Goal: Task Accomplishment & Management: Manage account settings

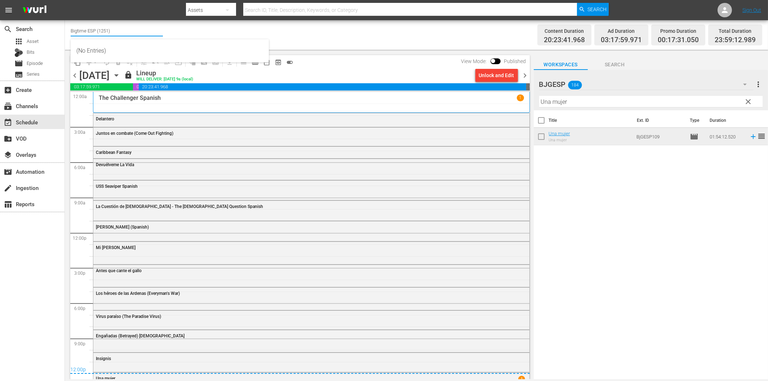
drag, startPoint x: 87, startPoint y: 30, endPoint x: 135, endPoint y: 31, distance: 48.3
click at [135, 31] on input "Bigtime ESP (1251)" at bounding box center [117, 30] width 92 height 17
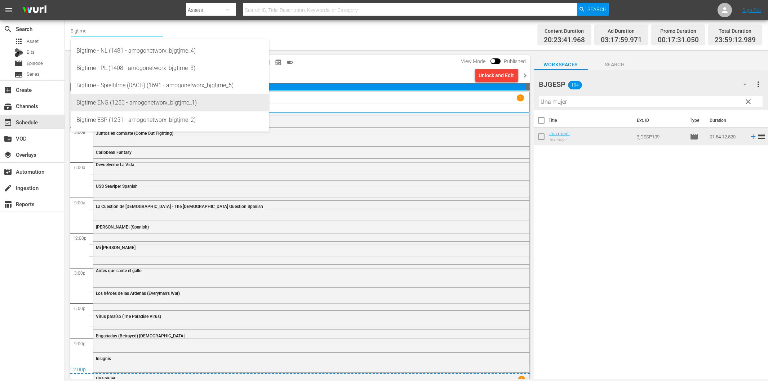
click at [130, 103] on div "Bigtime ENG (1250 - amogonetworx_bigtjme_1)" at bounding box center [169, 102] width 187 height 17
type input "Bigtime ENG (1250 - amogonetworx_bigtjme_1)"
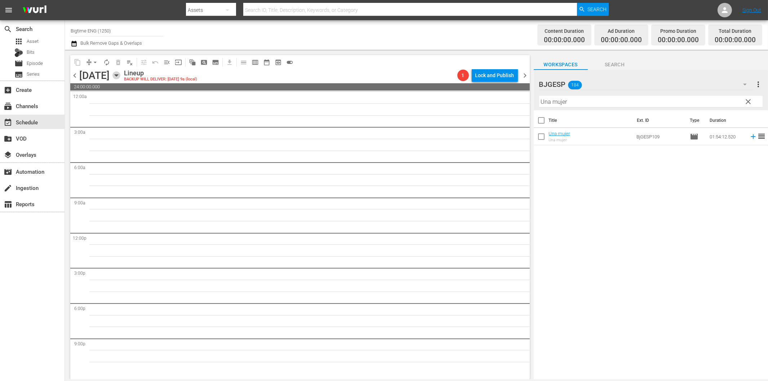
click at [120, 77] on icon "button" at bounding box center [116, 75] width 8 height 8
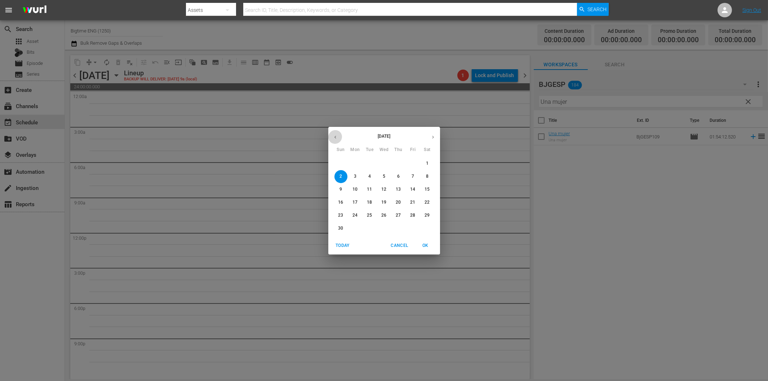
click at [337, 138] on icon "button" at bounding box center [335, 136] width 5 height 5
click at [353, 213] on p "27" at bounding box center [354, 215] width 5 height 6
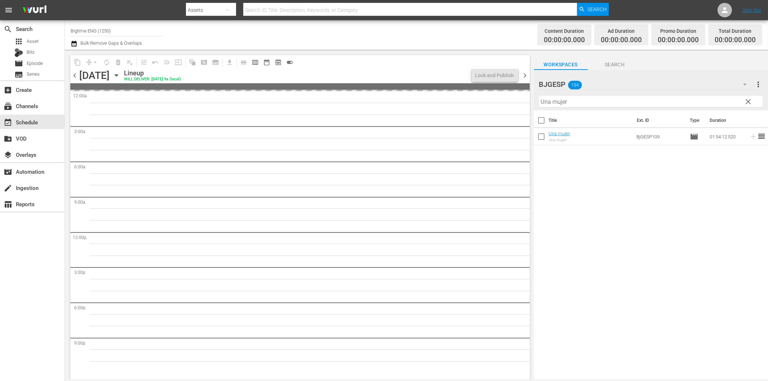
drag, startPoint x: 748, startPoint y: 101, endPoint x: 746, endPoint y: 88, distance: 13.5
click at [748, 101] on span "clear" at bounding box center [748, 101] width 9 height 9
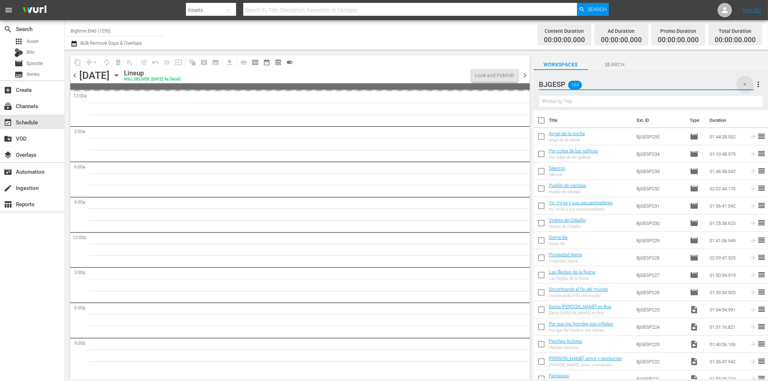
click at [745, 86] on icon "button" at bounding box center [744, 84] width 9 height 9
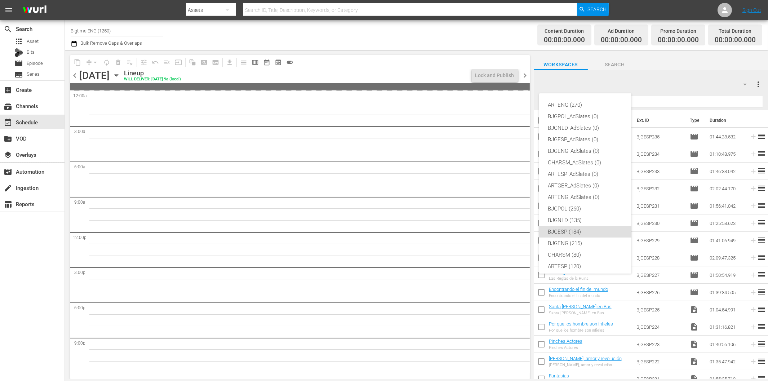
scroll to position [27, 0]
click at [578, 217] on div "BJGENG (215)" at bounding box center [585, 216] width 75 height 12
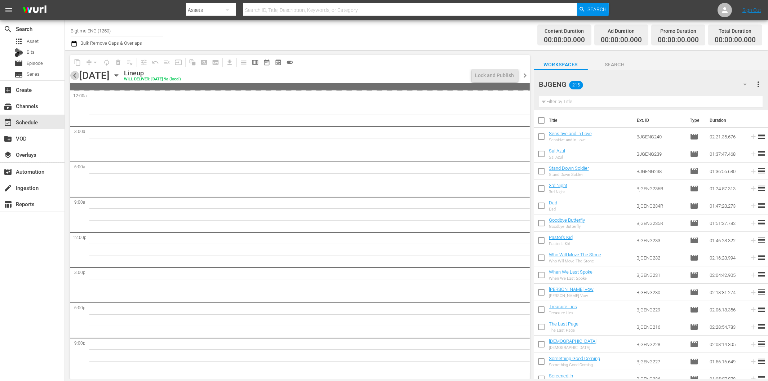
click at [77, 76] on span "chevron_left" at bounding box center [74, 75] width 9 height 9
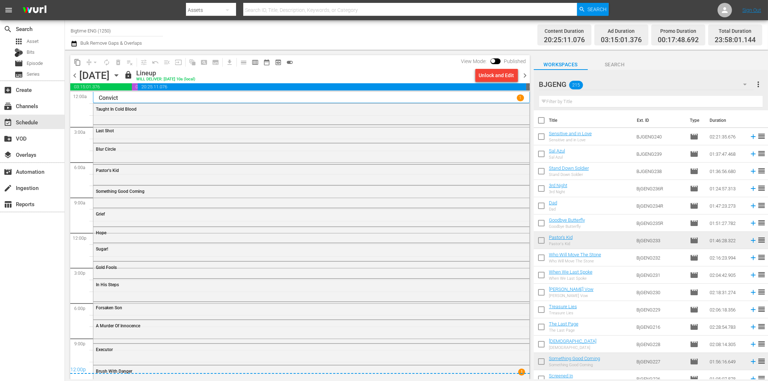
click at [526, 76] on span "chevron_right" at bounding box center [525, 75] width 9 height 9
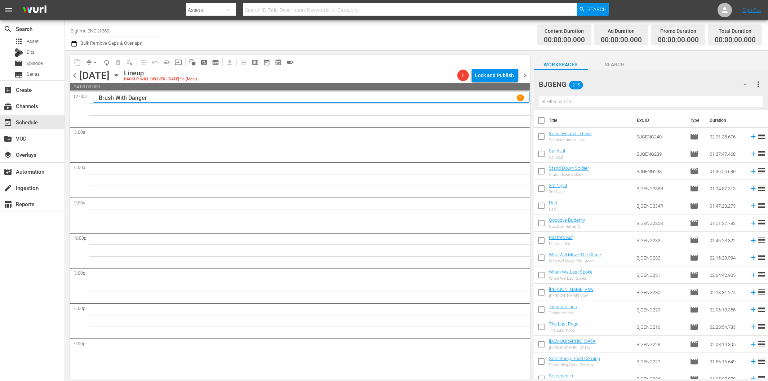
click at [558, 99] on input "text" at bounding box center [650, 102] width 223 height 12
paste input "Astronaut: The Last Push"
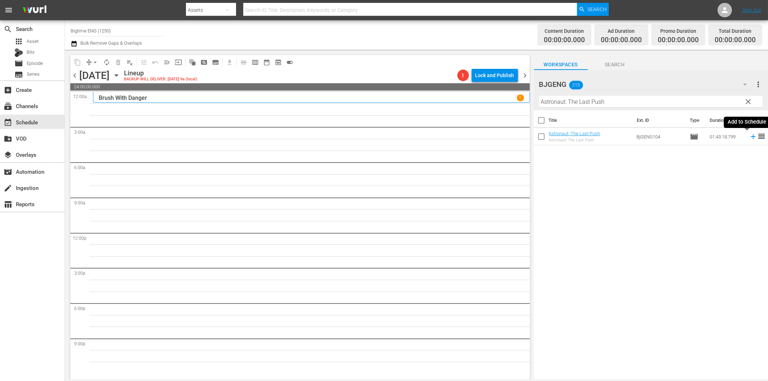
click at [749, 136] on icon at bounding box center [753, 137] width 8 height 8
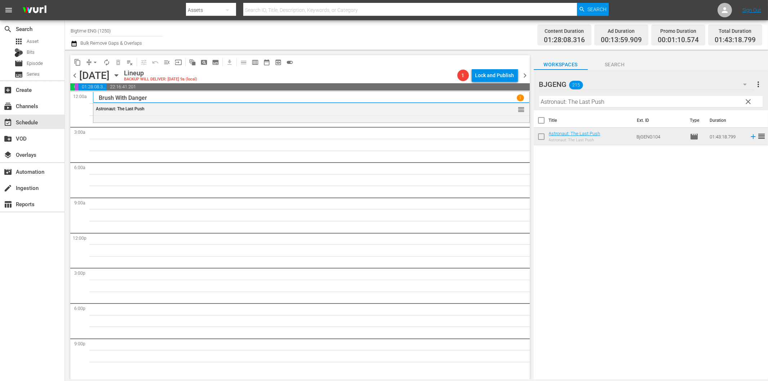
click at [554, 101] on input "Astronaut: The Last Push" at bounding box center [650, 102] width 223 height 12
paste input "Living Room Coffin"
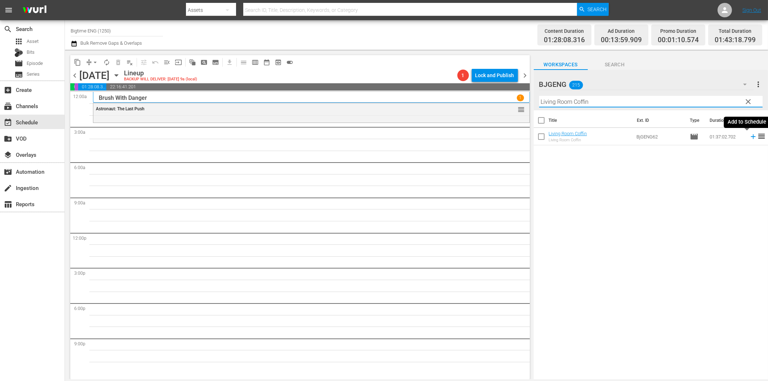
click at [749, 137] on icon at bounding box center [753, 137] width 8 height 8
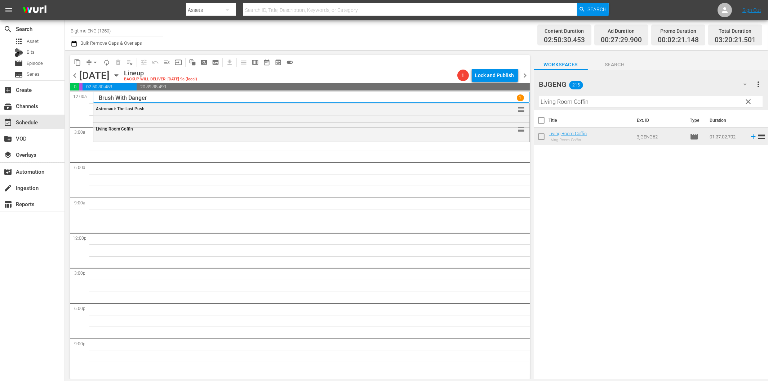
click at [561, 102] on input "Living Room Coffin" at bounding box center [650, 102] width 223 height 12
paste input "The Day You Found Me"
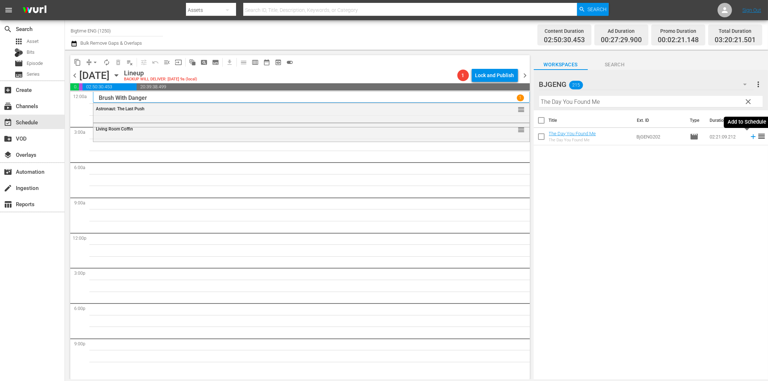
click at [751, 137] on icon at bounding box center [753, 136] width 5 height 5
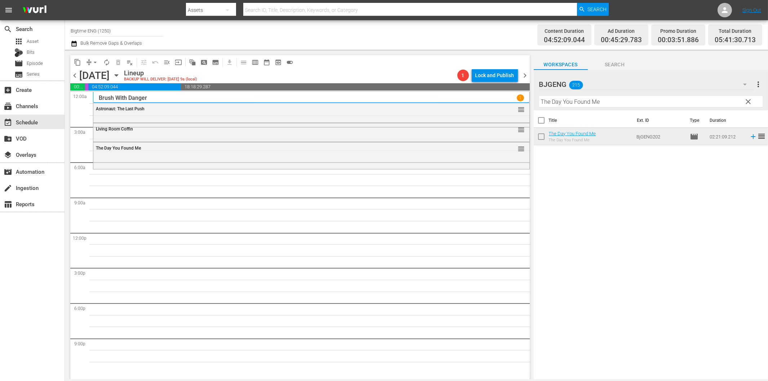
click at [574, 105] on input "The Day You Found Me" at bounding box center [650, 102] width 223 height 12
paste input "Delivered"
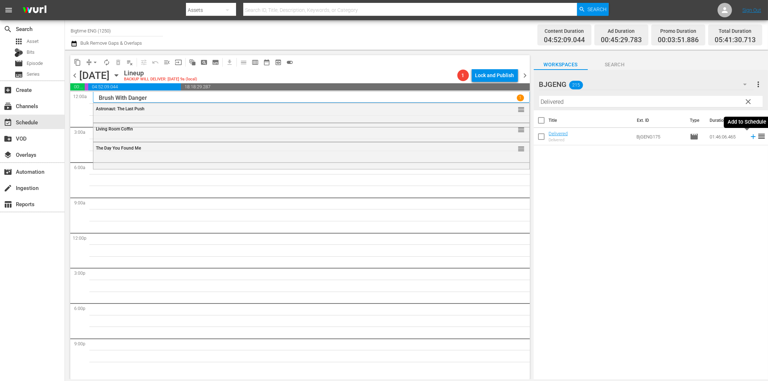
click at [751, 136] on icon at bounding box center [753, 136] width 5 height 5
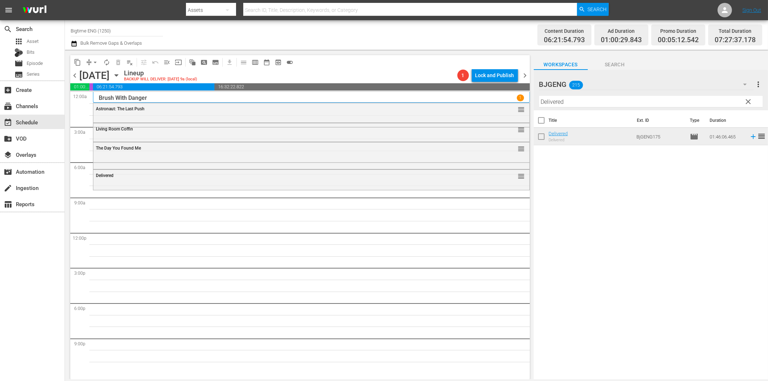
click at [580, 106] on input "Delivered" at bounding box center [650, 102] width 223 height 12
paste input "Little Mermai"
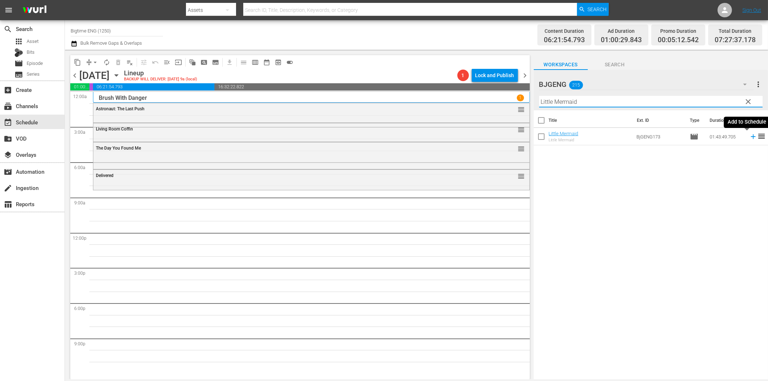
click at [751, 137] on icon at bounding box center [753, 136] width 5 height 5
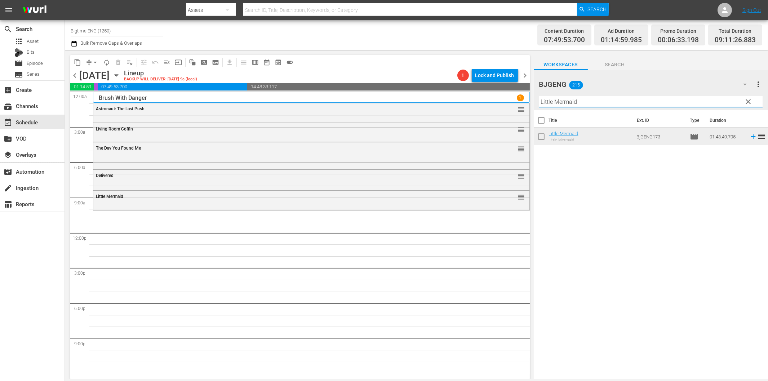
click at [558, 104] on input "Little Mermaid" at bounding box center [650, 102] width 223 height 12
paste input "Art Show Bingo"
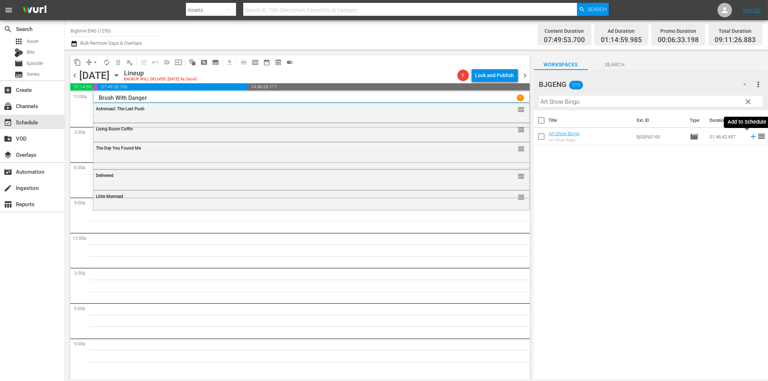
click at [749, 135] on icon at bounding box center [753, 137] width 8 height 8
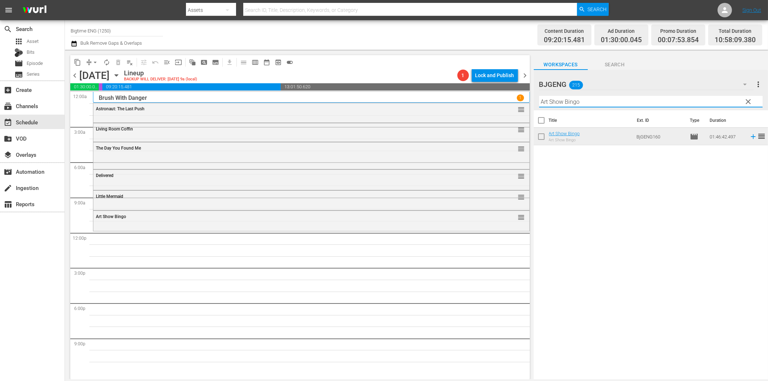
click at [593, 102] on input "Art Show Bingo" at bounding box center [650, 102] width 223 height 12
paste input "Hope Dances"
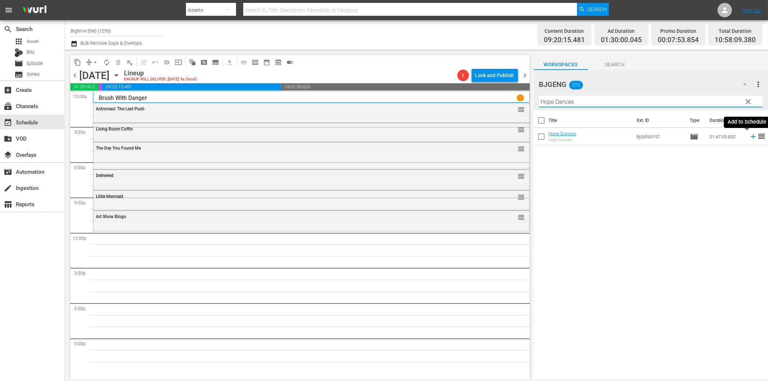
click at [749, 135] on icon at bounding box center [753, 137] width 8 height 8
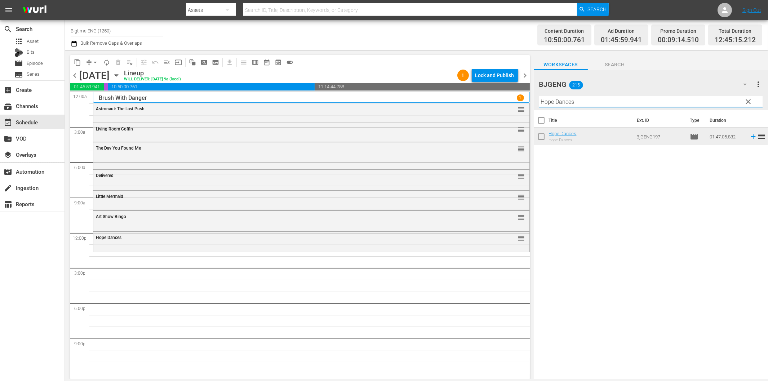
click at [621, 96] on input "Hope Dances" at bounding box center [650, 102] width 223 height 12
paste input "The Ribbon"
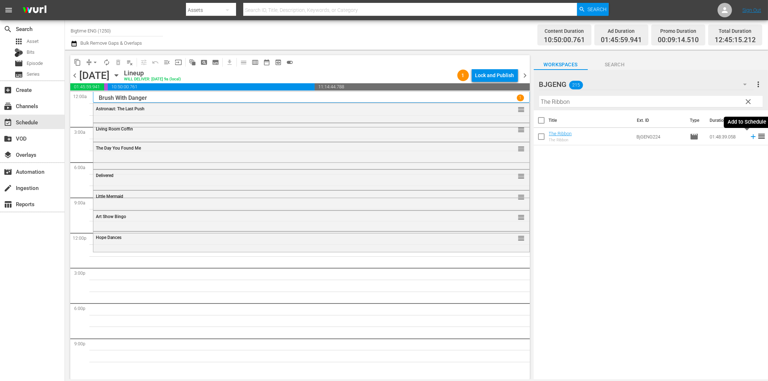
click at [751, 136] on icon at bounding box center [753, 136] width 5 height 5
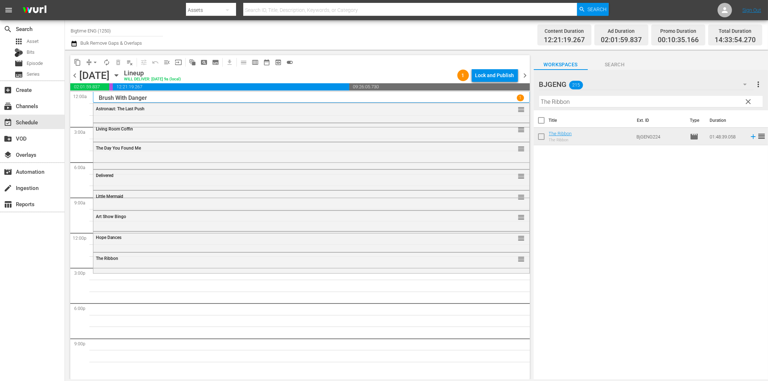
click at [614, 103] on input "The Ribbon" at bounding box center [650, 102] width 223 height 12
paste input "Check Point"
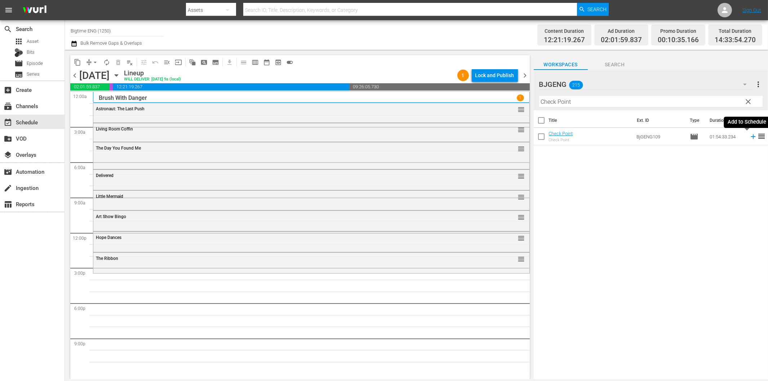
click at [751, 135] on icon at bounding box center [753, 136] width 5 height 5
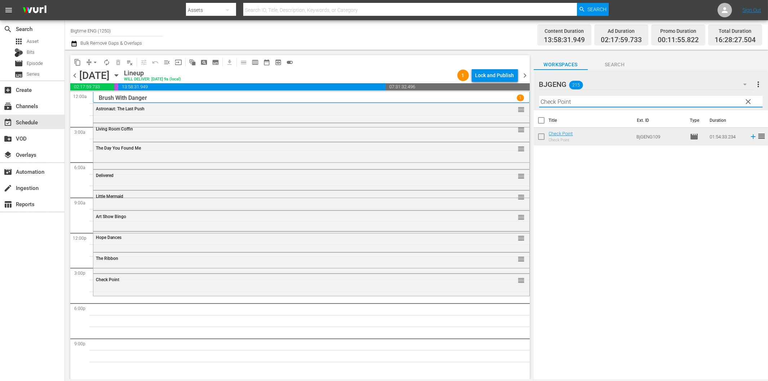
click at [609, 99] on input "Check Point" at bounding box center [650, 102] width 223 height 12
paste input "Sal Azul"
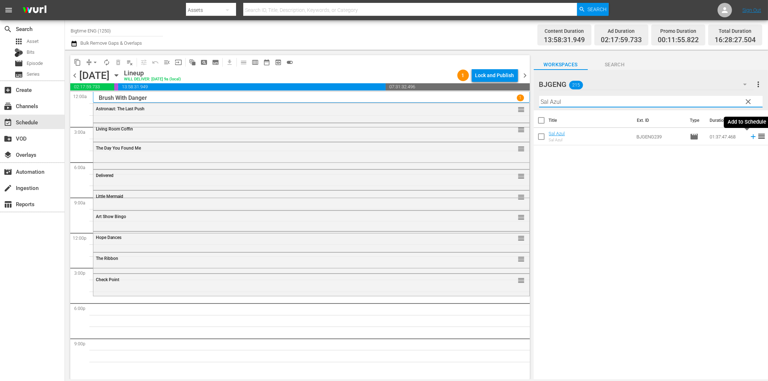
click at [750, 135] on icon at bounding box center [753, 137] width 8 height 8
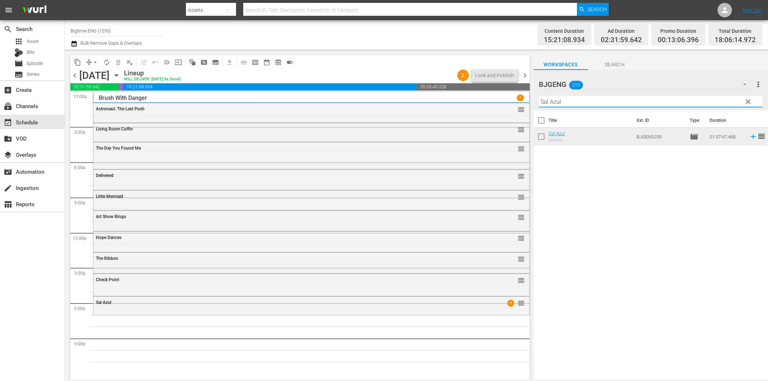
click at [598, 99] on input "Sal Azul" at bounding box center [650, 102] width 223 height 12
paste input "The Kiss of [DEMOGRAPHIC_DATA] X"
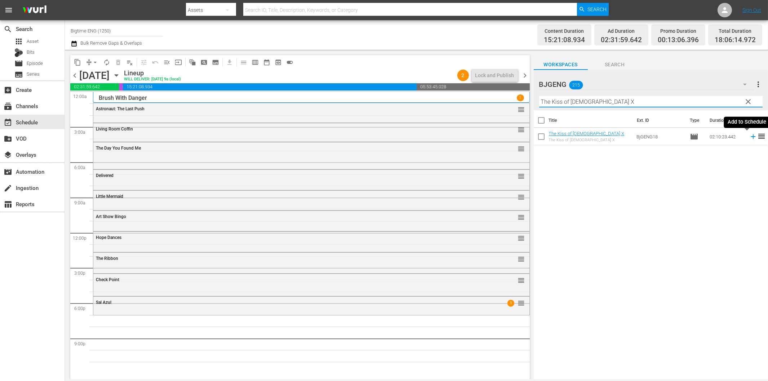
click at [749, 136] on icon at bounding box center [753, 137] width 8 height 8
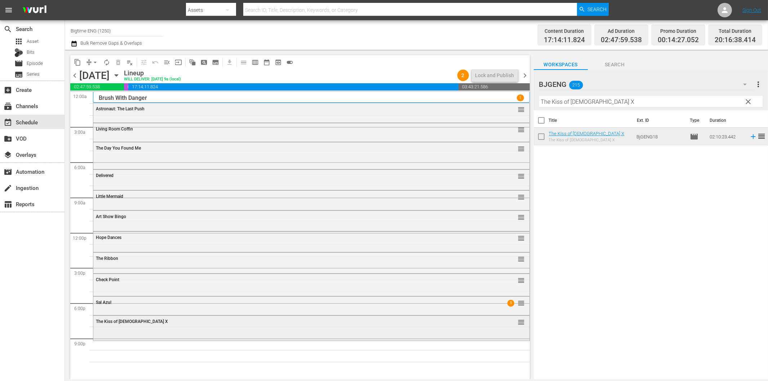
click at [304, 325] on div "The Kiss of [DEMOGRAPHIC_DATA] X reorder" at bounding box center [311, 322] width 436 height 12
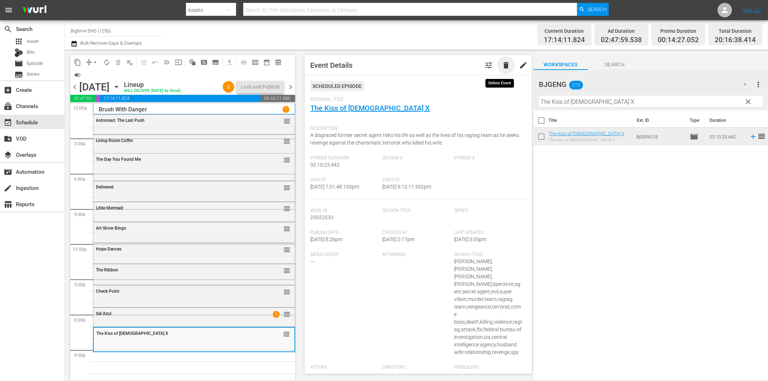
click at [502, 68] on span "delete" at bounding box center [506, 65] width 9 height 9
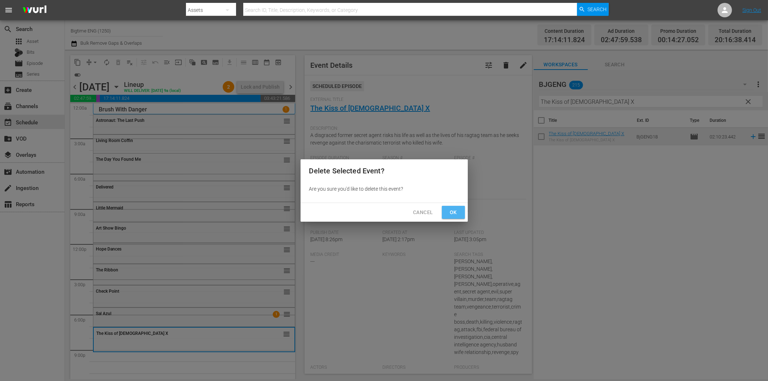
click at [457, 208] on span "Ok" at bounding box center [454, 212] width 12 height 9
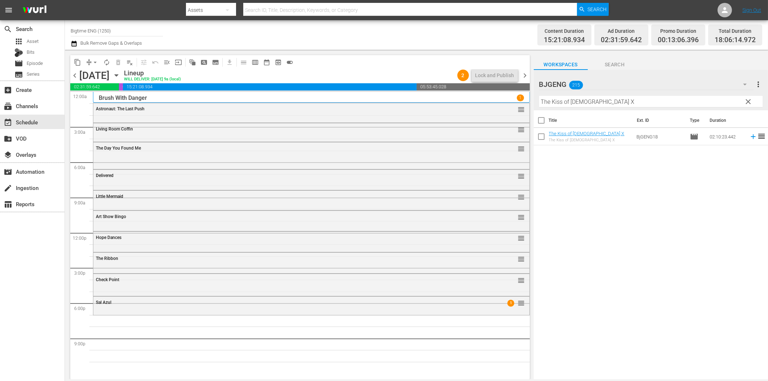
click at [600, 103] on input "The Kiss of [DEMOGRAPHIC_DATA] X" at bounding box center [650, 102] width 223 height 12
paste input "Dog [PERSON_NAME]"
click at [749, 135] on icon at bounding box center [753, 137] width 8 height 8
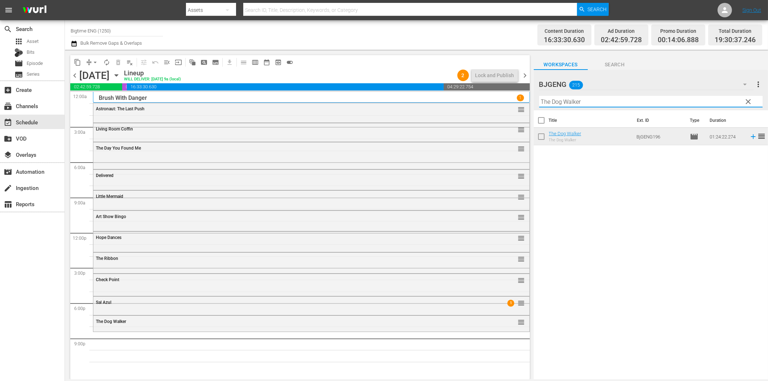
click at [705, 103] on input "The Dog Walker" at bounding box center [650, 102] width 223 height 12
paste input "Final Move"
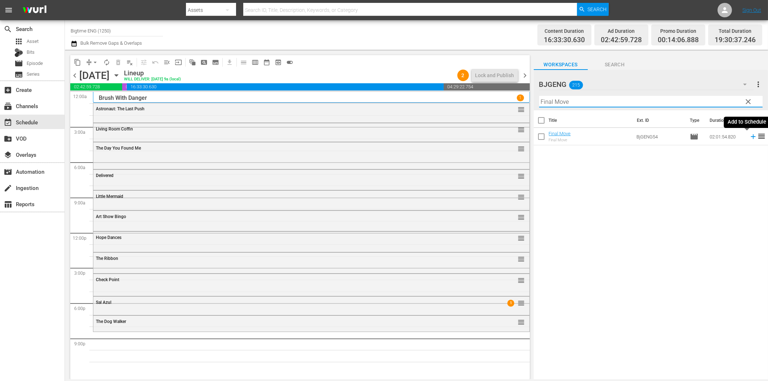
click at [749, 138] on icon at bounding box center [753, 137] width 8 height 8
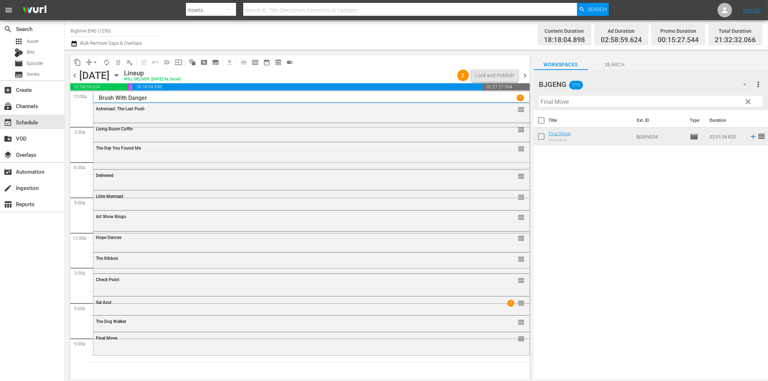
click at [575, 104] on input "Final Move" at bounding box center [650, 102] width 223 height 12
paste input "The Kiss of [DEMOGRAPHIC_DATA] X"
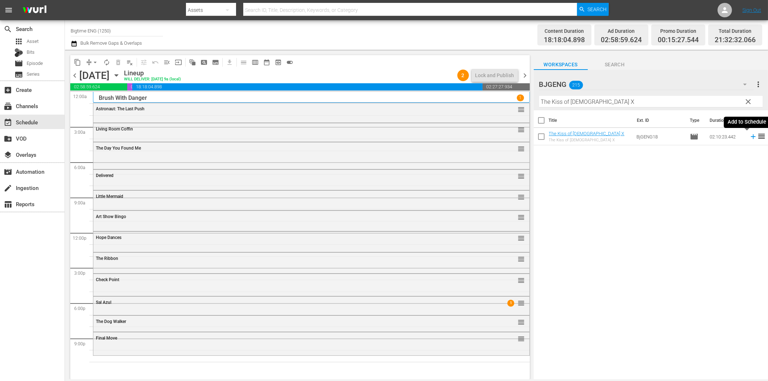
click at [751, 137] on icon at bounding box center [753, 136] width 5 height 5
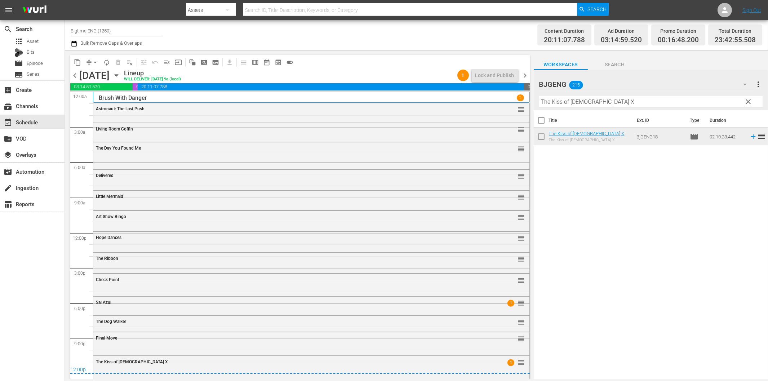
click at [529, 77] on span "chevron_right" at bounding box center [525, 75] width 9 height 9
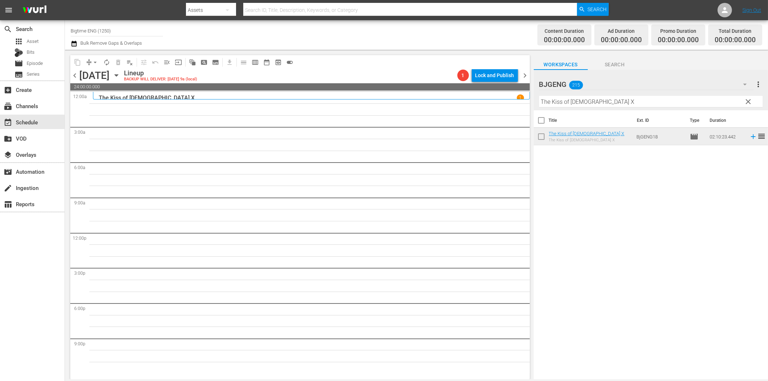
click at [578, 101] on input "The Kiss of [DEMOGRAPHIC_DATA] X" at bounding box center [650, 102] width 223 height 12
paste input "[GEOGRAPHIC_DATA]"
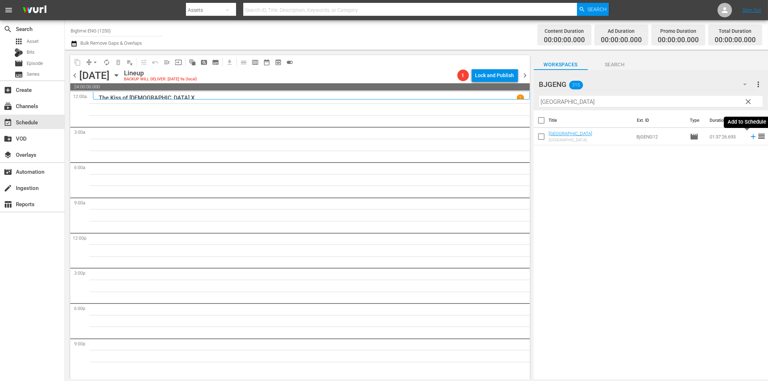
click at [749, 137] on icon at bounding box center [753, 137] width 8 height 8
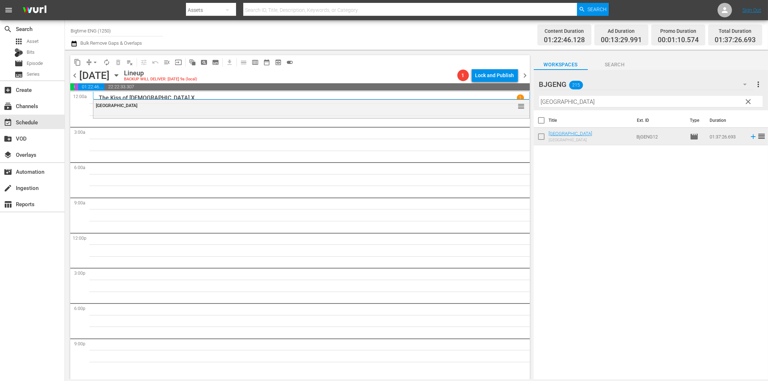
click at [555, 102] on input "[GEOGRAPHIC_DATA]" at bounding box center [650, 102] width 223 height 12
paste input "Confused by Love"
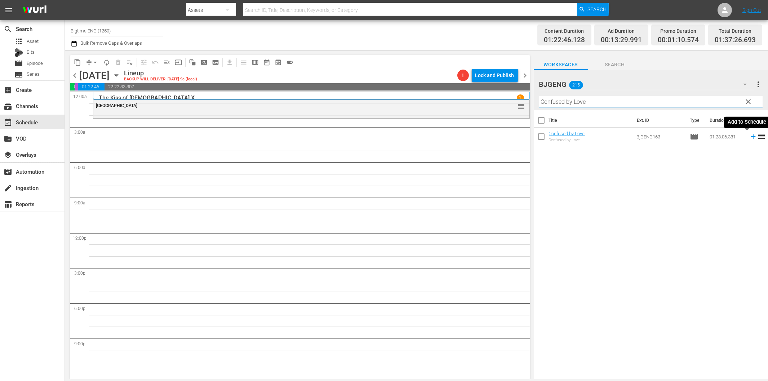
click at [751, 136] on icon at bounding box center [753, 136] width 5 height 5
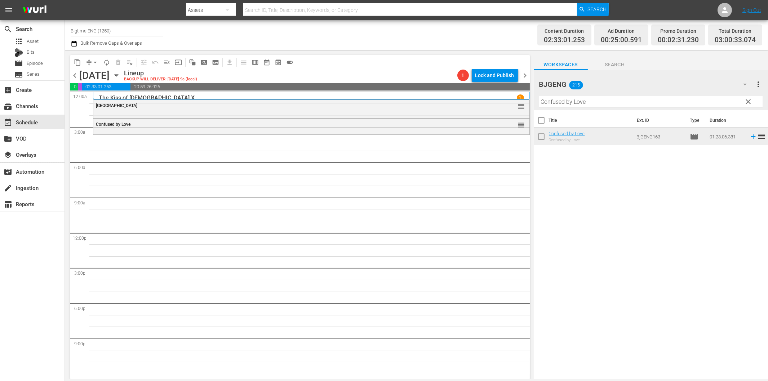
click at [577, 102] on input "Confused by Love" at bounding box center [650, 102] width 223 height 12
paste input "A Life Lived"
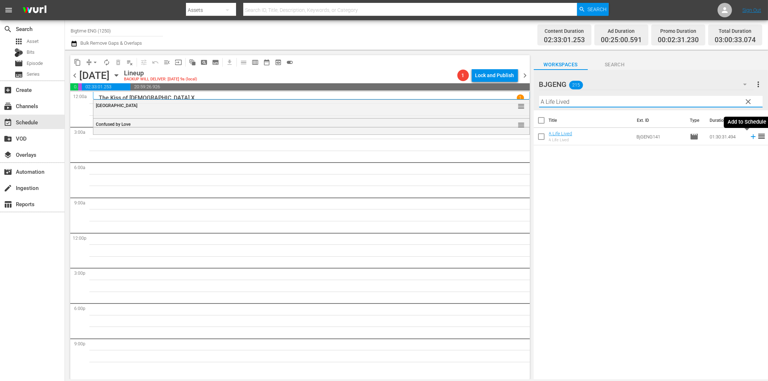
click at [749, 135] on icon at bounding box center [753, 137] width 8 height 8
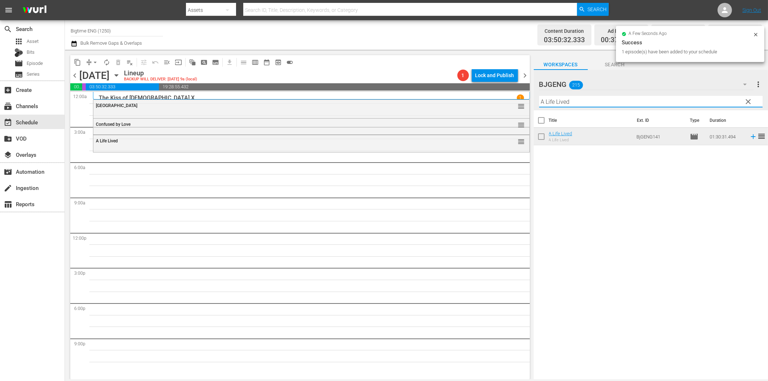
click at [561, 101] on input "A Life Lived" at bounding box center [650, 102] width 223 height 12
paste input "For Her"
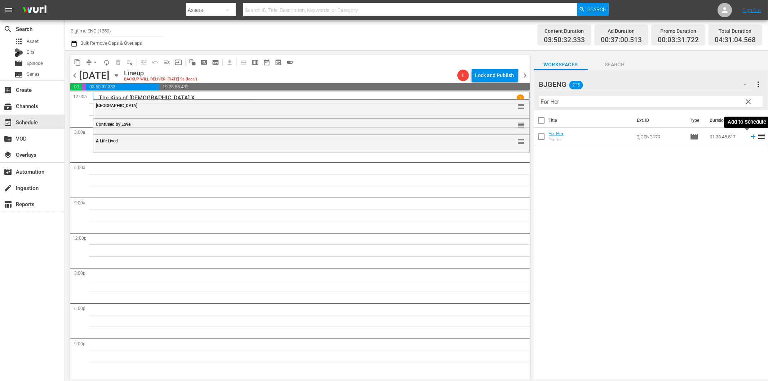
click at [749, 138] on icon at bounding box center [753, 137] width 8 height 8
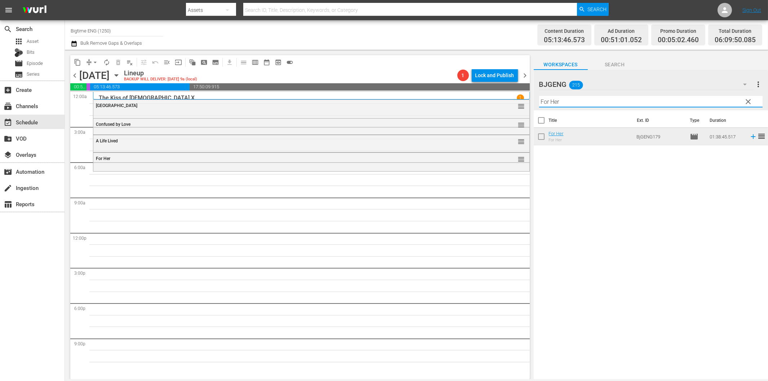
click at [577, 102] on input "For Her" at bounding box center [650, 102] width 223 height 12
paste input "[DEMOGRAPHIC_DATA]"
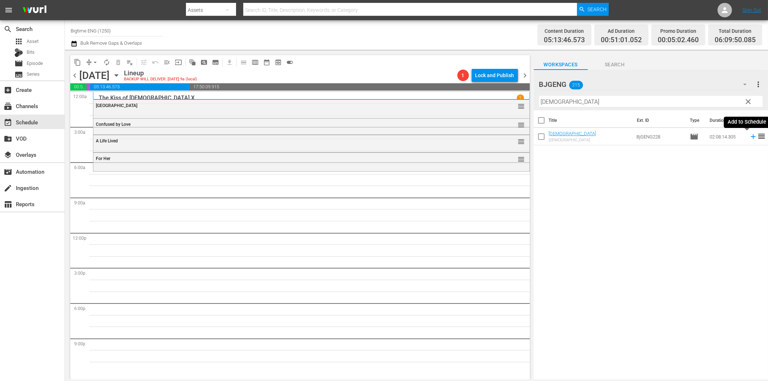
click at [751, 138] on icon at bounding box center [753, 136] width 5 height 5
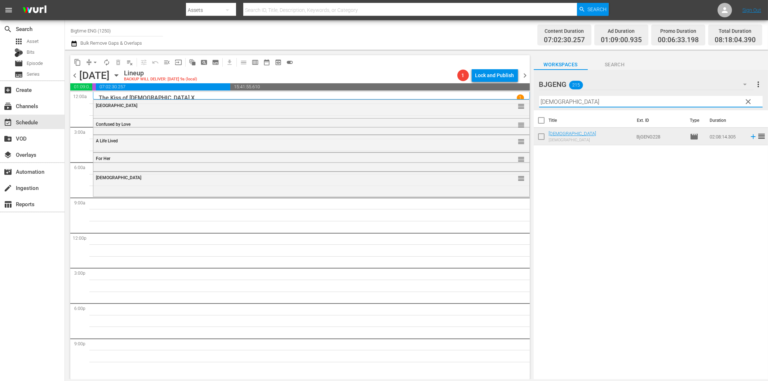
click at [577, 103] on input "[DEMOGRAPHIC_DATA]" at bounding box center [650, 102] width 223 height 12
paste input "Broke"
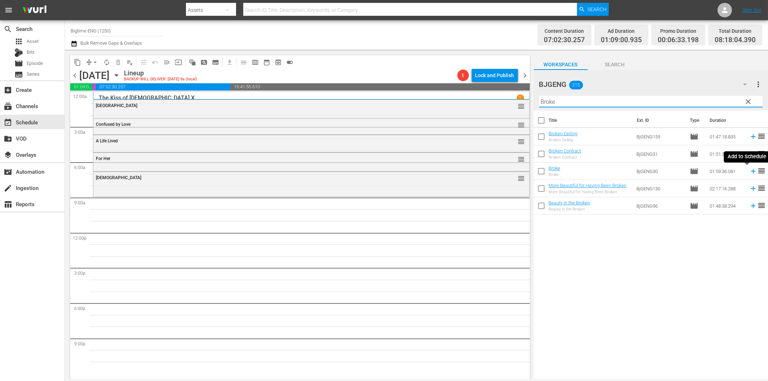
click at [749, 172] on icon at bounding box center [753, 171] width 8 height 8
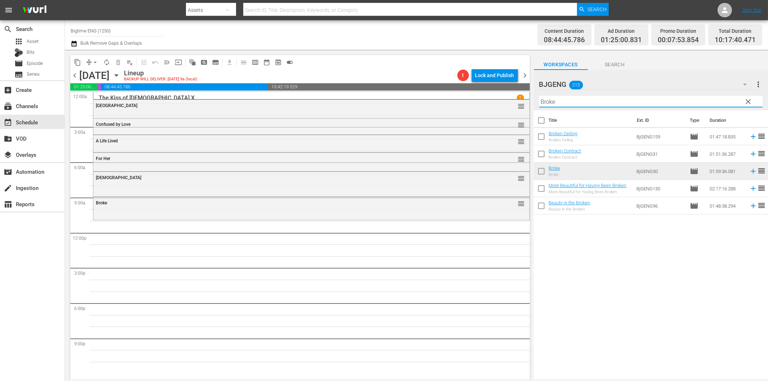
click at [626, 103] on input "Broke" at bounding box center [650, 102] width 223 height 12
paste input "Created Equal"
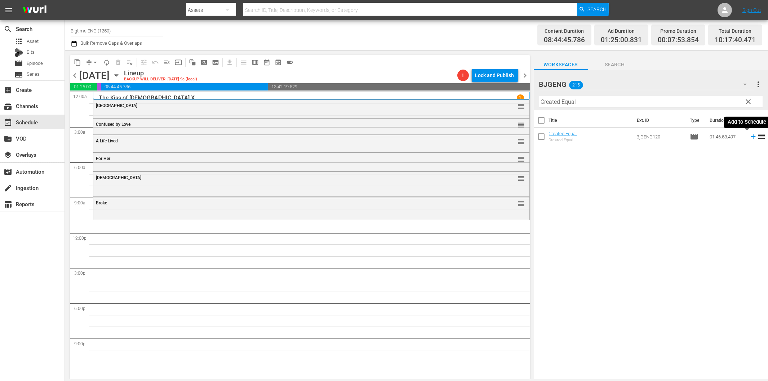
click at [749, 136] on icon at bounding box center [753, 137] width 8 height 8
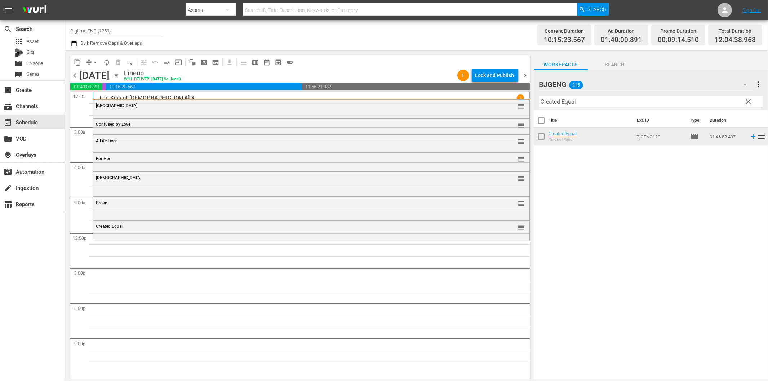
click at [574, 102] on input "Created Equal" at bounding box center [650, 102] width 223 height 12
paste input "Glass Jaw"
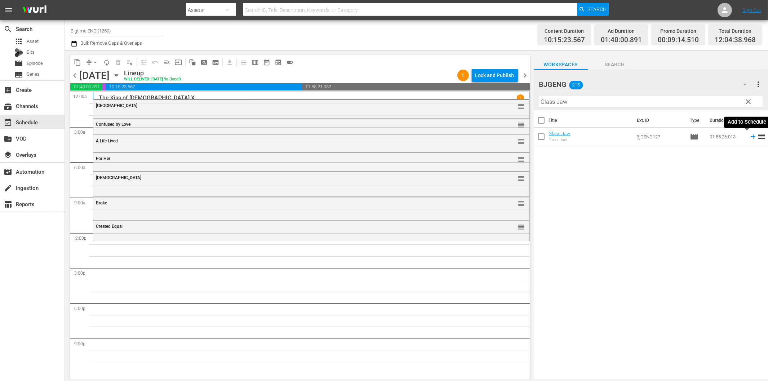
click at [749, 138] on icon at bounding box center [753, 137] width 8 height 8
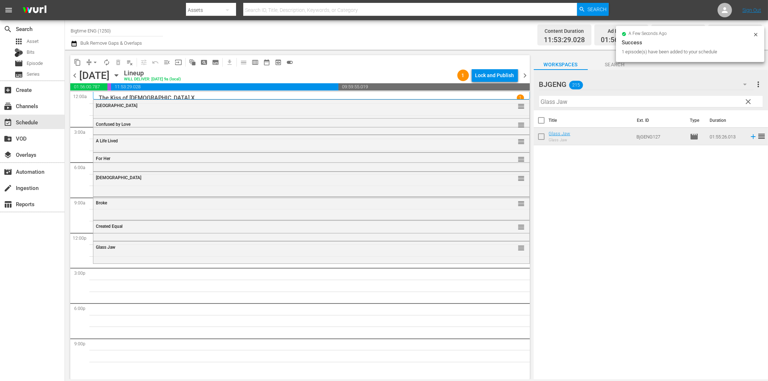
click at [622, 102] on input "Glass Jaw" at bounding box center [650, 102] width 223 height 12
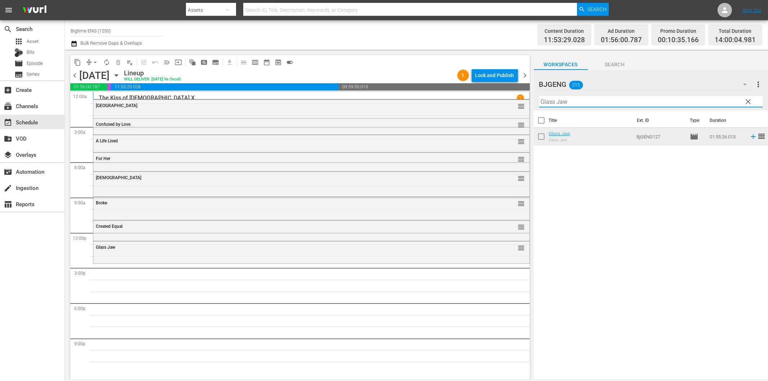
paste input "Twice"
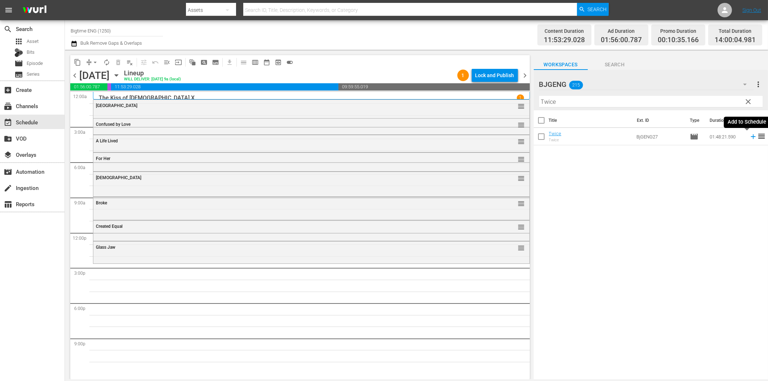
click at [749, 135] on icon at bounding box center [753, 137] width 8 height 8
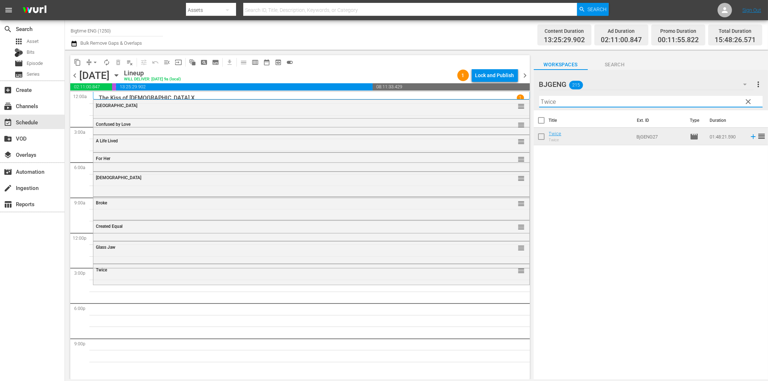
click at [600, 105] on input "Twice" at bounding box center [650, 102] width 223 height 12
paste input "Sensitive and in Lov"
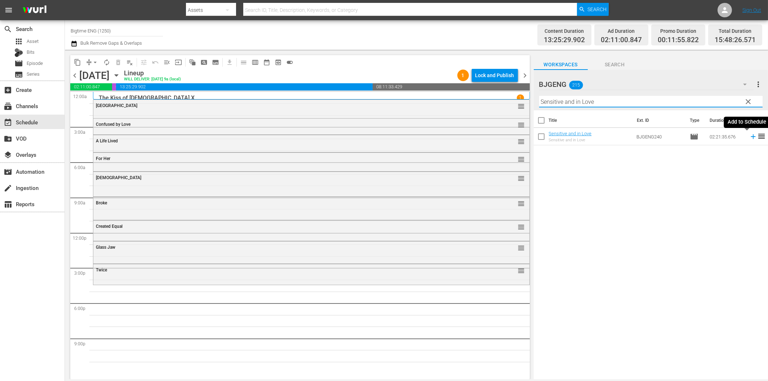
click at [751, 135] on icon at bounding box center [753, 136] width 5 height 5
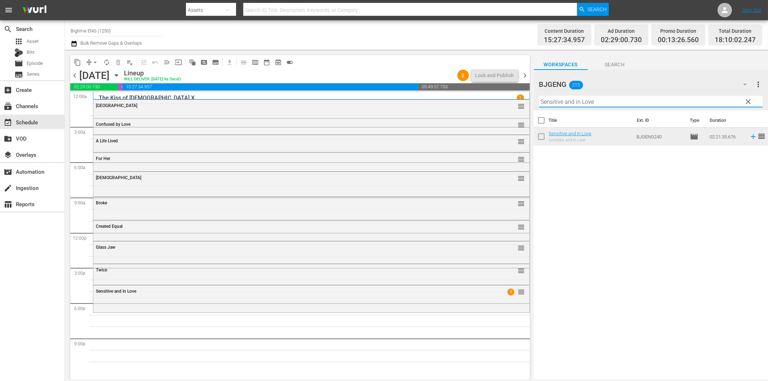
click at [587, 104] on input "Sensitive and in Love" at bounding box center [650, 102] width 223 height 12
paste input "Out Past Dark"
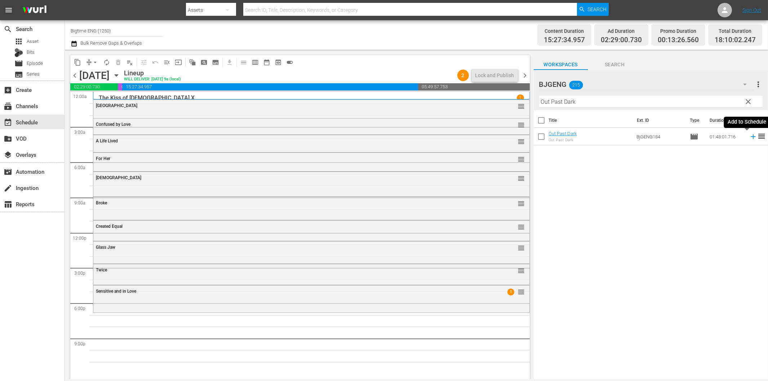
click at [749, 136] on icon at bounding box center [753, 137] width 8 height 8
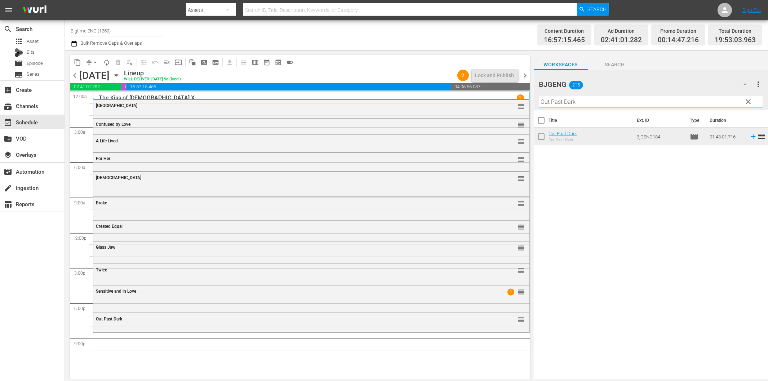
click at [673, 105] on input "Out Past Dark" at bounding box center [650, 102] width 223 height 12
paste input "Death's Door"
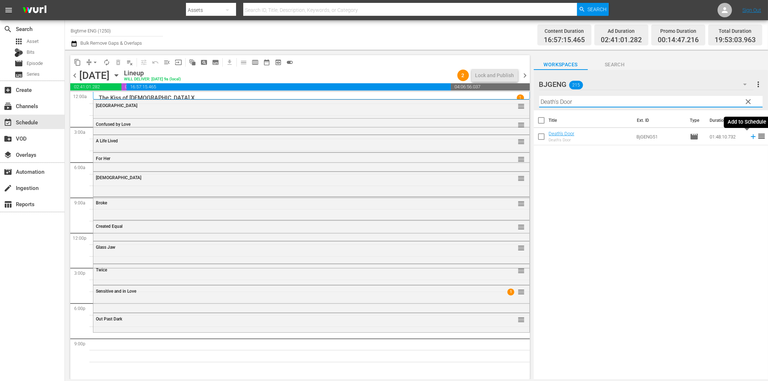
click at [751, 136] on icon at bounding box center [753, 136] width 5 height 5
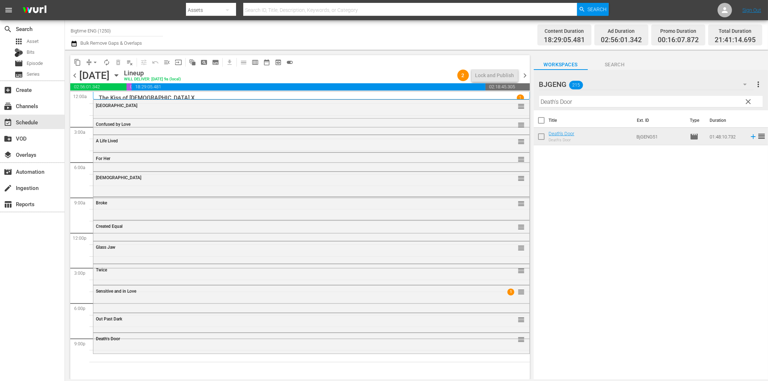
click at [566, 101] on input "Death's Door" at bounding box center [650, 102] width 223 height 12
paste input "Betrayed"
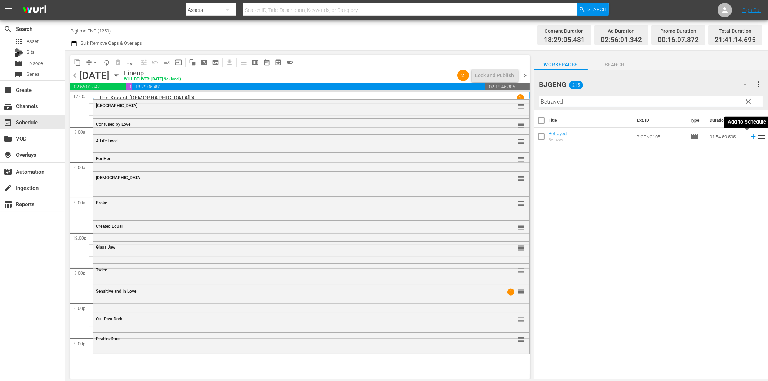
click at [749, 135] on icon at bounding box center [753, 137] width 8 height 8
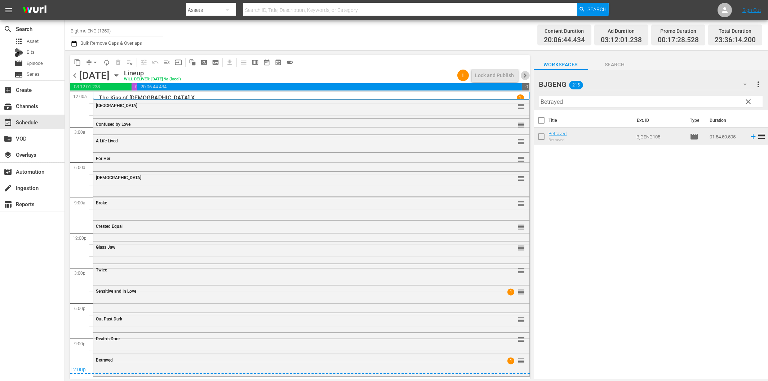
click at [525, 77] on span "chevron_right" at bounding box center [525, 75] width 9 height 9
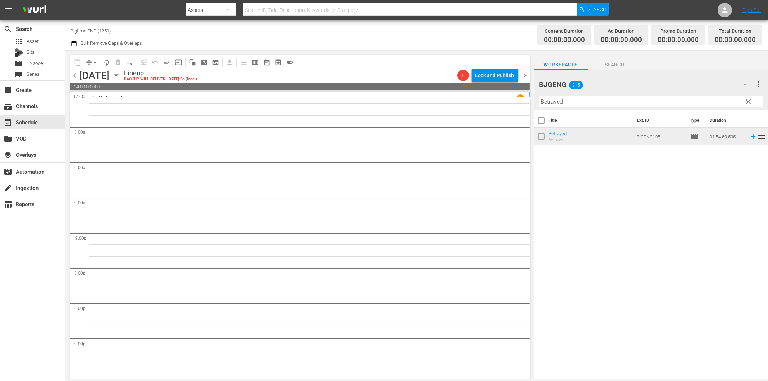
click at [584, 104] on input "Betrayed" at bounding box center [650, 102] width 223 height 12
paste input "All in Time"
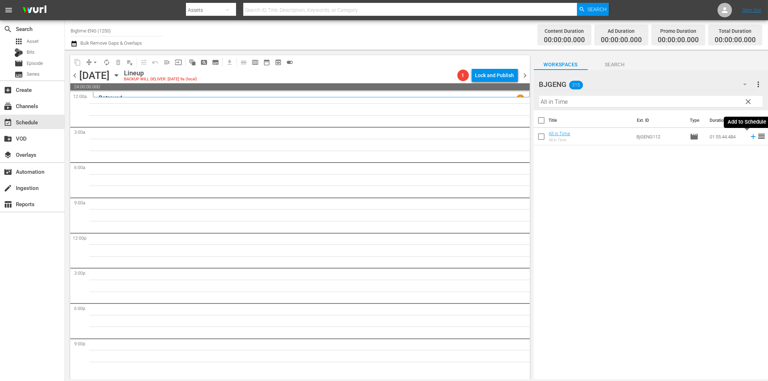
click at [749, 135] on icon at bounding box center [753, 137] width 8 height 8
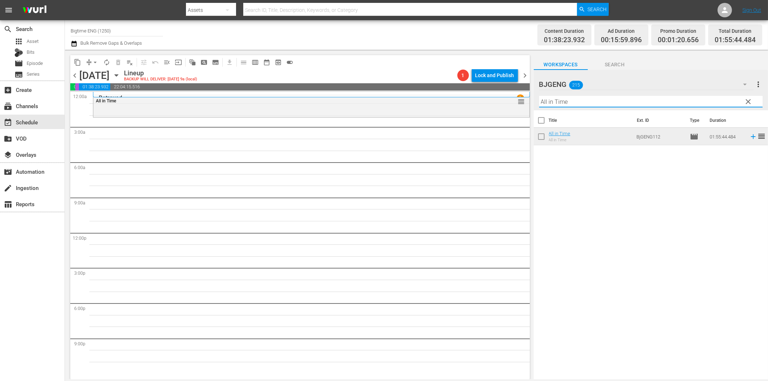
click at [552, 103] on input "All in Time" at bounding box center [650, 102] width 223 height 12
paste input "In Circles"
click at [749, 136] on icon at bounding box center [753, 137] width 8 height 8
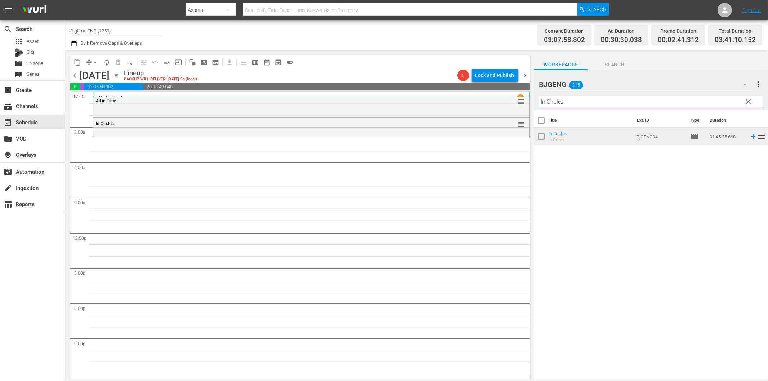
click at [560, 104] on input "In Circles" at bounding box center [650, 102] width 223 height 12
paste input "Black Marigold"
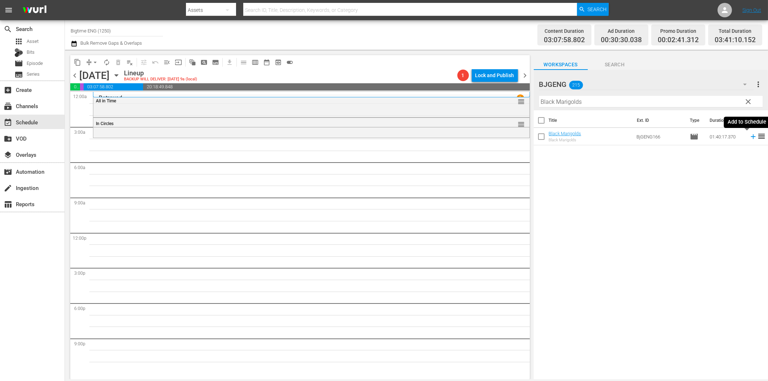
click at [749, 138] on icon at bounding box center [753, 137] width 8 height 8
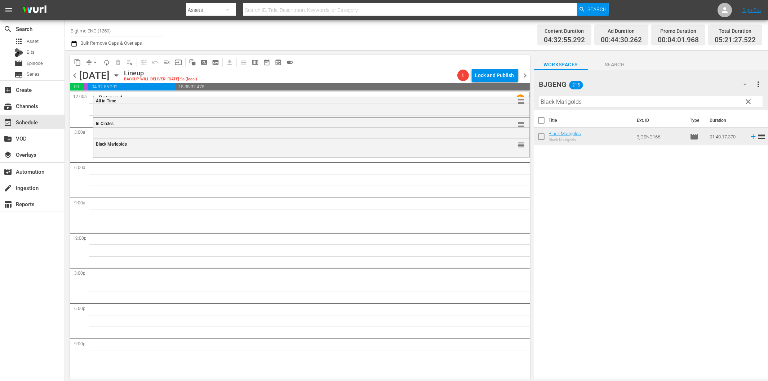
click at [588, 101] on input "Black Marigolds" at bounding box center [650, 102] width 223 height 12
paste input "2 Weeks in [GEOGRAPHIC_DATA]"
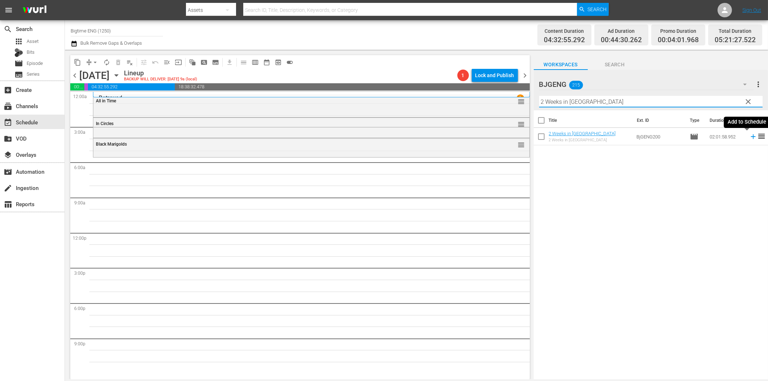
click at [749, 138] on icon at bounding box center [753, 137] width 8 height 8
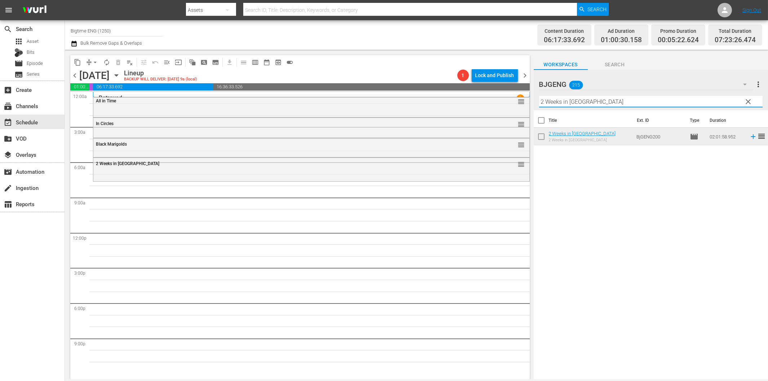
click at [580, 105] on input "2 Weeks in [GEOGRAPHIC_DATA]" at bounding box center [650, 102] width 223 height 12
paste input "Finding Grace"
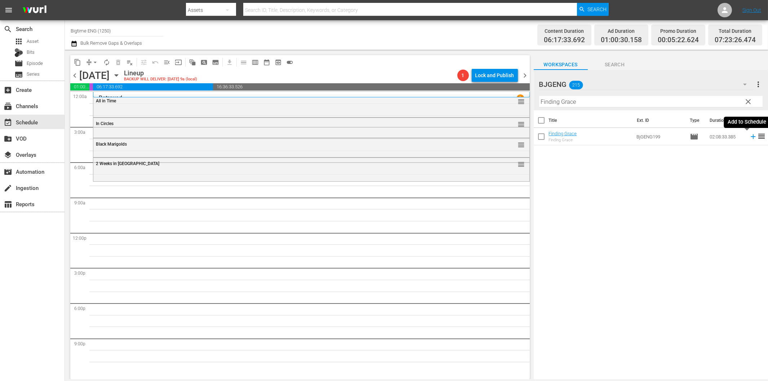
click at [749, 135] on icon at bounding box center [753, 137] width 8 height 8
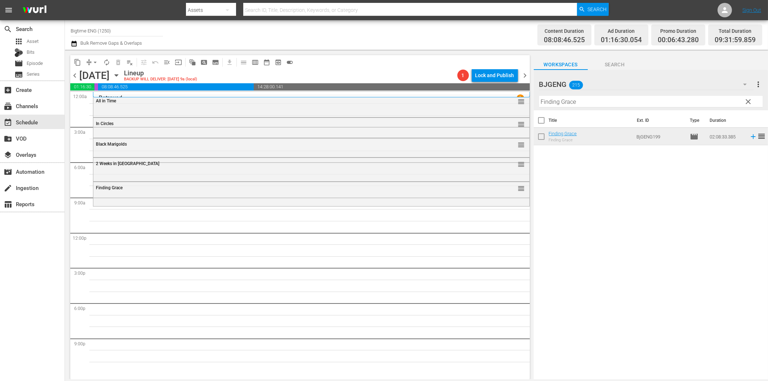
click at [577, 102] on input "Finding Grace" at bounding box center [650, 102] width 223 height 12
paste input "Blissfully Unmarried"
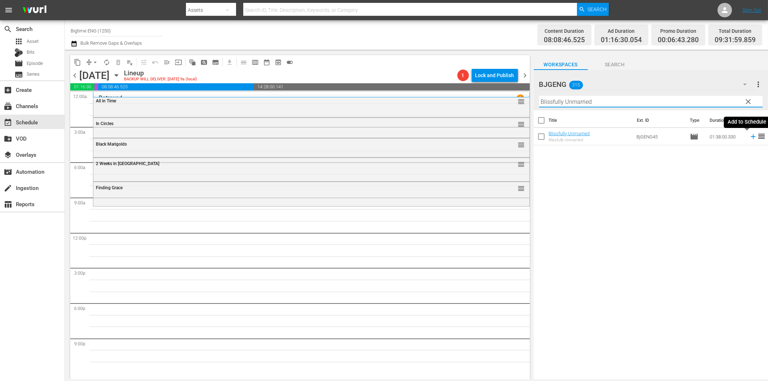
click at [749, 138] on icon at bounding box center [753, 137] width 8 height 8
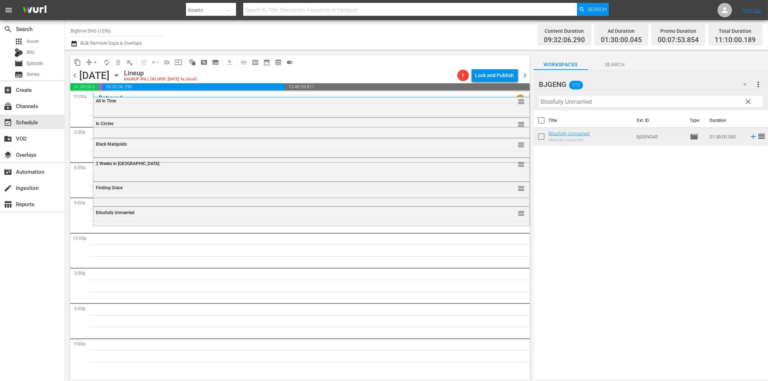
click at [602, 101] on input "Blissfully Unmarried" at bounding box center [650, 102] width 223 height 12
paste input "About An Age"
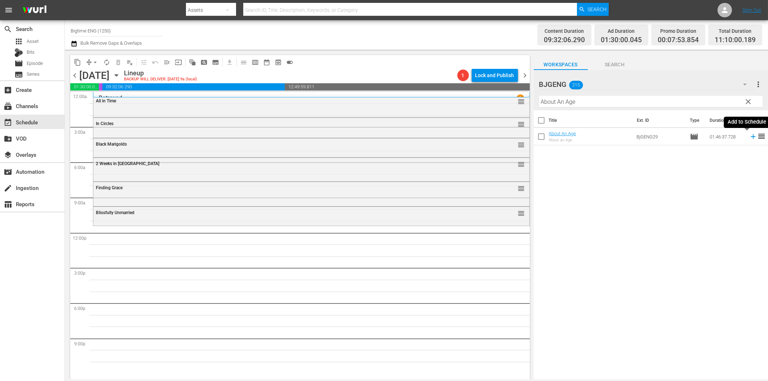
click at [749, 135] on icon at bounding box center [753, 137] width 8 height 8
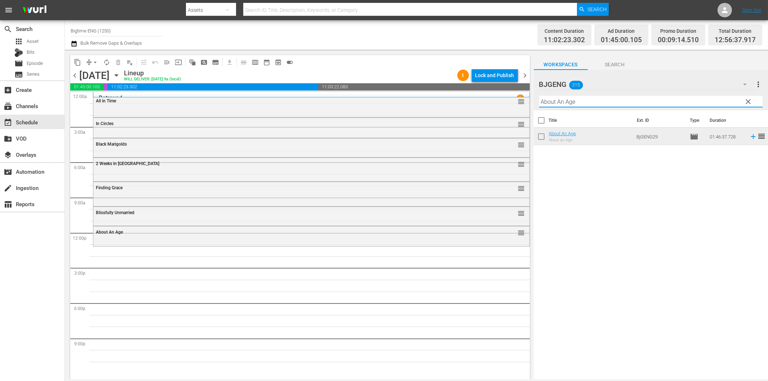
click at [571, 102] on input "About An Age" at bounding box center [650, 102] width 223 height 12
paste input "Color Me You"
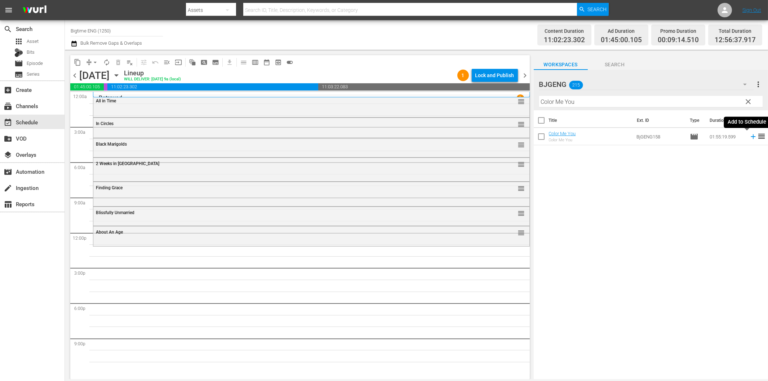
click at [751, 136] on icon at bounding box center [753, 136] width 5 height 5
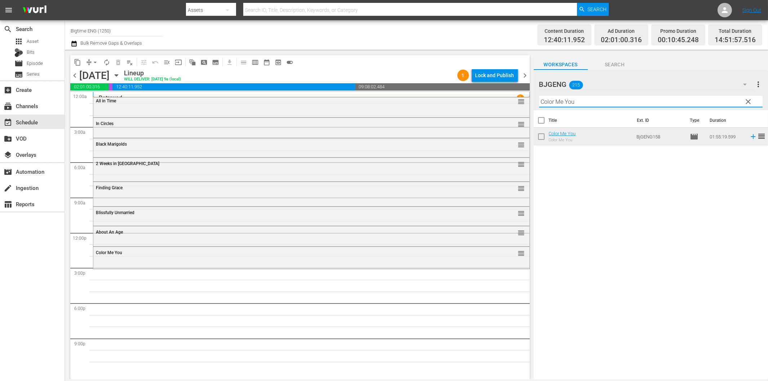
click at [579, 101] on input "Color Me You" at bounding box center [650, 102] width 223 height 12
paste input "The [DEMOGRAPHIC_DATA] Question"
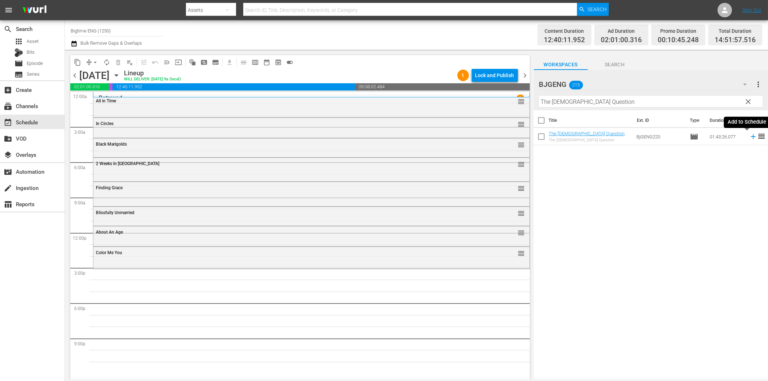
click at [749, 135] on icon at bounding box center [753, 137] width 8 height 8
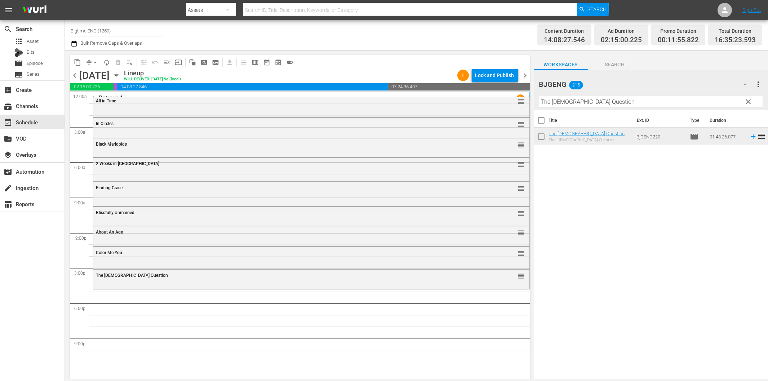
click at [632, 105] on input "The [DEMOGRAPHIC_DATA] Question" at bounding box center [650, 102] width 223 height 12
paste input "Bittersweet [DATE]"
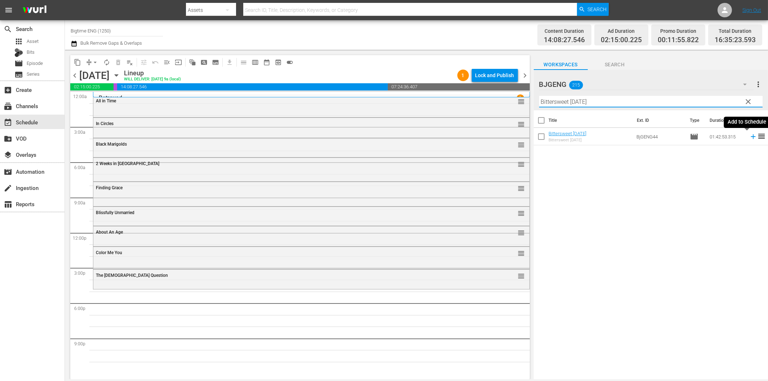
click at [751, 137] on icon at bounding box center [753, 136] width 5 height 5
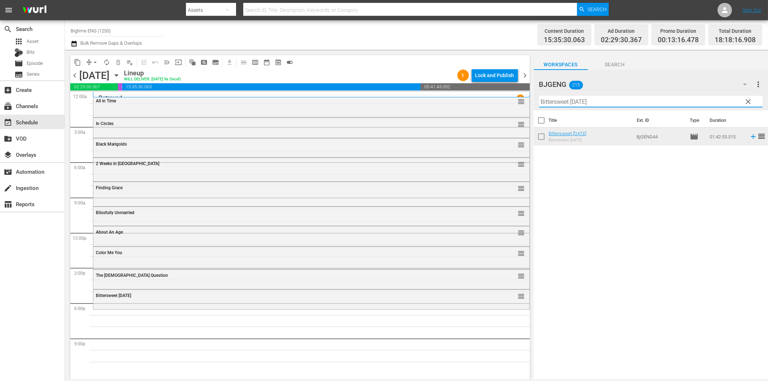
click at [595, 103] on input "Bittersweet [DATE]" at bounding box center [650, 102] width 223 height 12
paste input "Milla: The Movie"
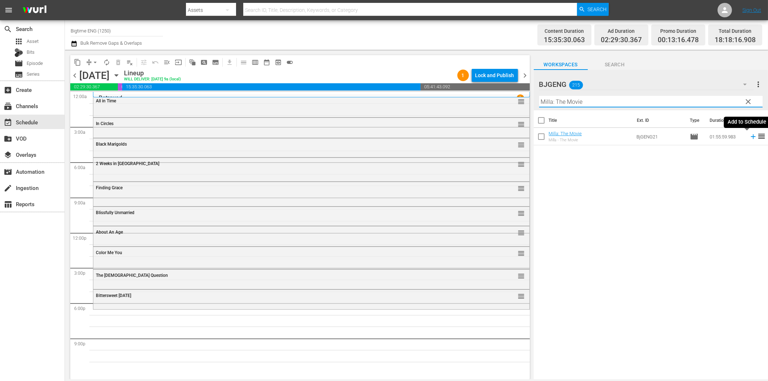
click at [749, 136] on icon at bounding box center [753, 137] width 8 height 8
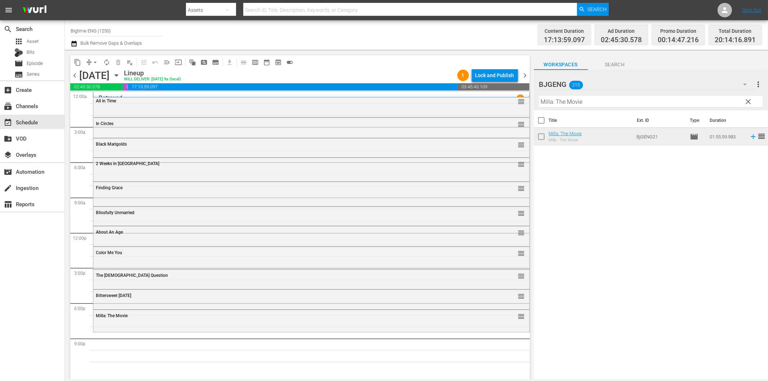
click at [633, 104] on input "Milla: The Movie" at bounding box center [650, 102] width 223 height 12
paste input "Cursed"
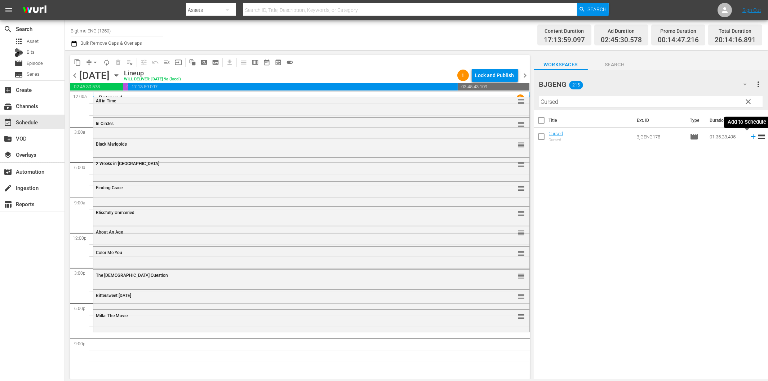
click at [749, 135] on icon at bounding box center [753, 137] width 8 height 8
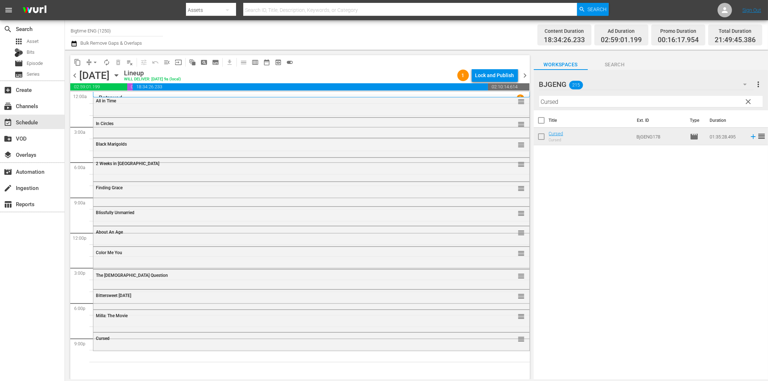
click at [584, 103] on input "Cursed" at bounding box center [650, 102] width 223 height 12
paste input "Executor"
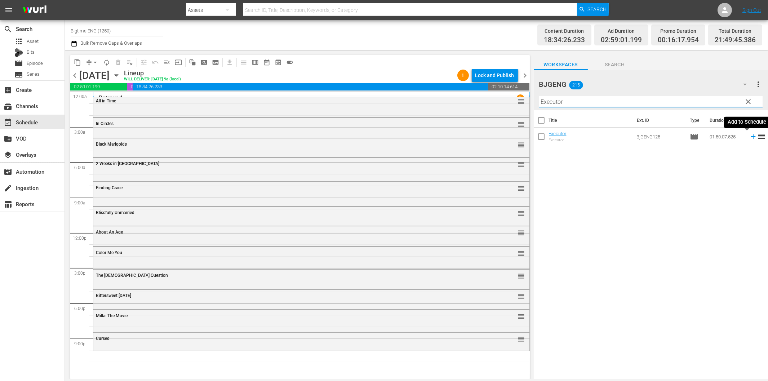
click at [751, 135] on icon at bounding box center [753, 136] width 5 height 5
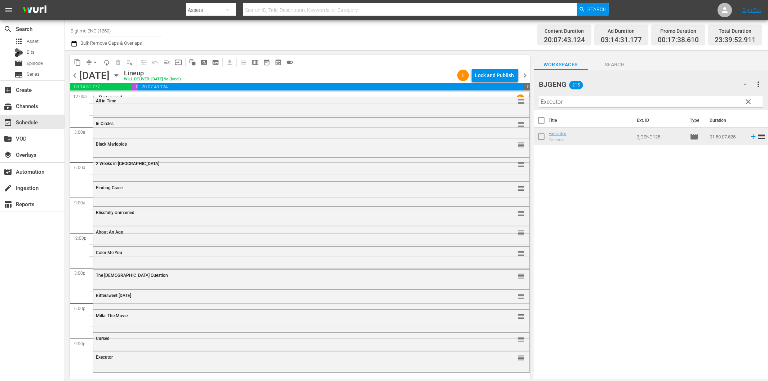
click at [606, 100] on input "Executor" at bounding box center [650, 102] width 223 height 12
paste input "The Colour of Darkness"
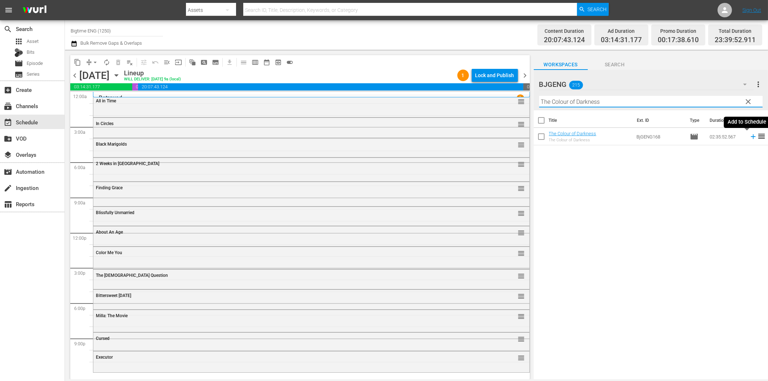
click at [749, 136] on icon at bounding box center [753, 137] width 8 height 8
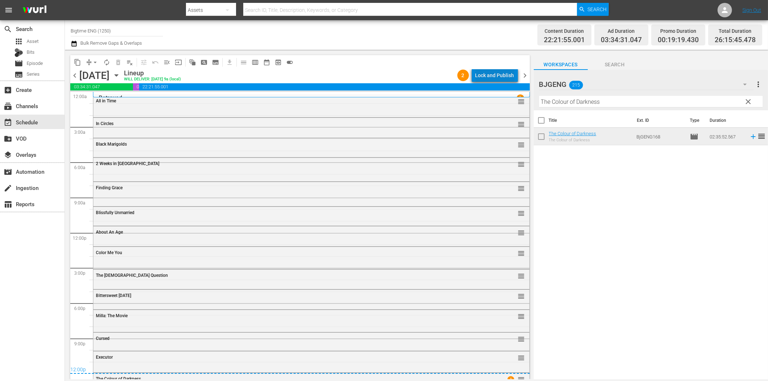
click at [499, 76] on div "Lock and Publish" at bounding box center [494, 75] width 39 height 13
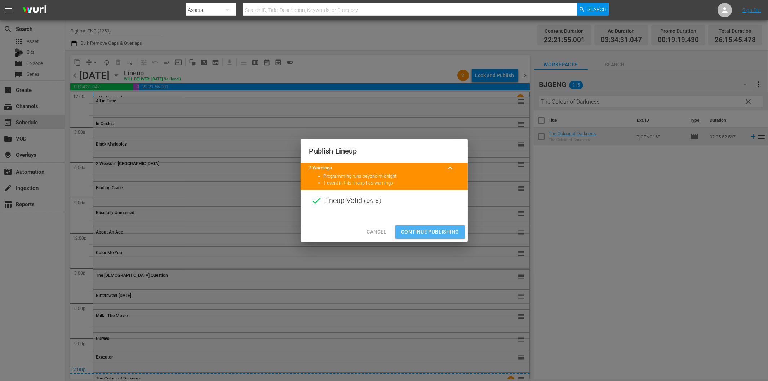
click at [449, 233] on span "Continue Publishing" at bounding box center [430, 231] width 58 height 9
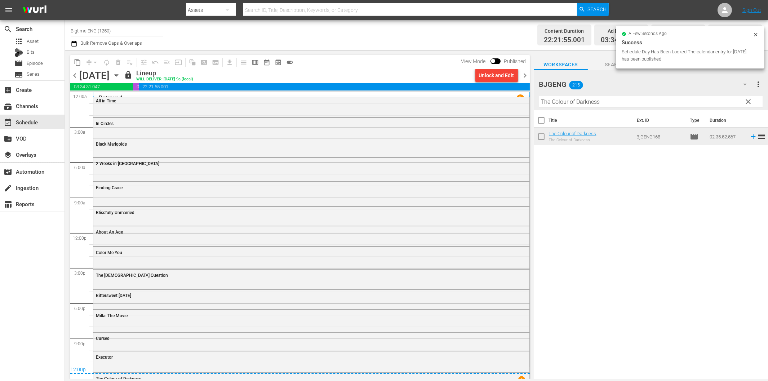
click at [527, 77] on span "chevron_right" at bounding box center [525, 75] width 9 height 9
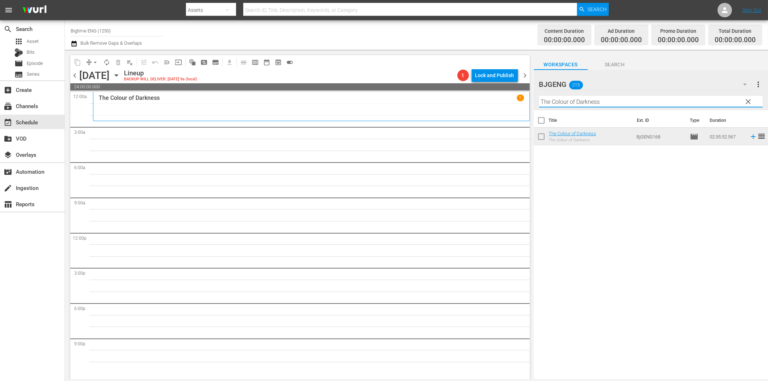
click at [587, 102] on input "The Colour of Darkness" at bounding box center [650, 102] width 223 height 12
paste input "When We Last Spoke"
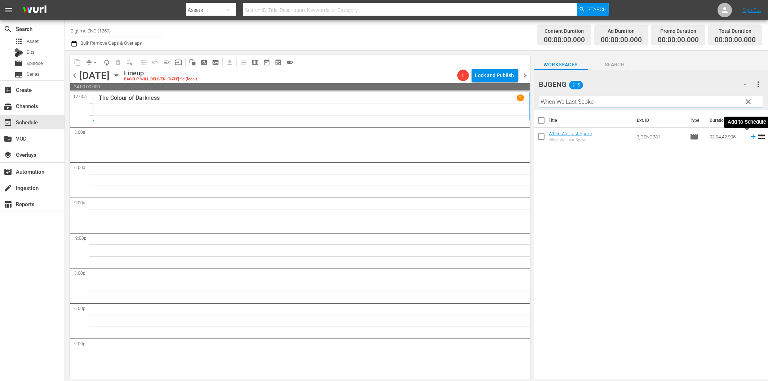
click at [749, 135] on icon at bounding box center [753, 137] width 8 height 8
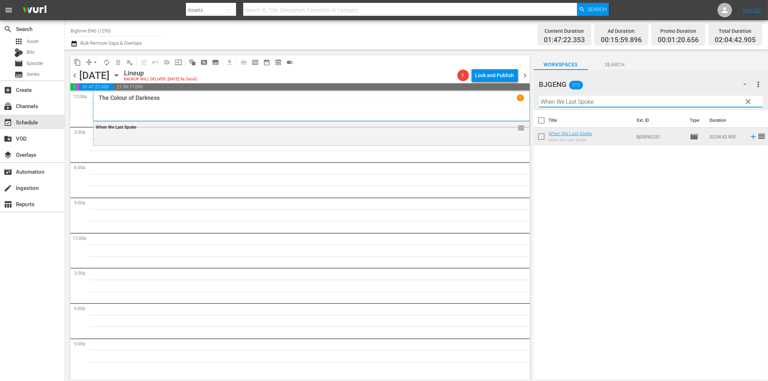
click at [567, 103] on input "When We Last Spoke" at bounding box center [650, 102] width 223 height 12
paste input "Out Past Dark"
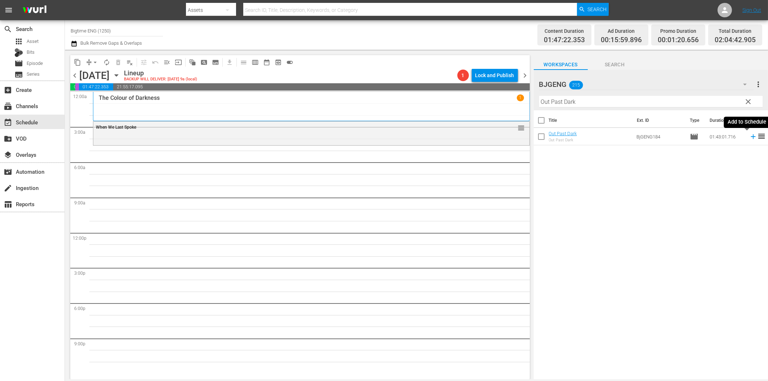
click at [749, 135] on icon at bounding box center [753, 137] width 8 height 8
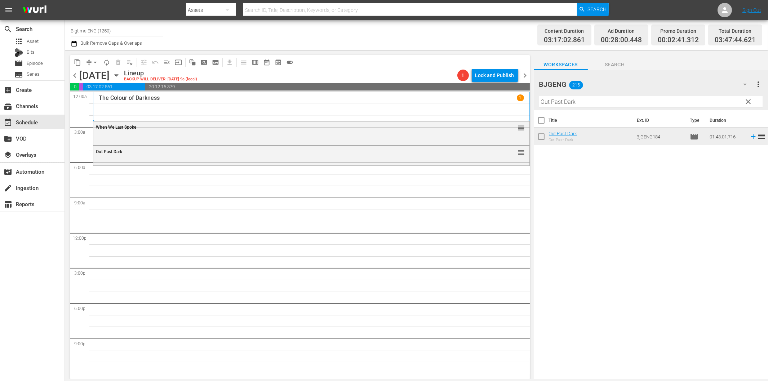
click at [600, 110] on th "Title" at bounding box center [591, 120] width 84 height 20
click at [599, 105] on input "Out Past Dark" at bounding box center [650, 102] width 223 height 12
paste input "Premeditated (Profiled)"
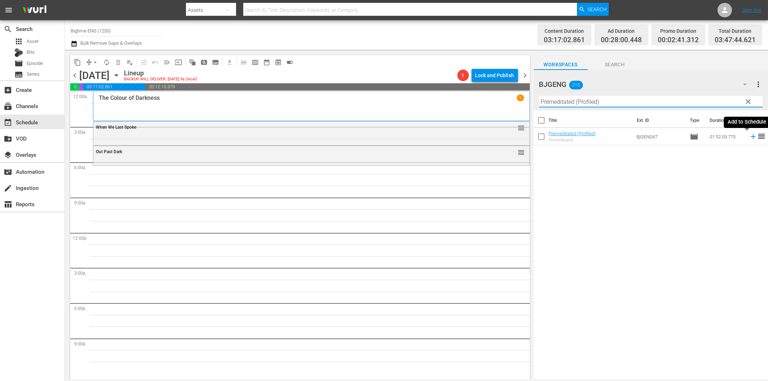
click at [749, 140] on icon at bounding box center [753, 137] width 8 height 8
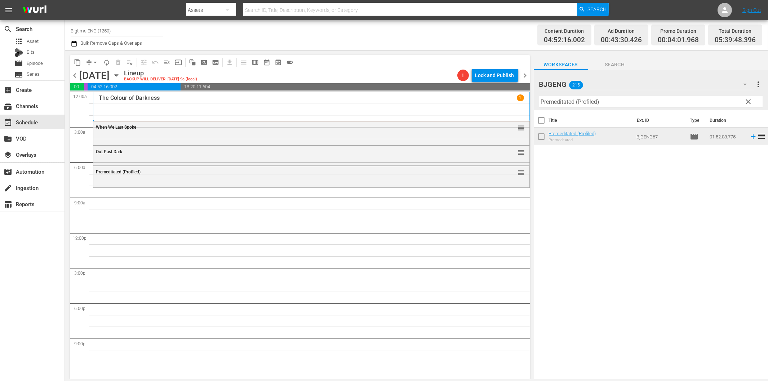
click at [600, 102] on input "Premeditated (Profiled)" at bounding box center [650, 102] width 223 height 12
paste input "A Different Sun"
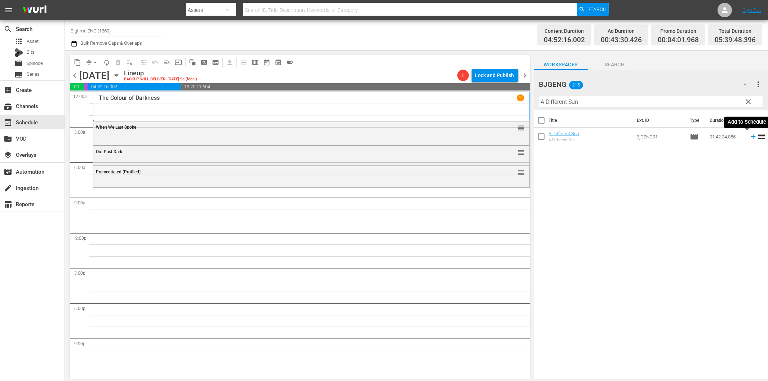
click at [749, 136] on icon at bounding box center [753, 137] width 8 height 8
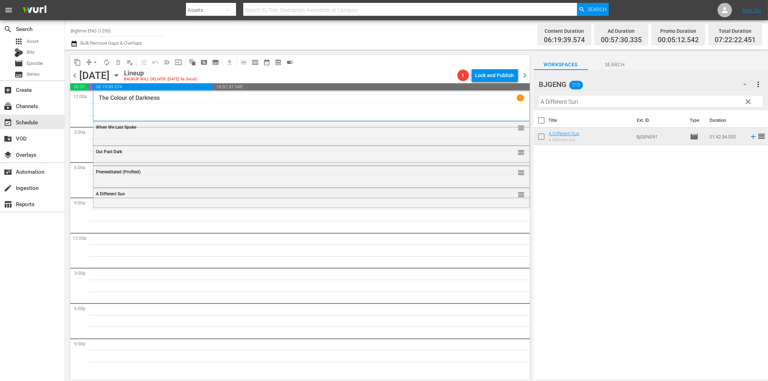
click at [586, 101] on input "A Different Sun" at bounding box center [650, 102] width 223 height 12
paste input "Love is Blind"
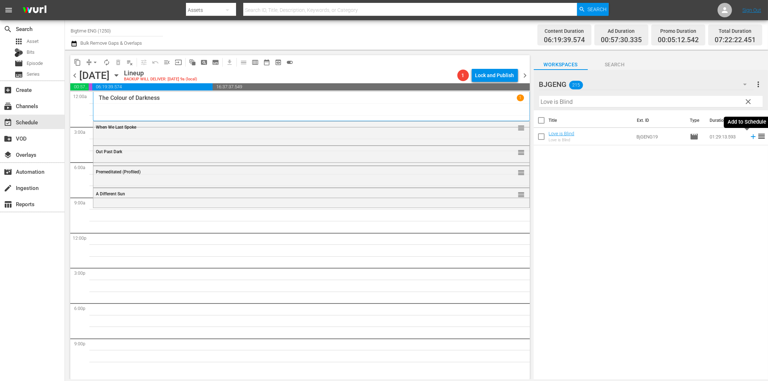
click at [749, 134] on icon at bounding box center [753, 137] width 8 height 8
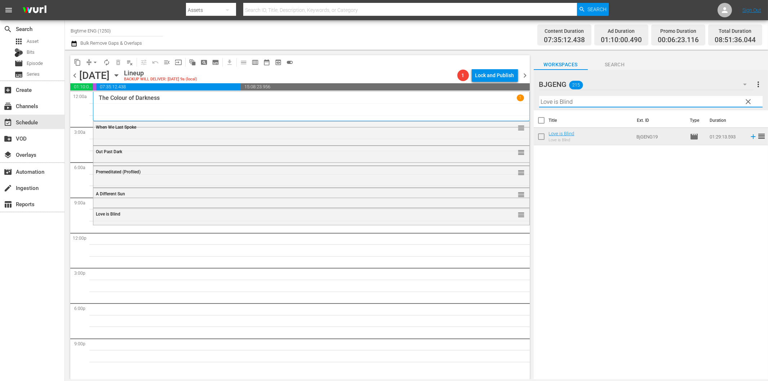
click at [586, 104] on input "Love is Blind" at bounding box center [650, 102] width 223 height 12
paste input "Bathing Franky"
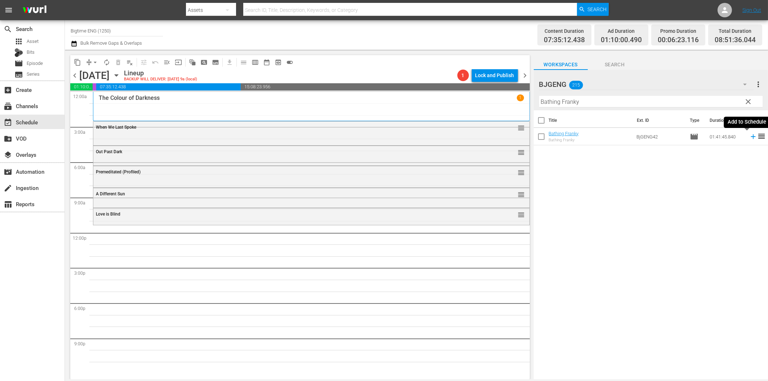
click at [749, 138] on icon at bounding box center [753, 137] width 8 height 8
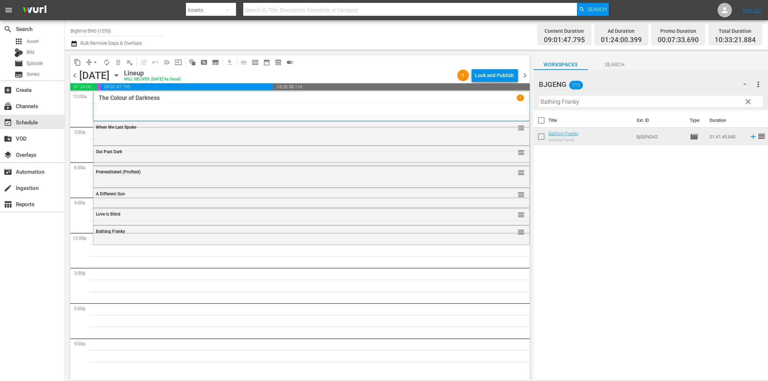
click at [582, 104] on input "Bathing Franky" at bounding box center [650, 102] width 223 height 12
paste input "Craz"
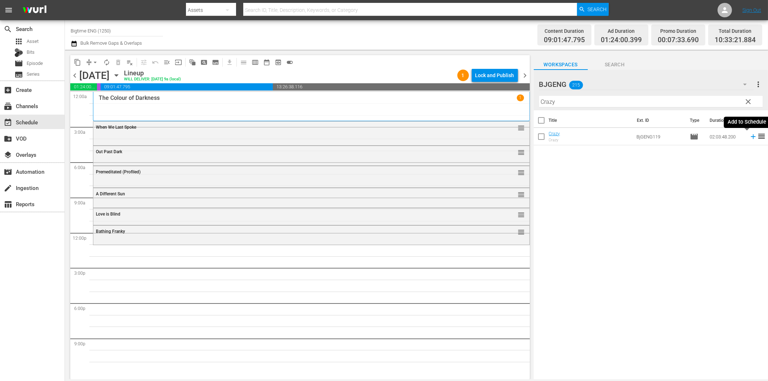
click at [749, 138] on icon at bounding box center [753, 137] width 8 height 8
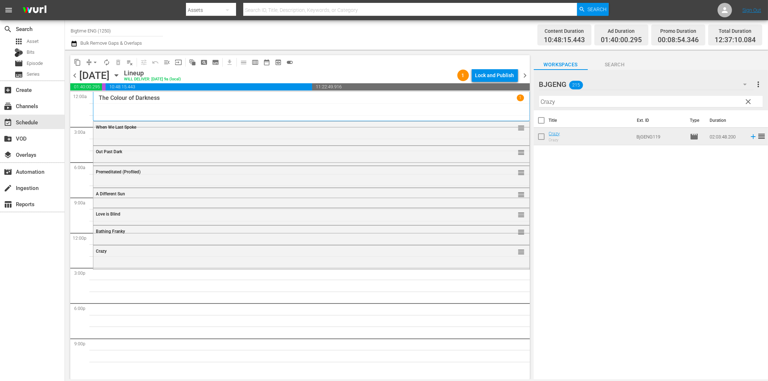
click at [588, 101] on input "Crazy" at bounding box center [650, 102] width 223 height 12
paste input "Riding 79 (Beach Love)"
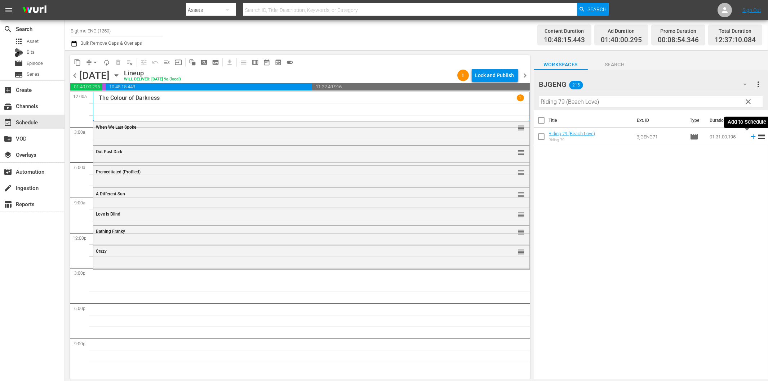
click at [749, 135] on icon at bounding box center [753, 137] width 8 height 8
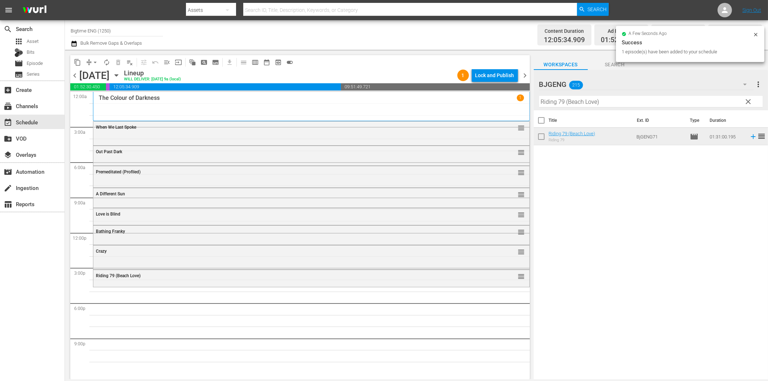
click at [642, 98] on input "Riding 79 (Beach Love)" at bounding box center [650, 102] width 223 height 12
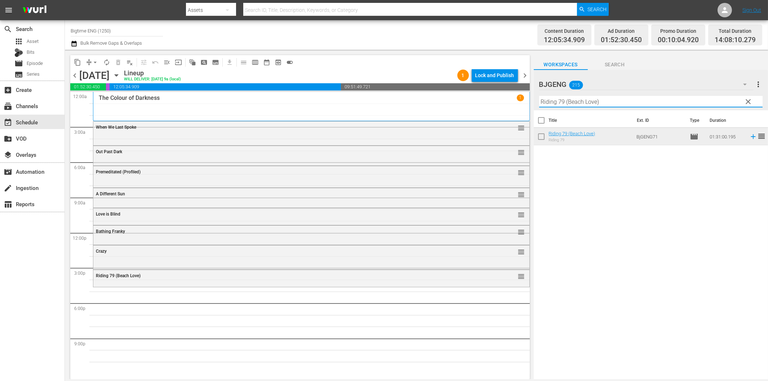
paste input "Chelsea"
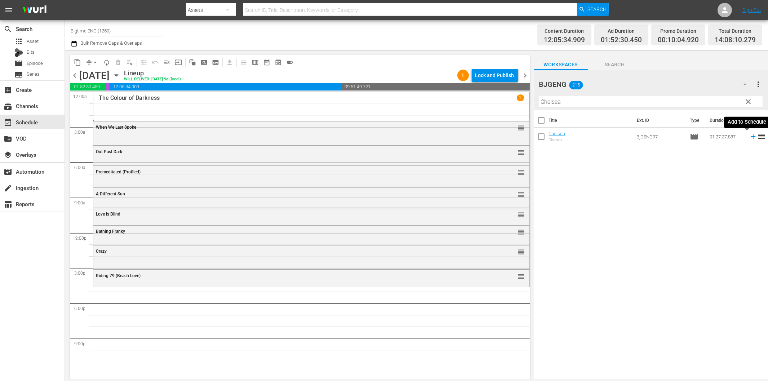
click at [749, 135] on icon at bounding box center [753, 137] width 8 height 8
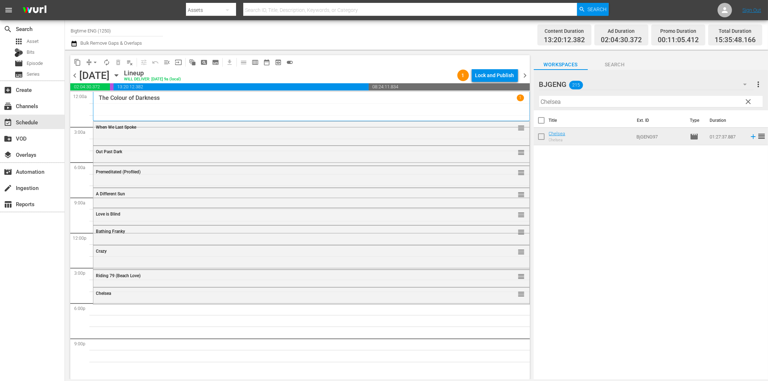
click at [577, 105] on input "Chelsea" at bounding box center [650, 102] width 223 height 12
paste input "[PERSON_NAME]: The Bounty Hunter"
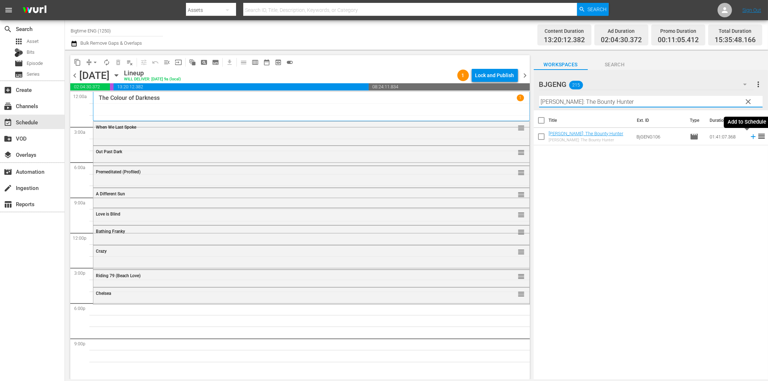
click at [749, 136] on icon at bounding box center [753, 137] width 8 height 8
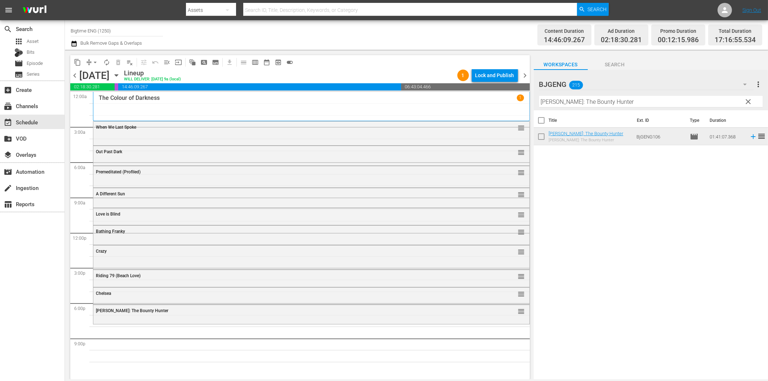
click at [616, 102] on input "[PERSON_NAME]: The Bounty Hunter" at bounding box center [650, 102] width 223 height 12
paste input "3rd Night"
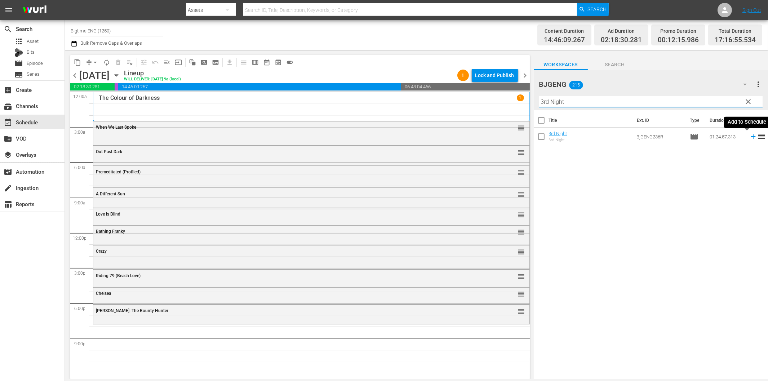
click at [749, 139] on icon at bounding box center [753, 137] width 8 height 8
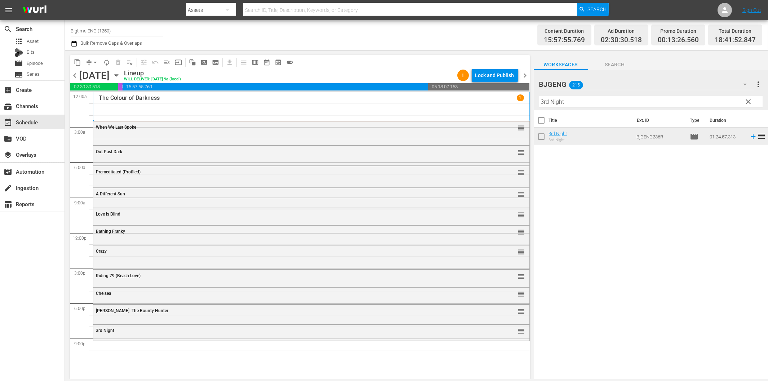
click at [591, 103] on input "3rd Night" at bounding box center [650, 102] width 223 height 12
paste input "Psychos"
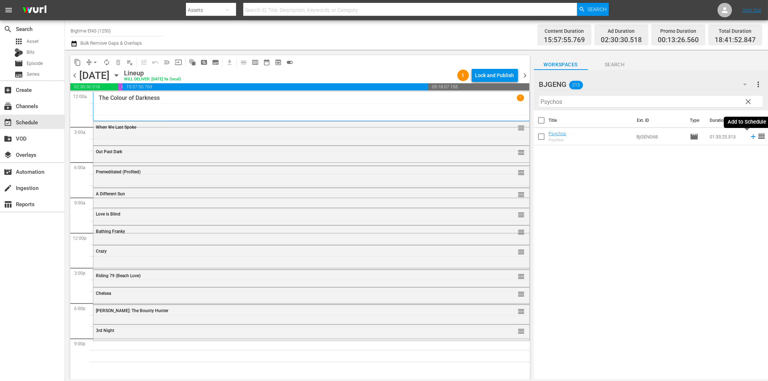
click at [749, 134] on icon at bounding box center [753, 137] width 8 height 8
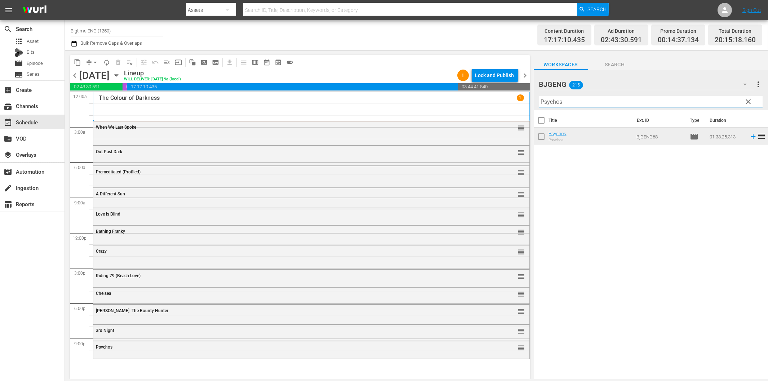
click at [560, 103] on input "Psychos" at bounding box center [650, 102] width 223 height 12
paste input "Harbinger"
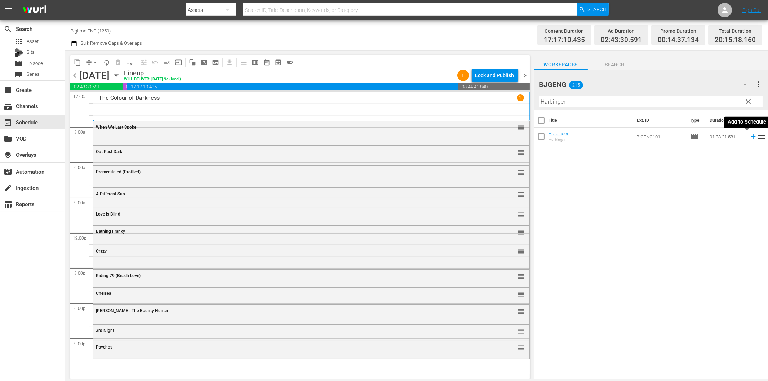
click at [751, 136] on icon at bounding box center [753, 136] width 5 height 5
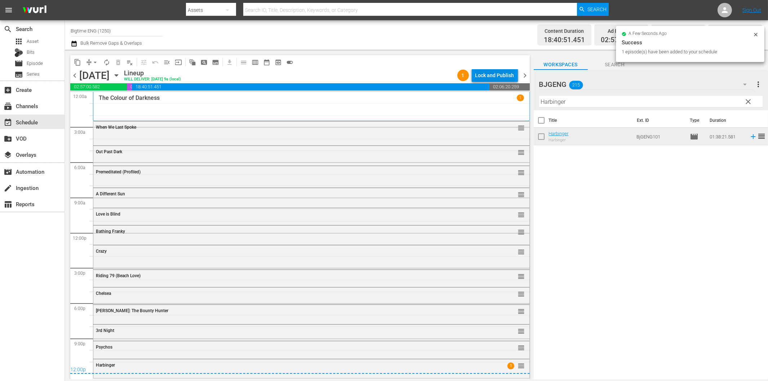
click at [481, 76] on div "Lock and Publish" at bounding box center [494, 75] width 39 height 13
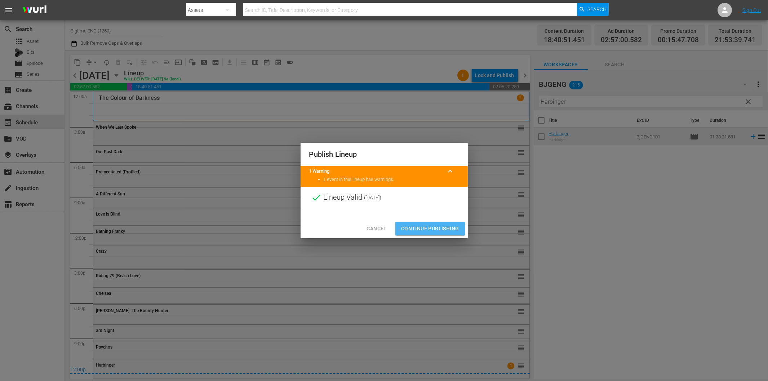
click at [442, 225] on span "Continue Publishing" at bounding box center [430, 228] width 58 height 9
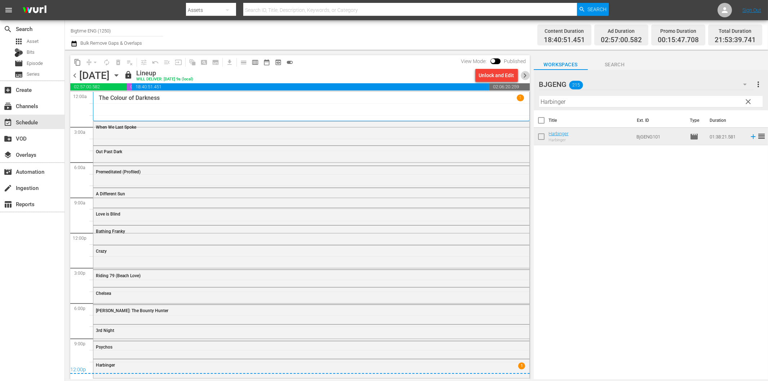
click at [524, 77] on span "chevron_right" at bounding box center [525, 75] width 9 height 9
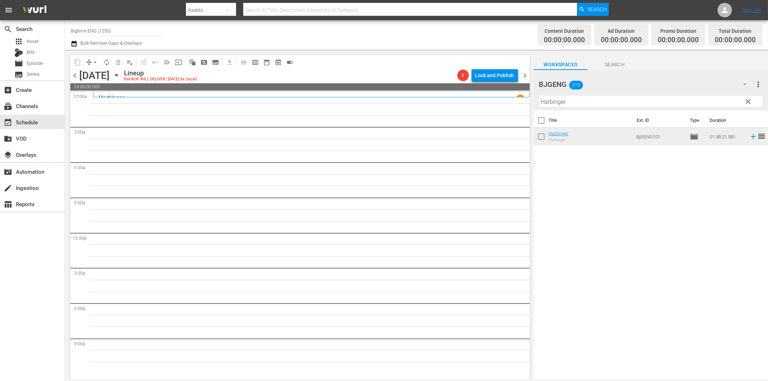
click at [560, 103] on input "Harbinger" at bounding box center [650, 102] width 223 height 12
paste input "House on Rockingham"
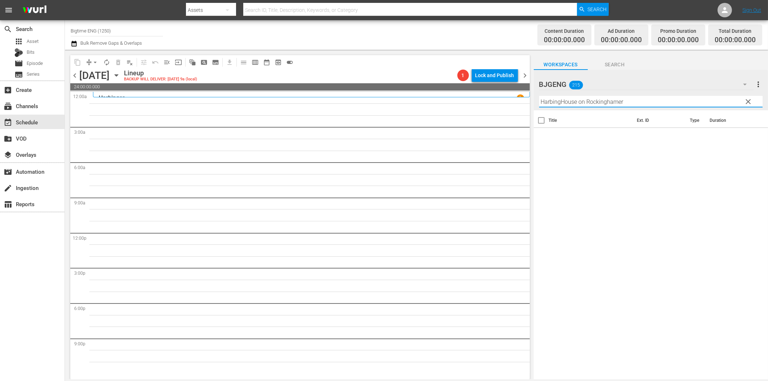
paste input "ouse on Rockingham"
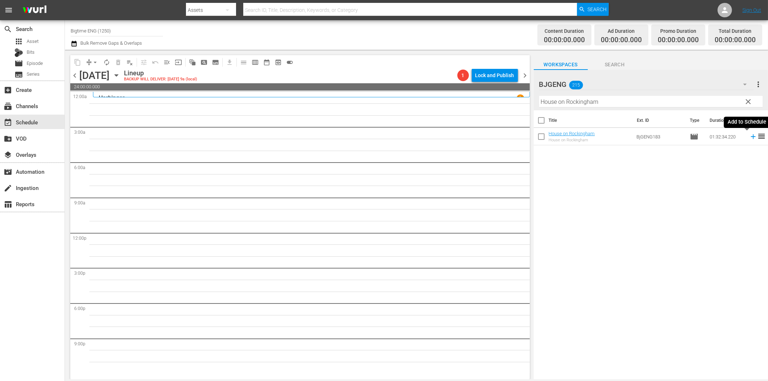
click at [749, 135] on icon at bounding box center [753, 137] width 8 height 8
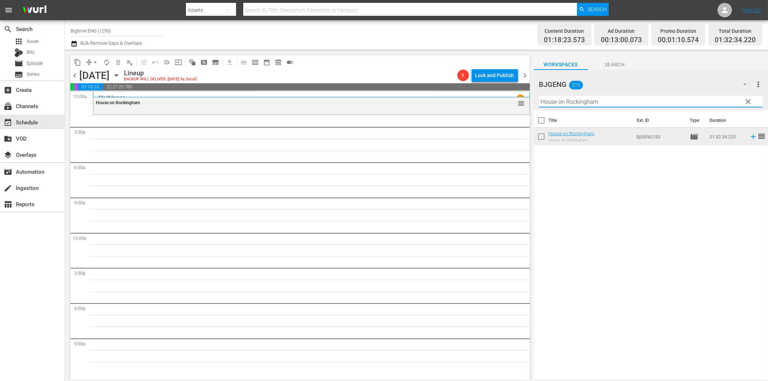
click at [626, 103] on input "House on Rockingham" at bounding box center [650, 102] width 223 height 12
paste input "Royal Ashes"
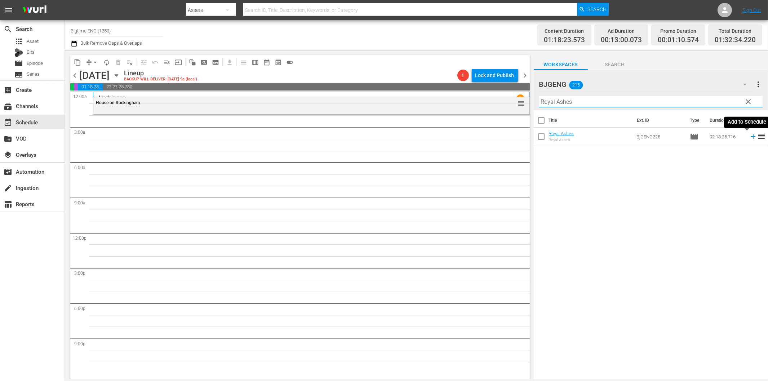
click at [751, 137] on icon at bounding box center [753, 136] width 5 height 5
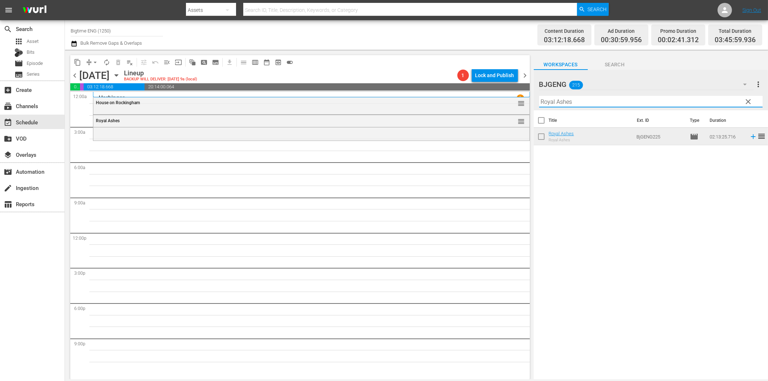
click at [564, 103] on input "Royal Ashes" at bounding box center [650, 102] width 223 height 12
paste input "Lake Effect"
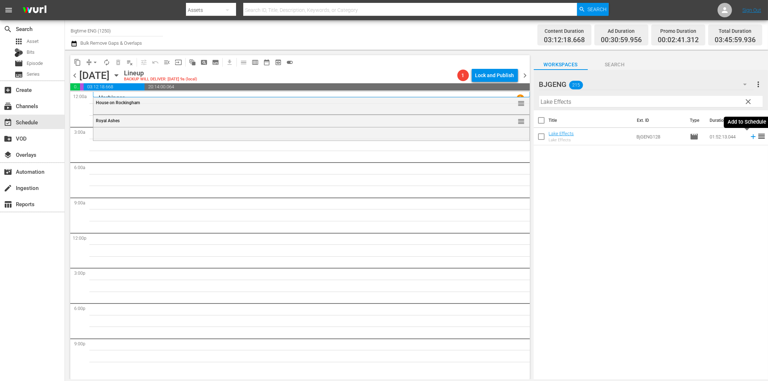
click at [749, 138] on icon at bounding box center [753, 137] width 8 height 8
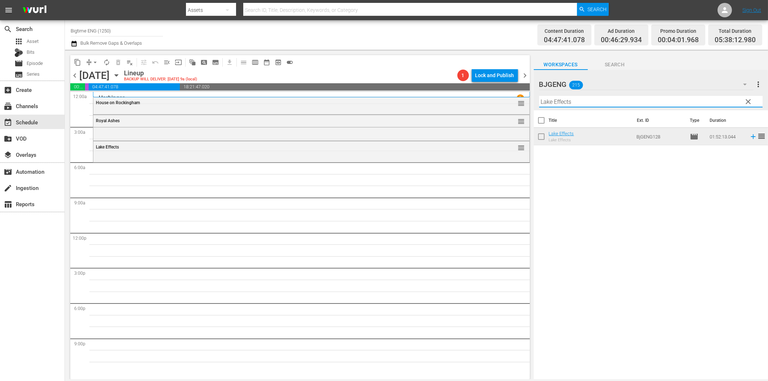
click at [594, 103] on input "Lake Effects" at bounding box center [650, 102] width 223 height 12
paste input "Nobody's Angel"
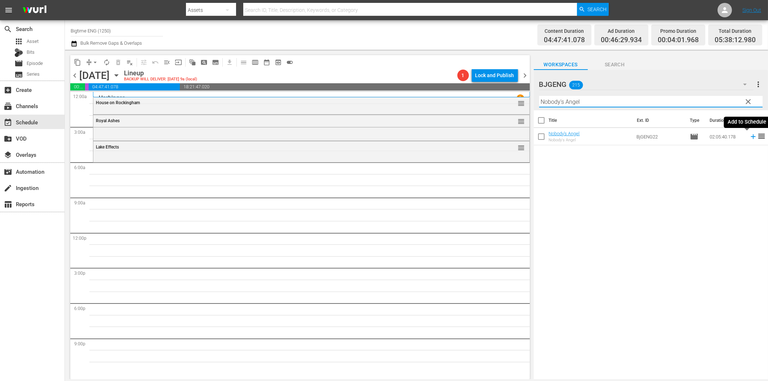
click at [749, 139] on icon at bounding box center [753, 137] width 8 height 8
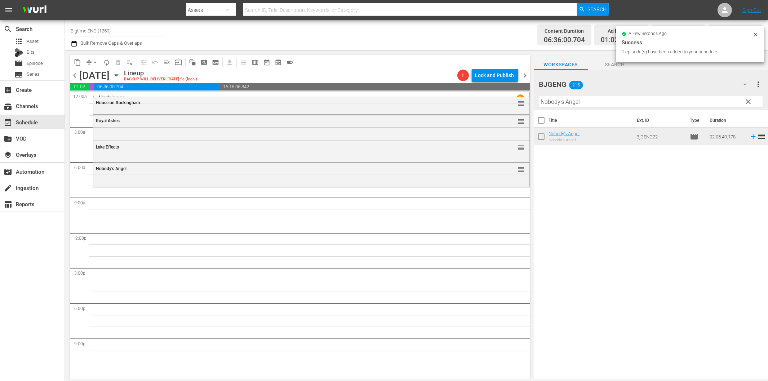
click at [584, 103] on input "Nobody's Angel" at bounding box center [650, 102] width 223 height 12
paste input "Heroes Don't Come Home"
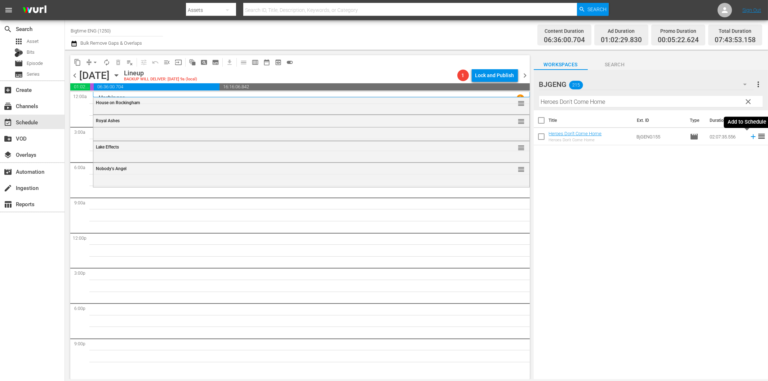
click at [751, 137] on icon at bounding box center [753, 136] width 5 height 5
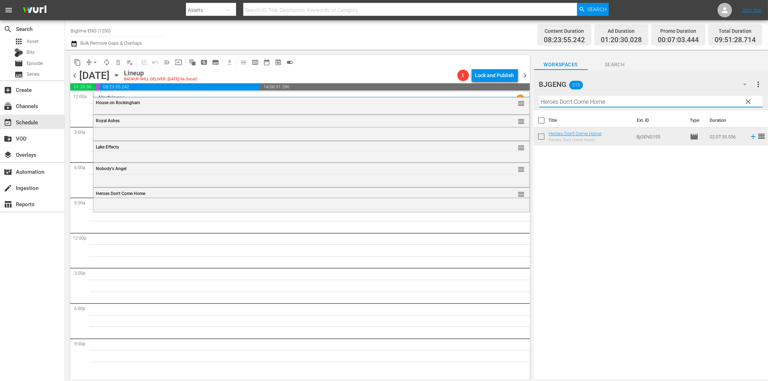
click at [598, 103] on input "Heroes Don't Come Home" at bounding box center [650, 102] width 223 height 12
paste input "Perfect Break"
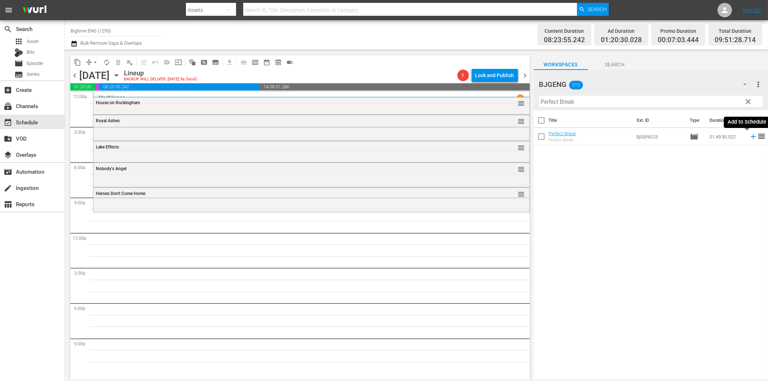
click at [749, 135] on icon at bounding box center [753, 137] width 8 height 8
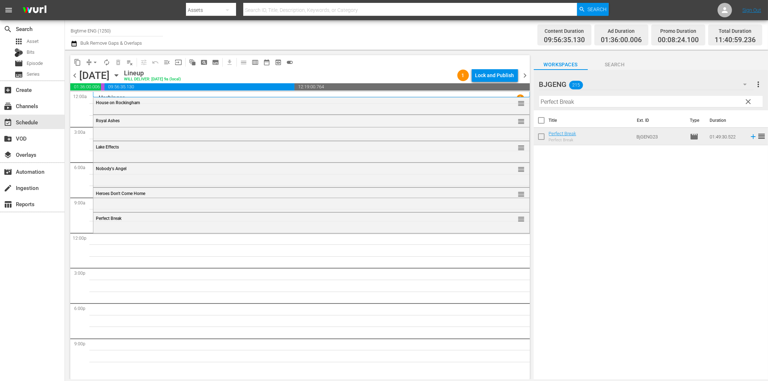
click at [561, 102] on input "Perfect Break" at bounding box center [650, 102] width 223 height 12
paste input "The Storyteller"
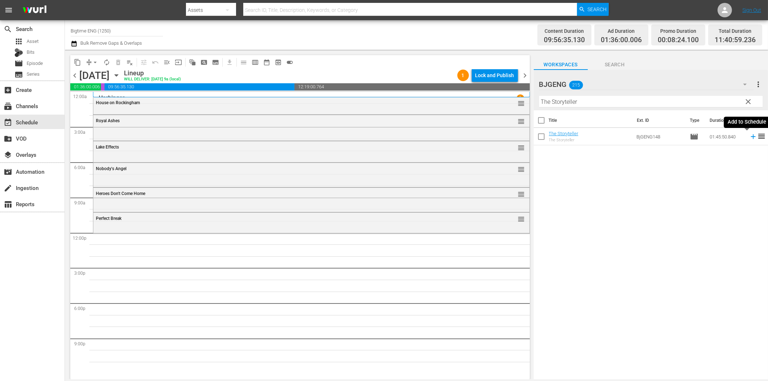
click at [749, 138] on icon at bounding box center [753, 137] width 8 height 8
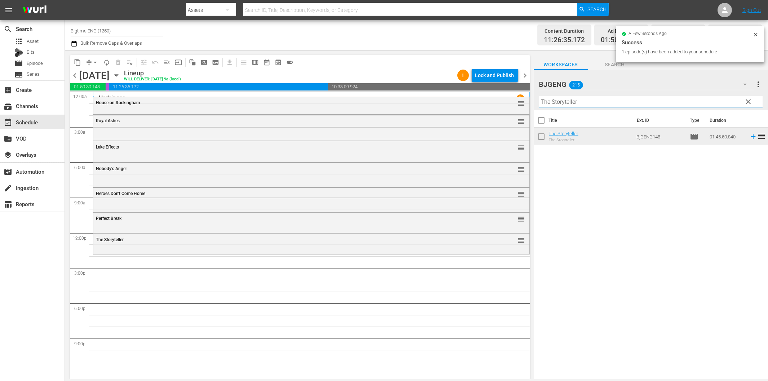
click at [577, 102] on input "The Storyteller" at bounding box center [650, 102] width 223 height 12
paste input "6 Non Smokers"
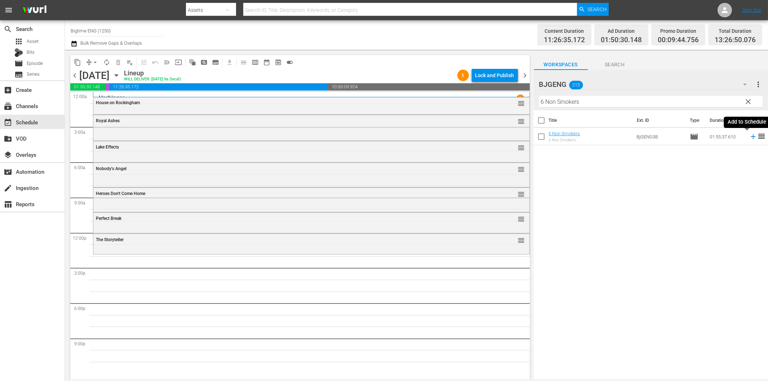
click at [749, 138] on icon at bounding box center [753, 137] width 8 height 8
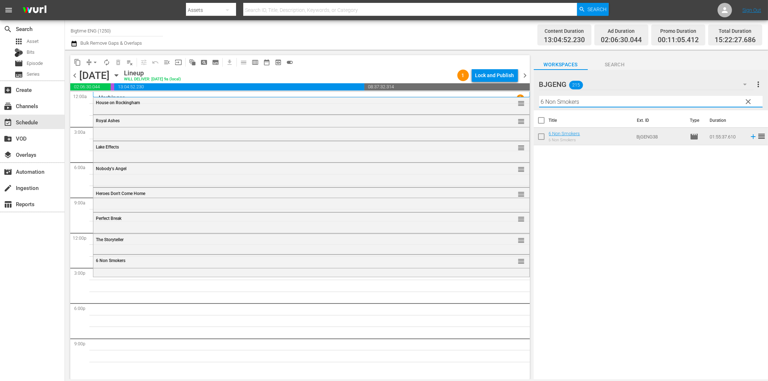
click at [593, 103] on input "6 Non Smokers" at bounding box center [650, 102] width 223 height 12
paste input "Who Will Move The Stone"
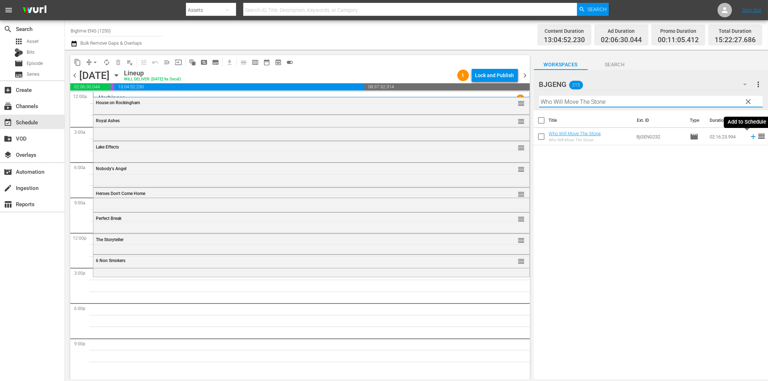
click at [749, 138] on icon at bounding box center [753, 137] width 8 height 8
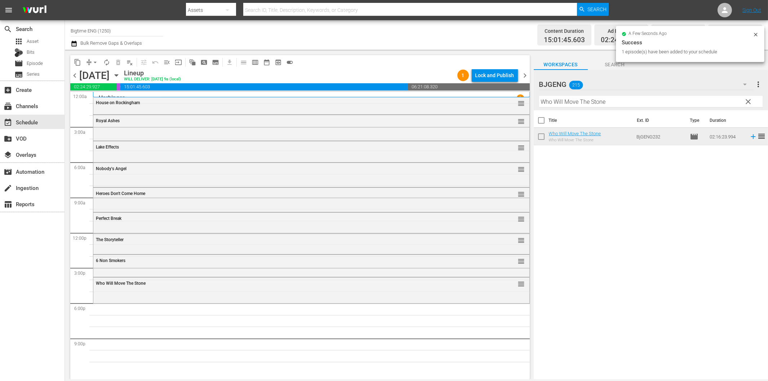
click at [623, 103] on input "Who Will Move The Stone" at bounding box center [650, 102] width 223 height 12
paste input "Fast and Frantic"
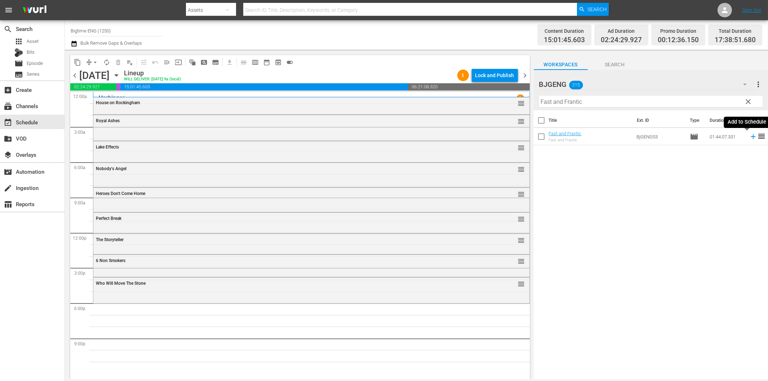
click at [749, 136] on icon at bounding box center [753, 137] width 8 height 8
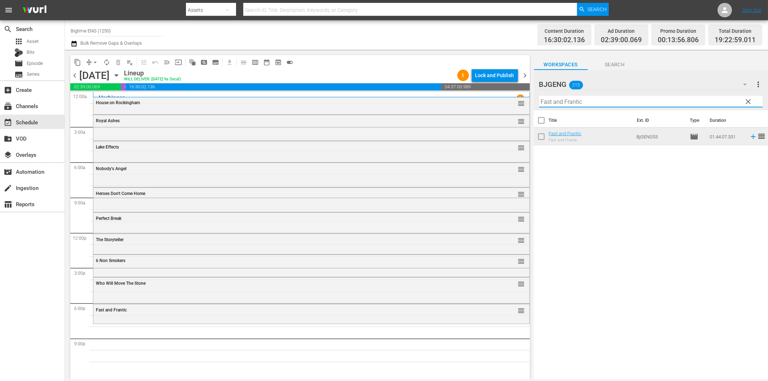
click at [604, 102] on input "Fast and Frantic" at bounding box center [650, 102] width 223 height 12
paste input "[DATE] Party"
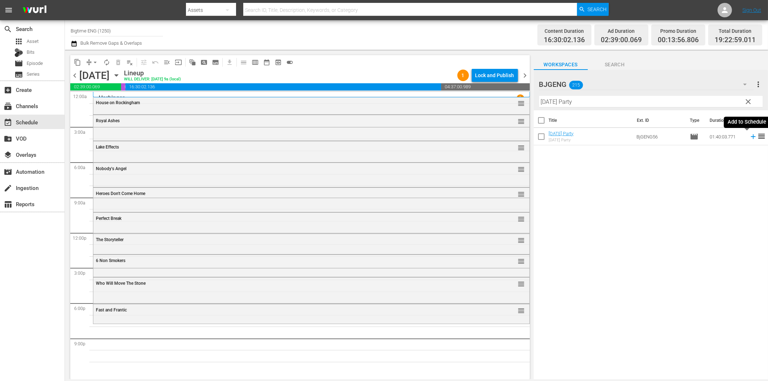
click at [751, 136] on icon at bounding box center [753, 136] width 5 height 5
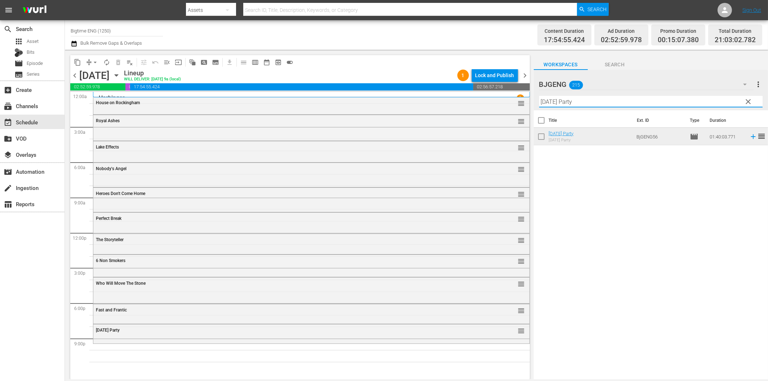
click at [611, 103] on input "[DATE] Party" at bounding box center [650, 102] width 223 height 12
paste input "Taught In Cold Blood"
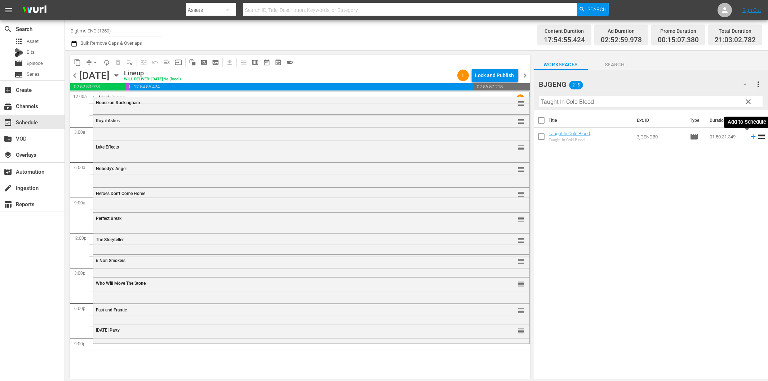
click at [749, 137] on icon at bounding box center [753, 137] width 8 height 8
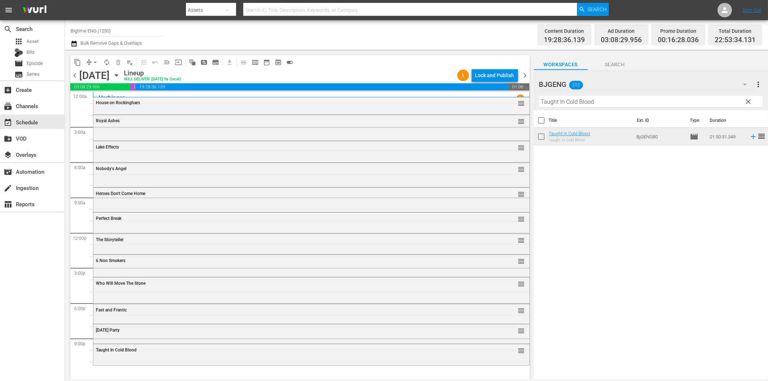
click at [596, 100] on input "Taught In Cold Blood" at bounding box center [650, 102] width 223 height 12
paste input "Slaughter is the Best Medicine"
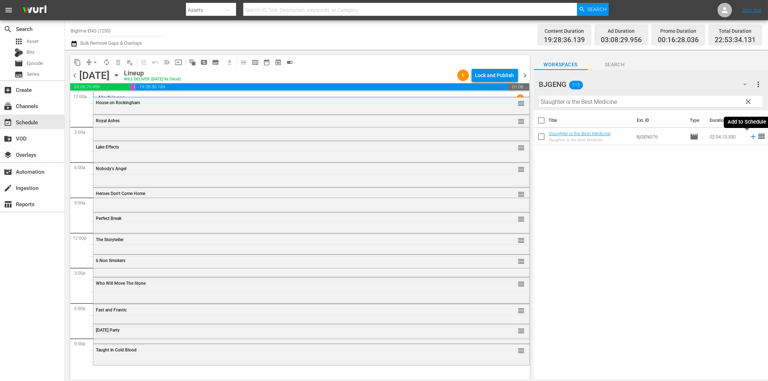
click at [749, 135] on icon at bounding box center [753, 137] width 8 height 8
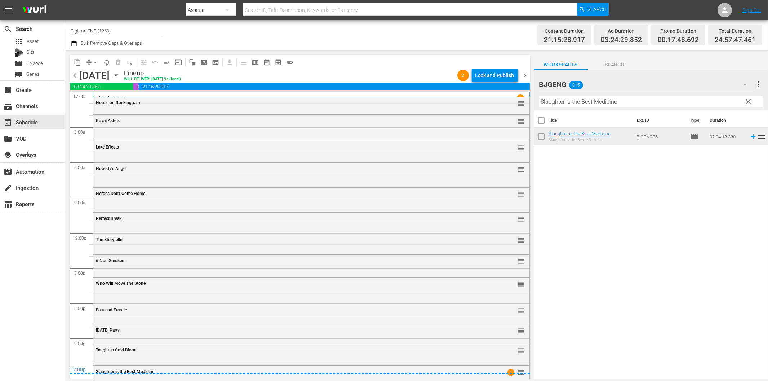
click at [525, 78] on span "chevron_right" at bounding box center [525, 75] width 9 height 9
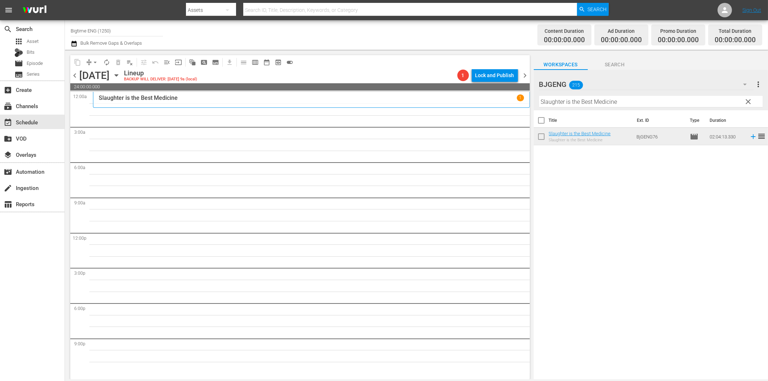
click at [566, 99] on input "Slaughter is the Best Medicine" at bounding box center [650, 102] width 223 height 12
paste input "Creature in the [PERSON_NAME]"
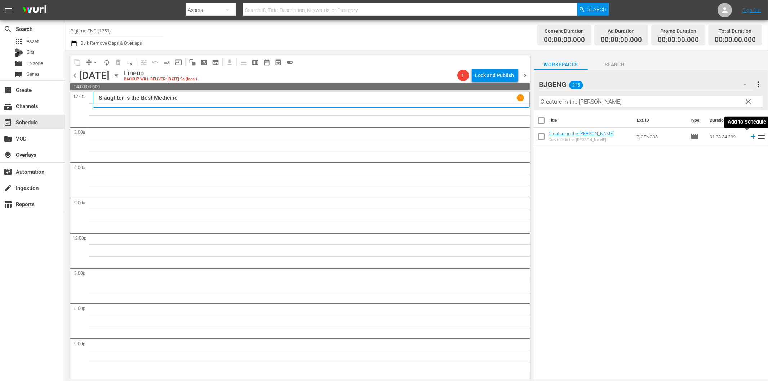
click at [749, 137] on icon at bounding box center [753, 137] width 8 height 8
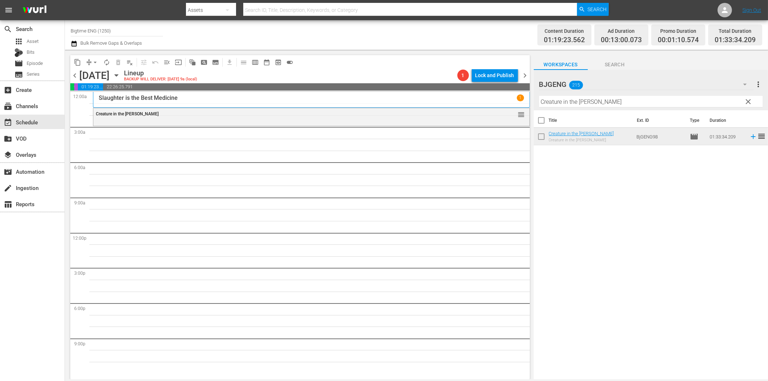
click at [558, 102] on input "Creature in the [PERSON_NAME]" at bounding box center [650, 102] width 223 height 12
paste input "Ludi"
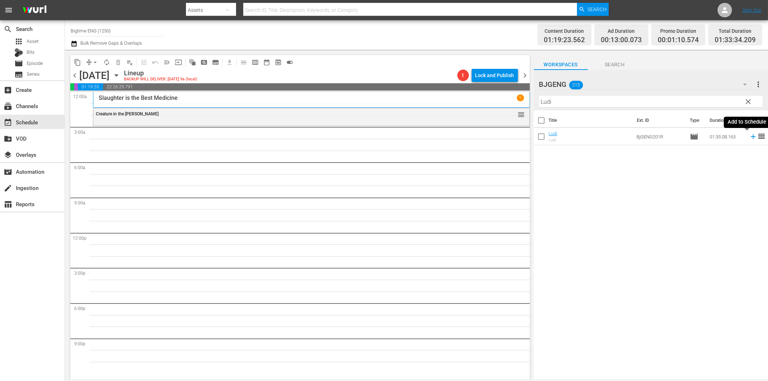
click at [749, 135] on icon at bounding box center [753, 137] width 8 height 8
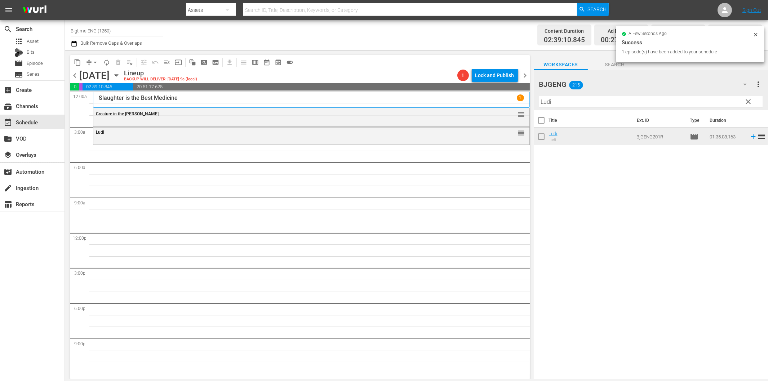
click at [572, 101] on input "Ludi" at bounding box center [650, 102] width 223 height 12
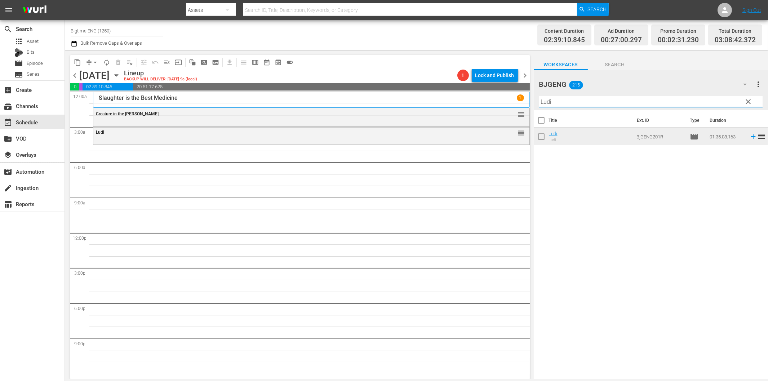
paste input "To Love is Enemy of the Great Dull Void"
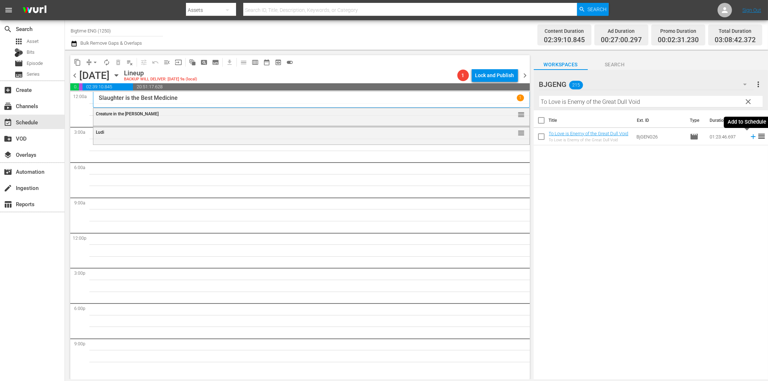
click at [749, 135] on icon at bounding box center [753, 137] width 8 height 8
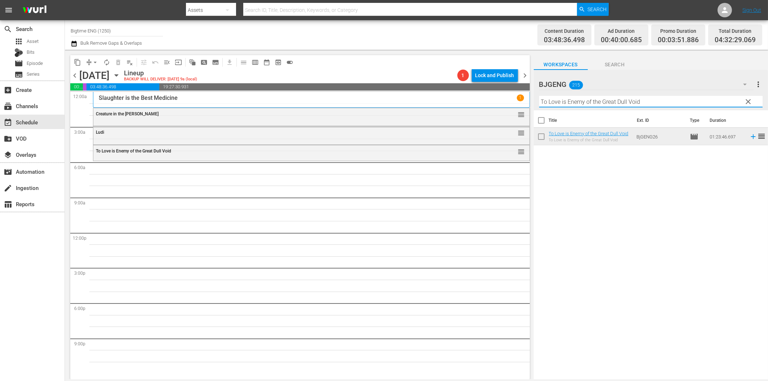
click at [566, 105] on input "To Love is Enemy of the Great Dull Void" at bounding box center [650, 102] width 223 height 12
paste input "Waking Dav"
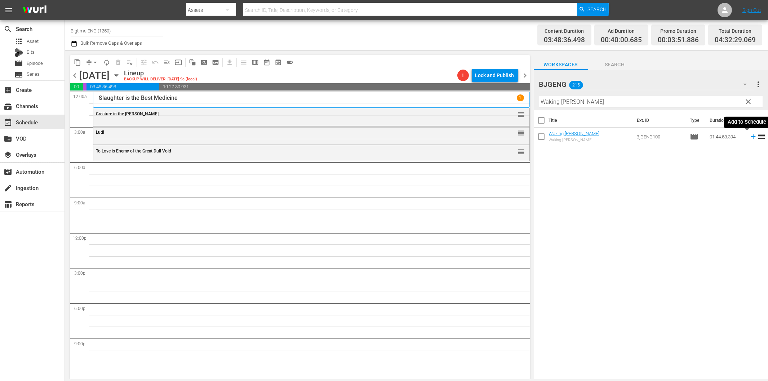
drag, startPoint x: 749, startPoint y: 138, endPoint x: 739, endPoint y: 140, distance: 10.2
click at [749, 138] on icon at bounding box center [753, 137] width 8 height 8
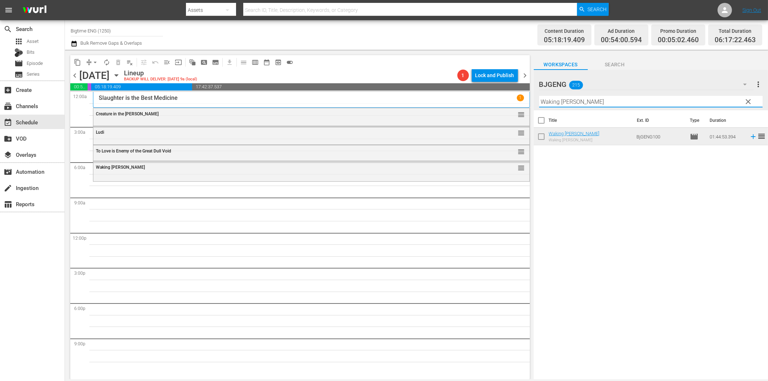
click at [615, 104] on input "Waking [PERSON_NAME]" at bounding box center [650, 102] width 223 height 12
paste input "The Colonizer"
click at [751, 136] on icon at bounding box center [753, 136] width 5 height 5
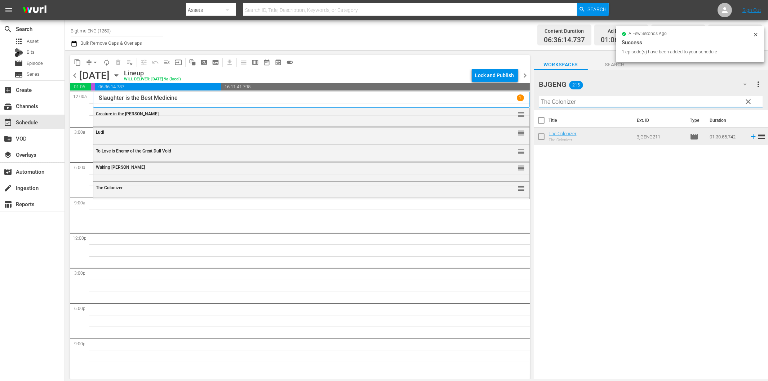
click at [615, 102] on input "The Colonizer" at bounding box center [650, 102] width 223 height 12
paste input "Ready Willing and Able"
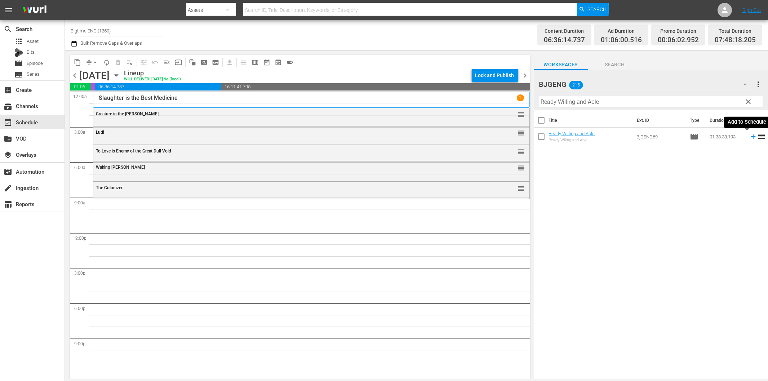
click at [749, 138] on icon at bounding box center [753, 137] width 8 height 8
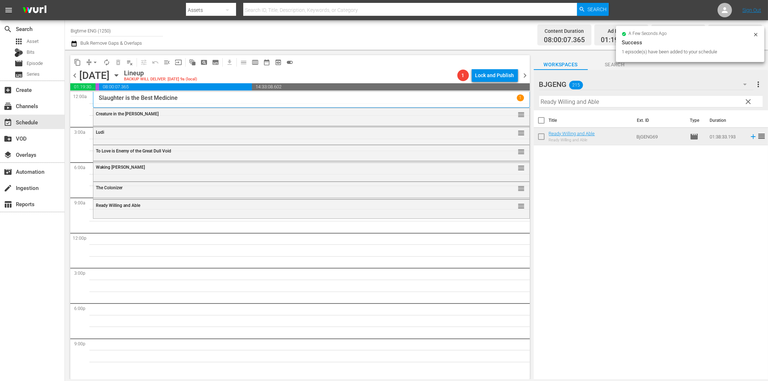
click at [613, 103] on input "Ready Willing and Able" at bounding box center [650, 102] width 223 height 12
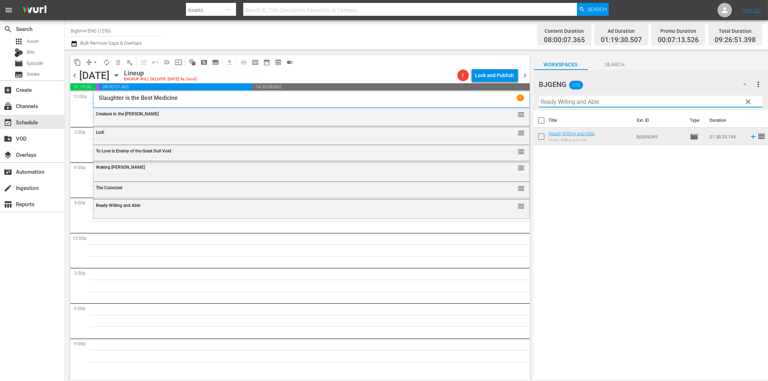
paste input "Cursed"
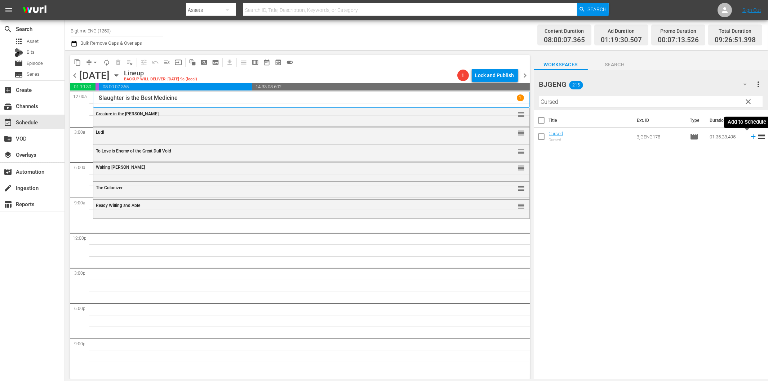
click at [749, 138] on icon at bounding box center [753, 137] width 8 height 8
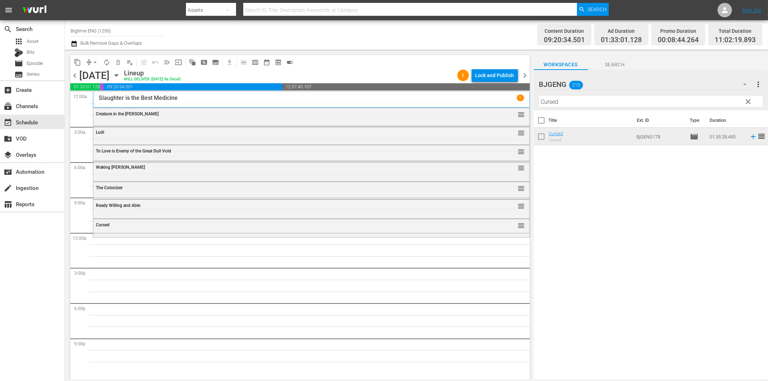
click at [573, 99] on input "Cursed" at bounding box center [650, 102] width 223 height 12
paste input "American Dream"
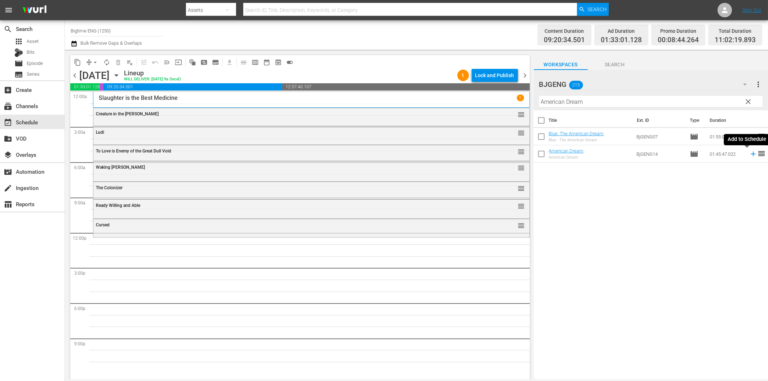
click at [749, 155] on icon at bounding box center [753, 154] width 8 height 8
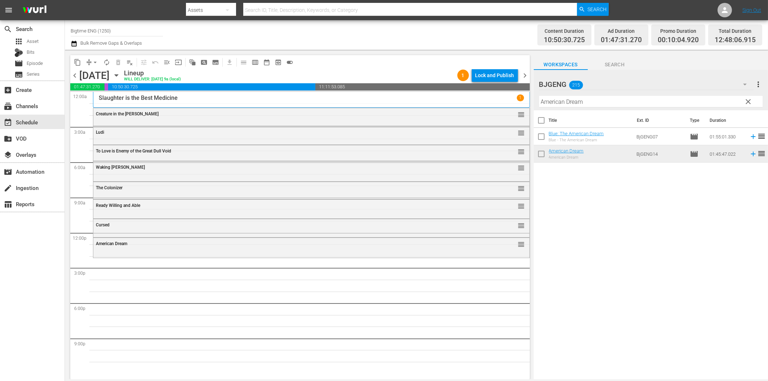
click at [601, 103] on input "American Dream" at bounding box center [650, 102] width 223 height 12
paste input "Octopus Pot"
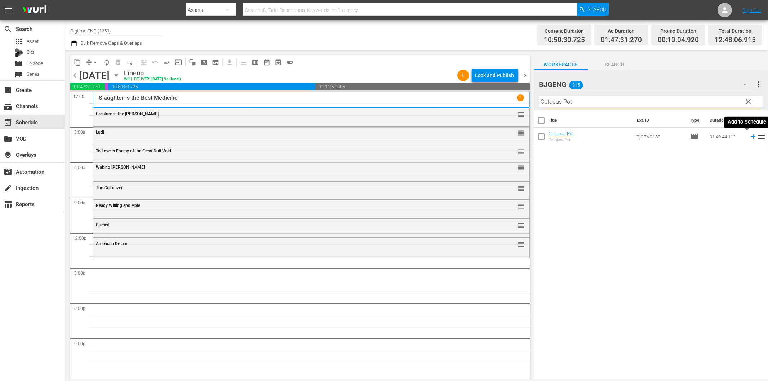
click at [749, 136] on icon at bounding box center [753, 137] width 8 height 8
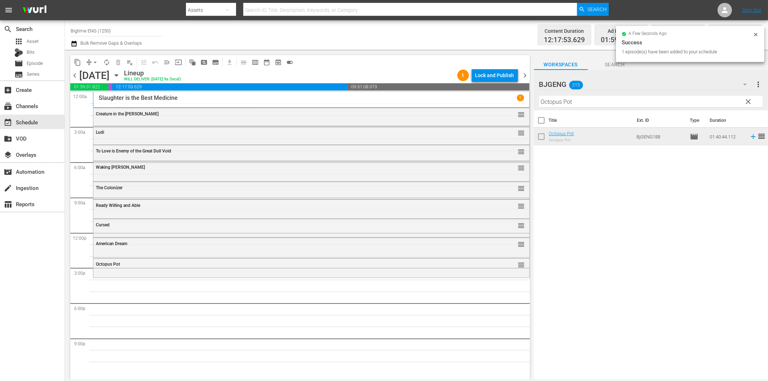
click at [595, 97] on input "Octopus Pot" at bounding box center [650, 102] width 223 height 12
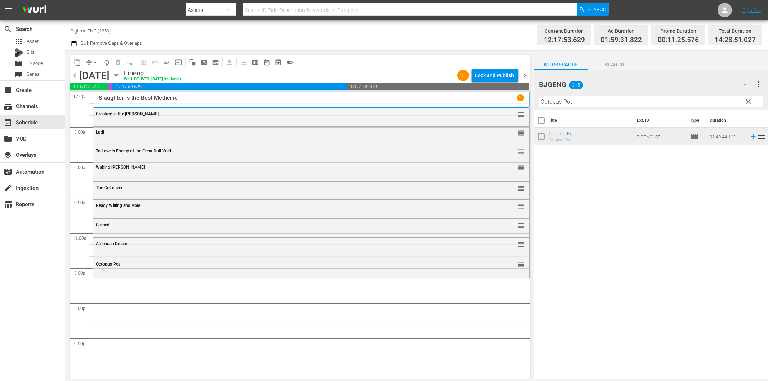
paste input "The Dog Walker"
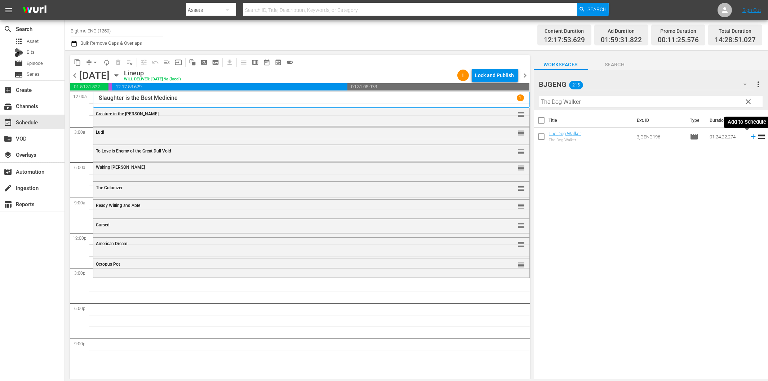
click at [749, 137] on icon at bounding box center [753, 137] width 8 height 8
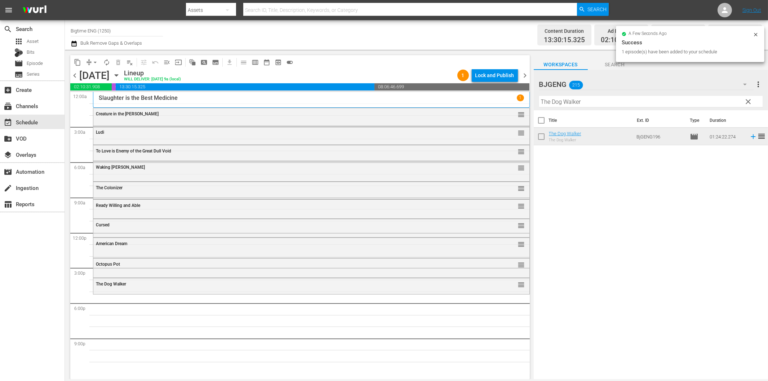
click at [583, 101] on input "The Dog Walker" at bounding box center [650, 102] width 223 height 12
paste input "Congressman"
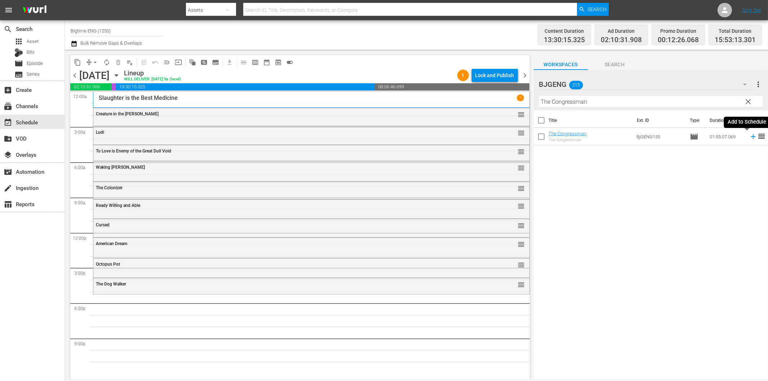
click at [749, 136] on icon at bounding box center [753, 137] width 8 height 8
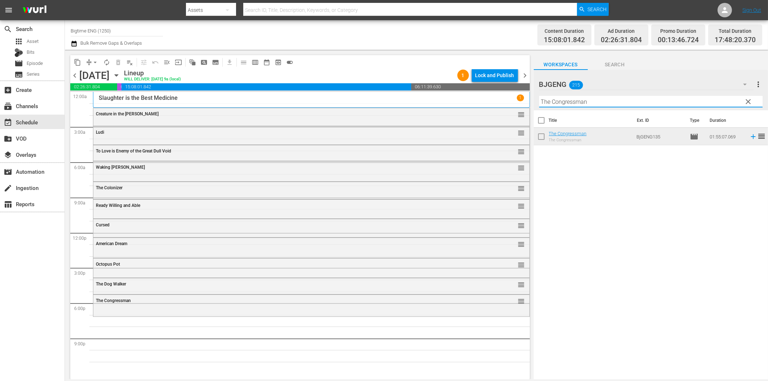
click at [584, 104] on input "The Congressman" at bounding box center [650, 102] width 223 height 12
paste input "I Remember You"
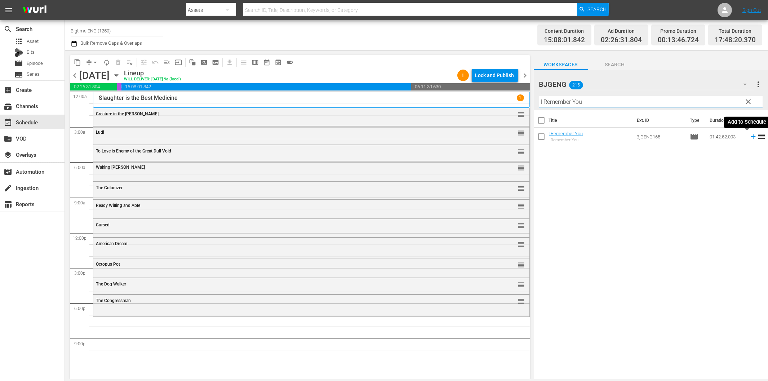
click at [751, 134] on icon at bounding box center [753, 136] width 5 height 5
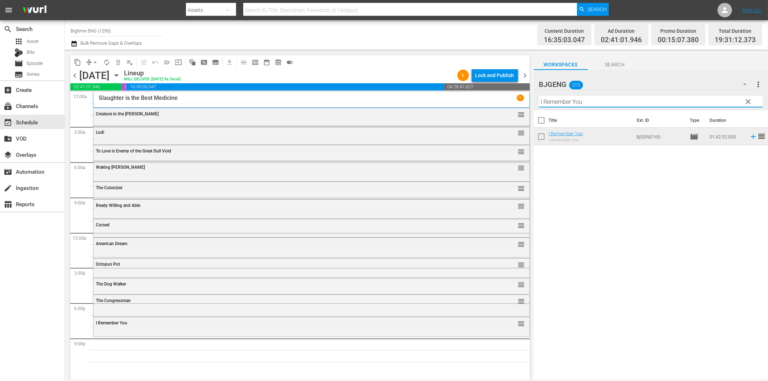
click at [595, 106] on input "I Remember You" at bounding box center [650, 102] width 223 height 12
paste input "Core"
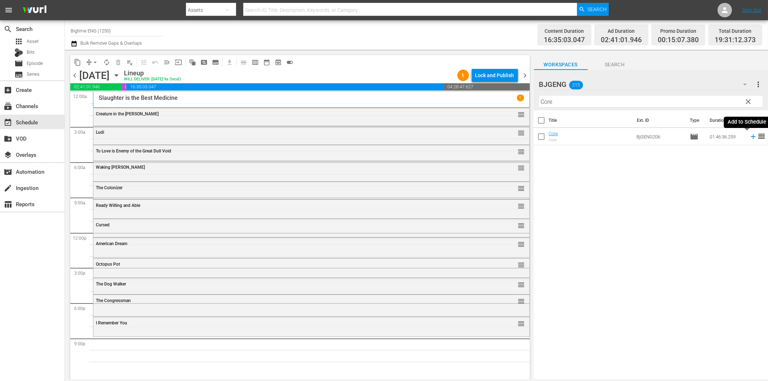
click at [749, 137] on icon at bounding box center [753, 137] width 8 height 8
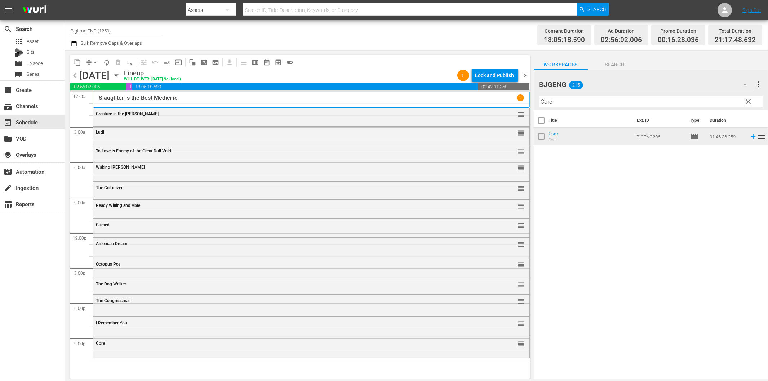
click at [567, 107] on div "Filter by Title Core" at bounding box center [650, 101] width 223 height 17
click at [571, 105] on input "Core" at bounding box center [650, 102] width 223 height 12
click at [575, 101] on input "Core" at bounding box center [650, 102] width 223 height 12
paste input "Not Your Romeo & [PERSON_NAME]"
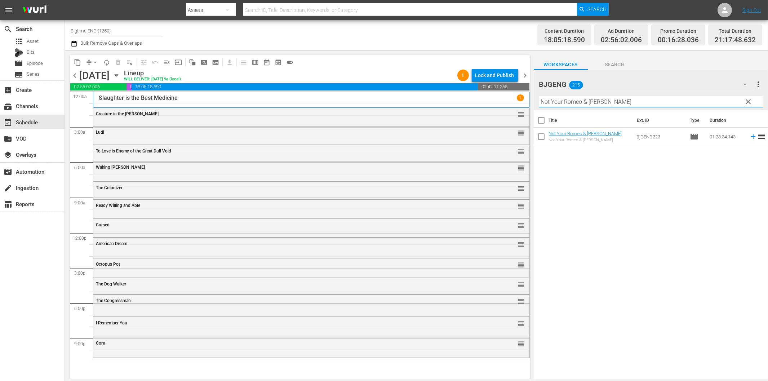
click at [749, 139] on icon at bounding box center [753, 137] width 8 height 8
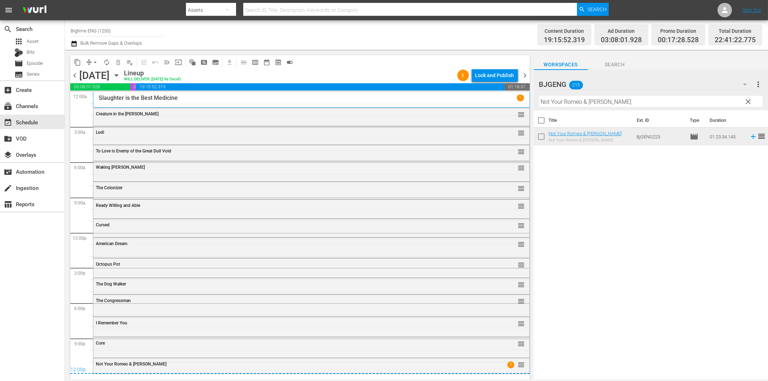
click at [524, 77] on span "chevron_right" at bounding box center [525, 75] width 9 height 9
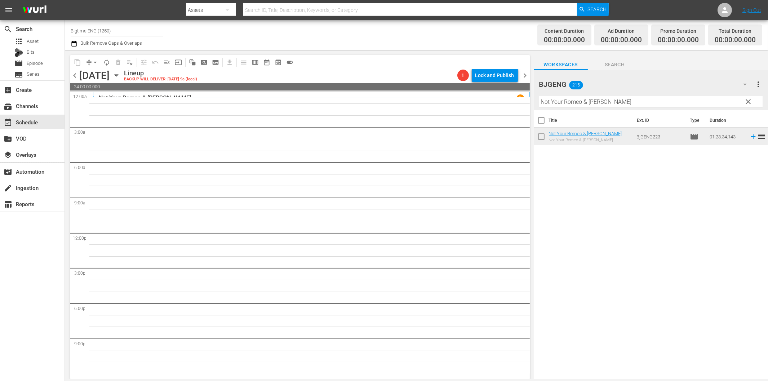
click at [571, 105] on input "Not Your Romeo & [PERSON_NAME]" at bounding box center [650, 102] width 223 height 12
paste input "July Rising"
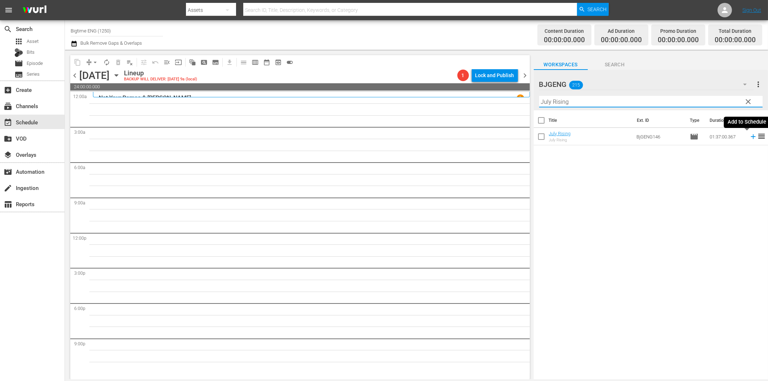
click at [749, 139] on icon at bounding box center [753, 137] width 8 height 8
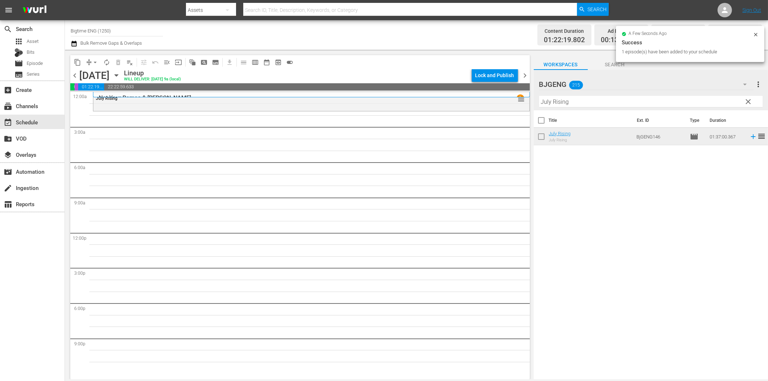
click at [564, 97] on input "July Rising" at bounding box center [650, 102] width 223 height 12
paste input "Thick"
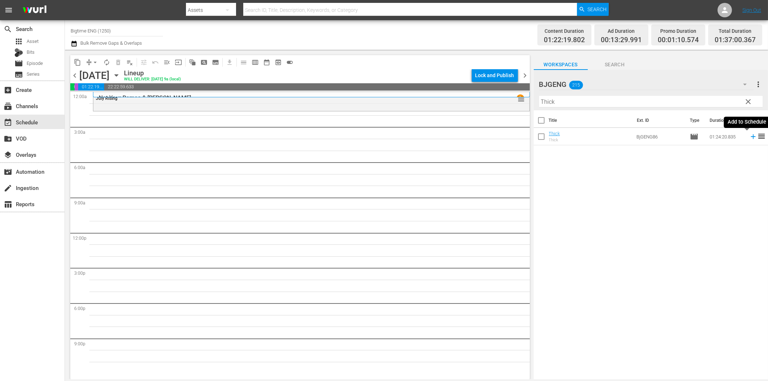
click at [751, 136] on icon at bounding box center [753, 136] width 5 height 5
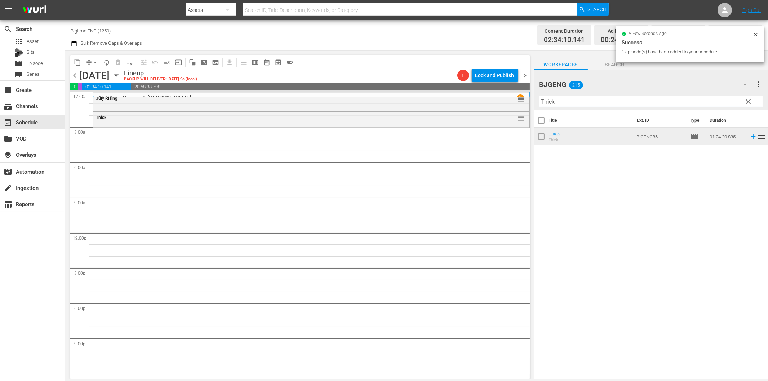
click at [573, 100] on input "Thick" at bounding box center [650, 102] width 223 height 12
paste input "Exit Speed"
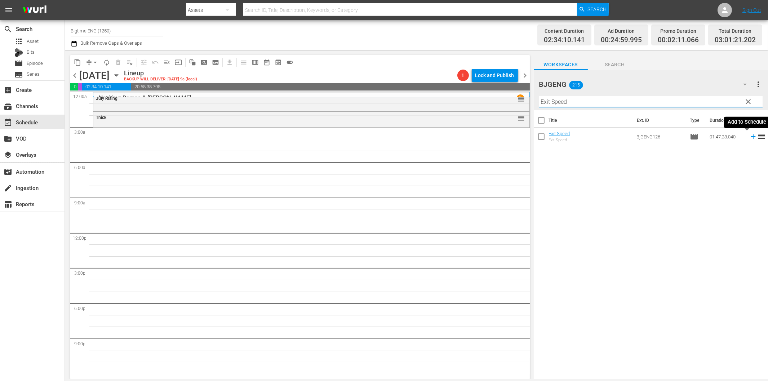
click at [751, 137] on icon at bounding box center [753, 136] width 5 height 5
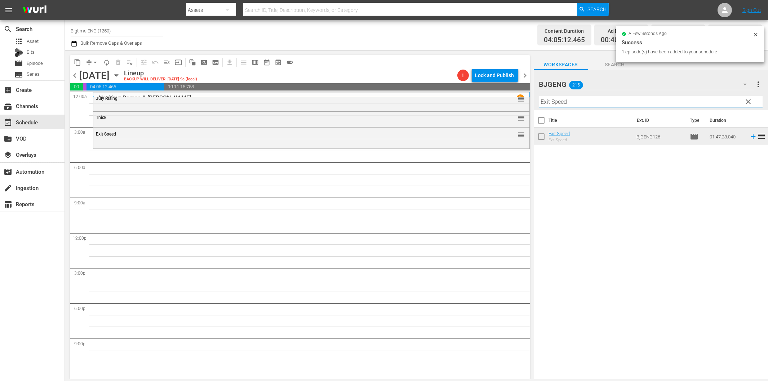
click at [563, 99] on input "Exit Speed" at bounding box center [650, 102] width 223 height 12
paste input "All for [PERSON_NAME]"
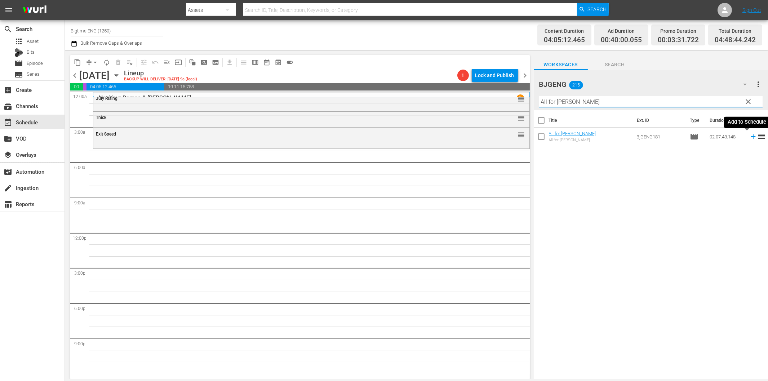
click at [749, 139] on icon at bounding box center [753, 137] width 8 height 8
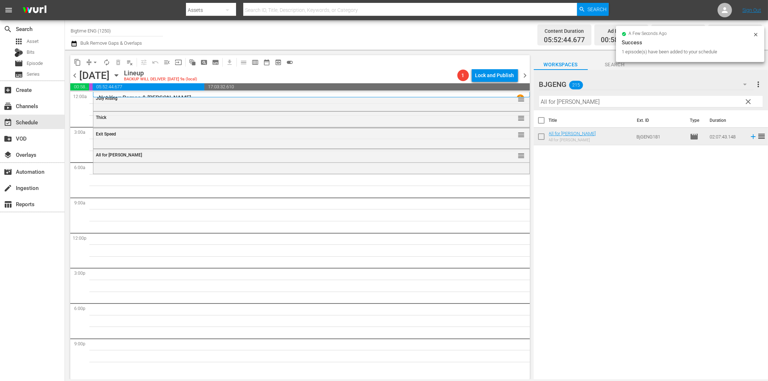
click at [568, 102] on input "All for [PERSON_NAME]" at bounding box center [650, 102] width 223 height 12
paste input "How To Beat A Bull"
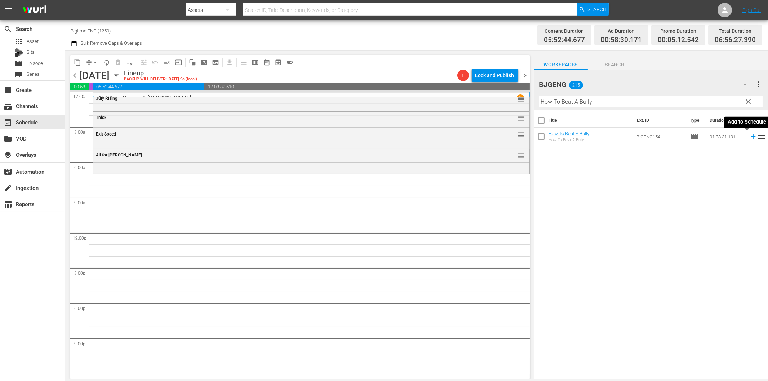
click at [749, 138] on icon at bounding box center [753, 137] width 8 height 8
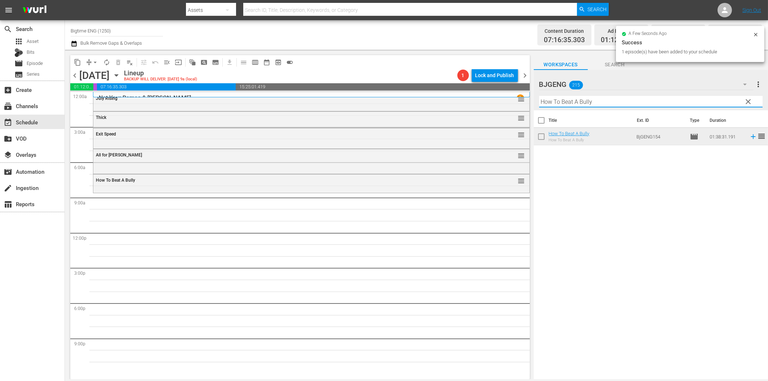
click at [575, 103] on input "How To Beat A Bully" at bounding box center [650, 102] width 223 height 12
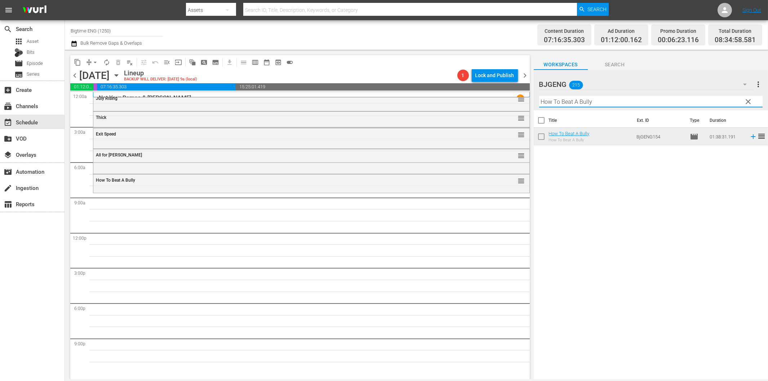
paste input "Final Move"
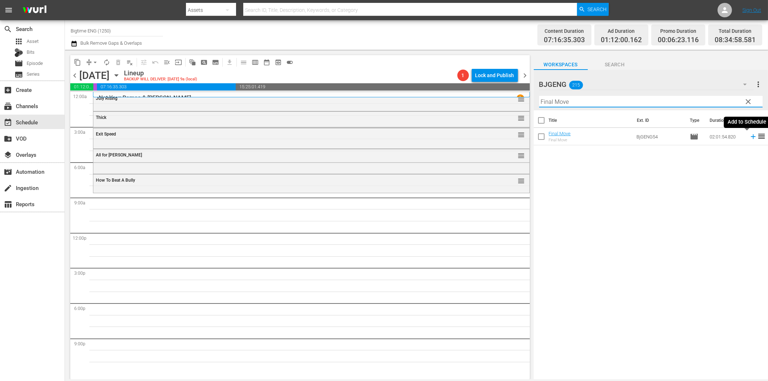
click at [749, 139] on icon at bounding box center [753, 137] width 8 height 8
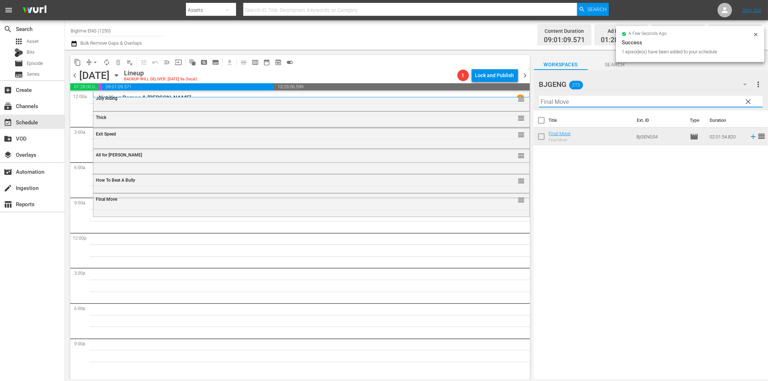
click at [551, 103] on input "Final Move" at bounding box center [650, 102] width 223 height 12
paste input "Blue: The American Dream"
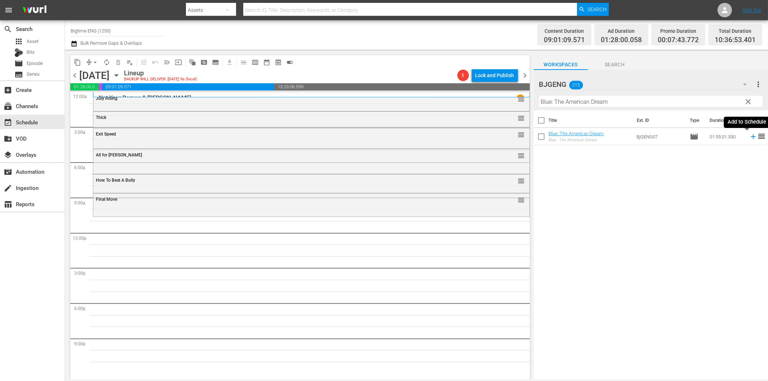
click at [749, 137] on icon at bounding box center [753, 137] width 8 height 8
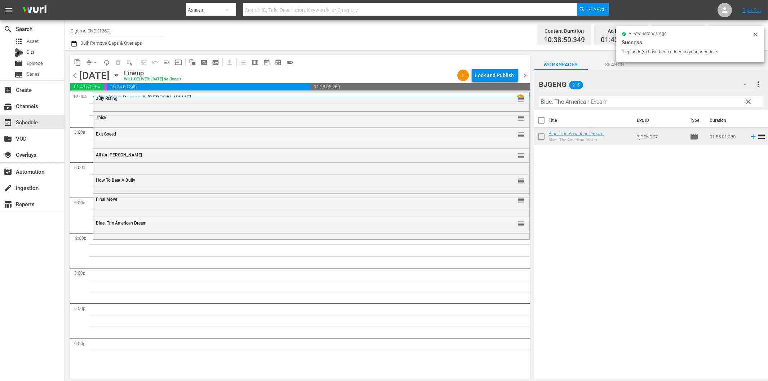
click at [606, 100] on input "Blue: The American Dream" at bounding box center [650, 102] width 223 height 12
paste input "The Script of Life"
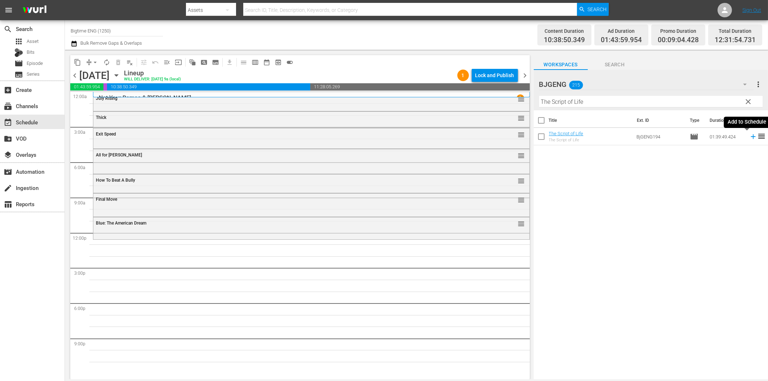
click at [749, 137] on icon at bounding box center [753, 137] width 8 height 8
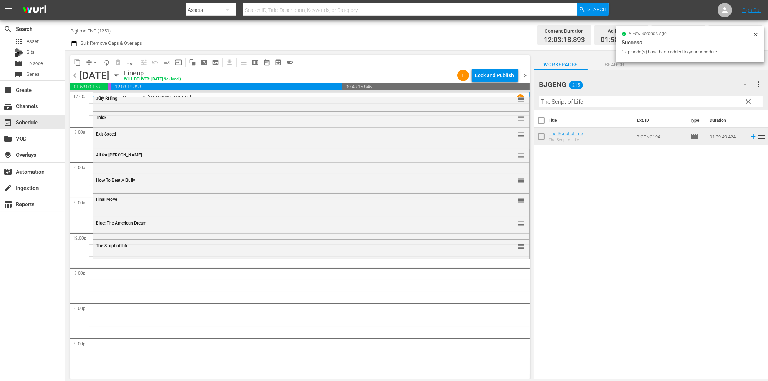
click at [650, 105] on input "The Script of Life" at bounding box center [650, 102] width 223 height 12
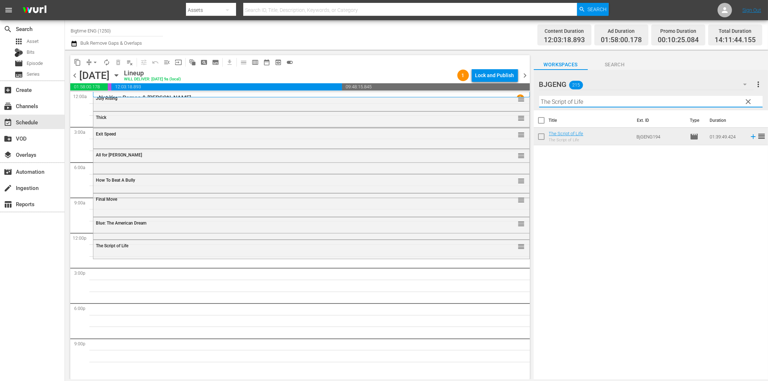
paste input "American Sophomor"
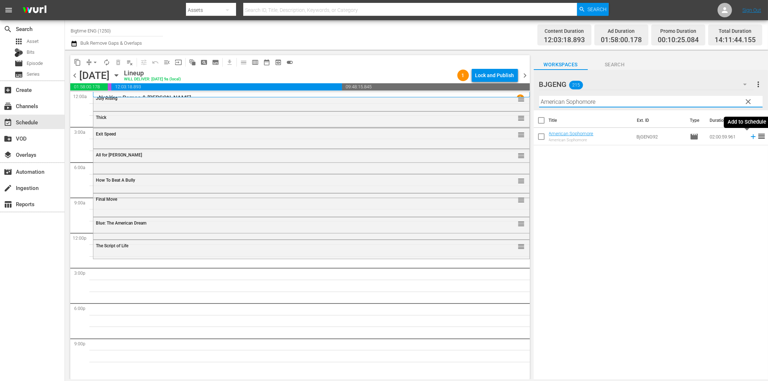
click at [749, 137] on icon at bounding box center [753, 137] width 8 height 8
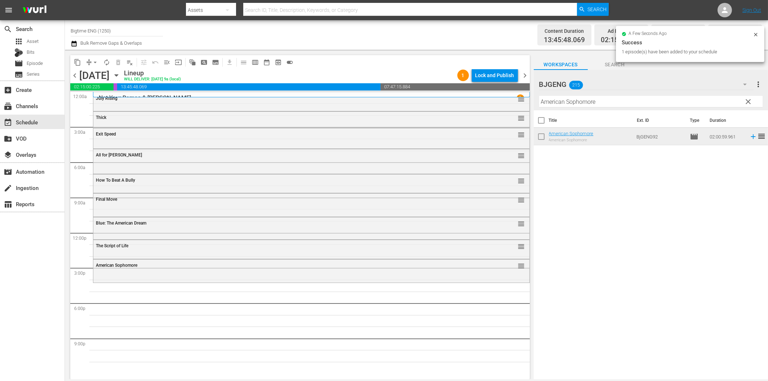
click at [594, 102] on input "American Sophomore" at bounding box center [650, 102] width 223 height 12
paste input "Murder Of Innocenc"
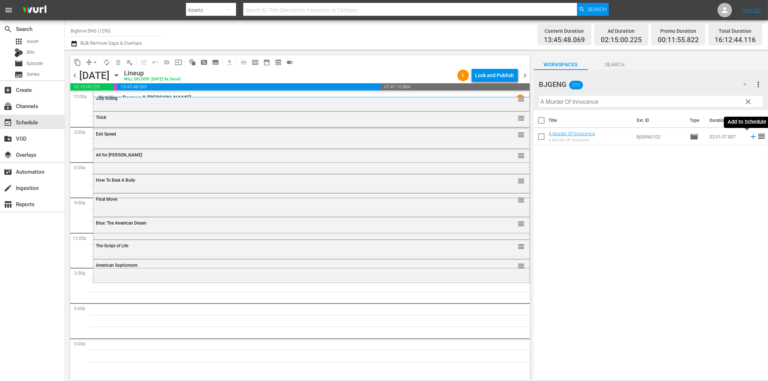
click at [749, 138] on icon at bounding box center [753, 137] width 8 height 8
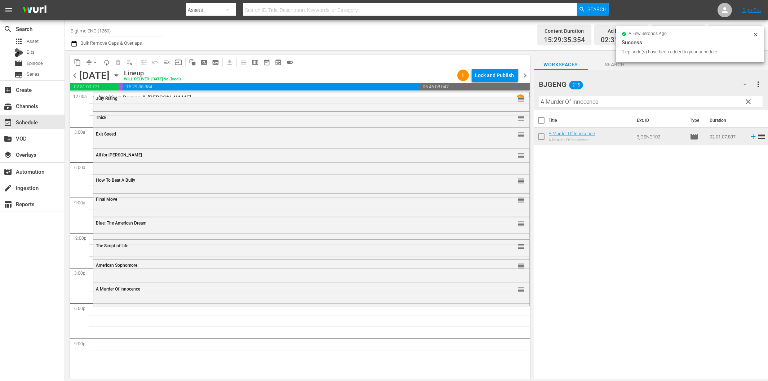
click at [650, 104] on input "A Murder Of Innocence" at bounding box center [650, 102] width 223 height 12
paste input "Tie The Knot"
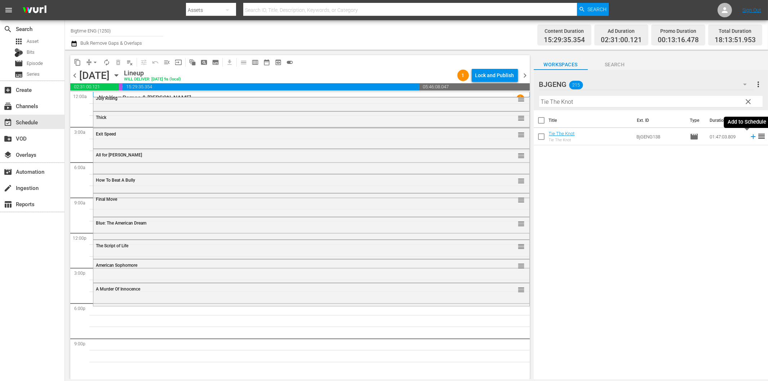
click at [751, 136] on icon at bounding box center [753, 136] width 5 height 5
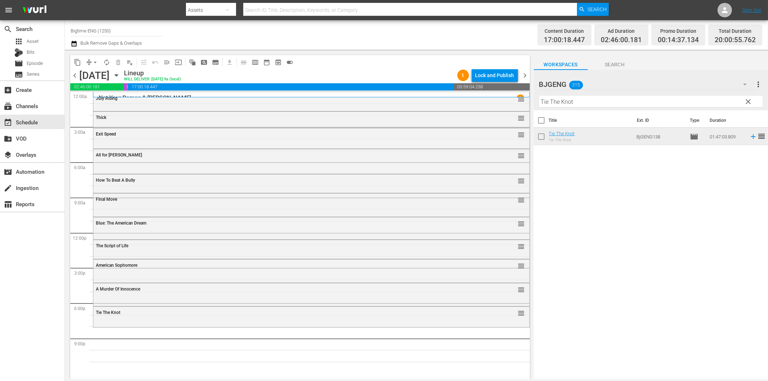
click at [606, 103] on input "Tie The Knot" at bounding box center [650, 102] width 223 height 12
paste input "he Last Page"
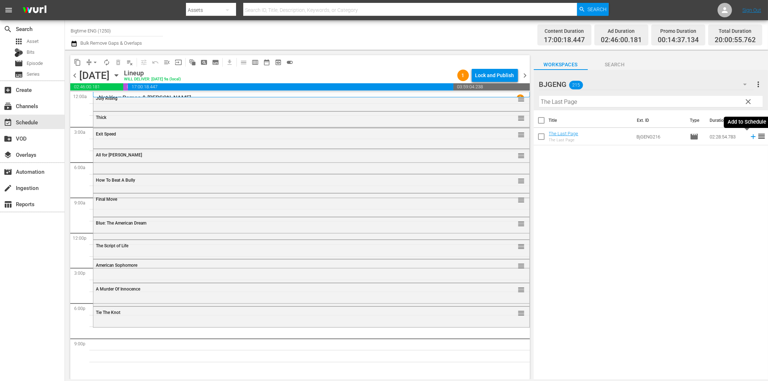
click at [751, 136] on icon at bounding box center [753, 136] width 5 height 5
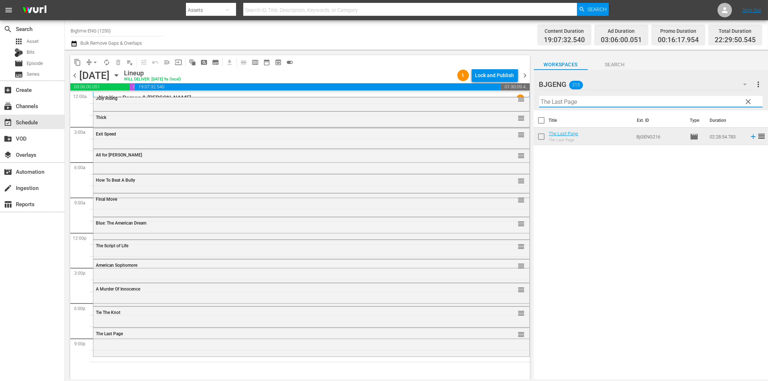
click at [571, 106] on input "The Last Page" at bounding box center [650, 102] width 223 height 12
paste input "Subject 36"
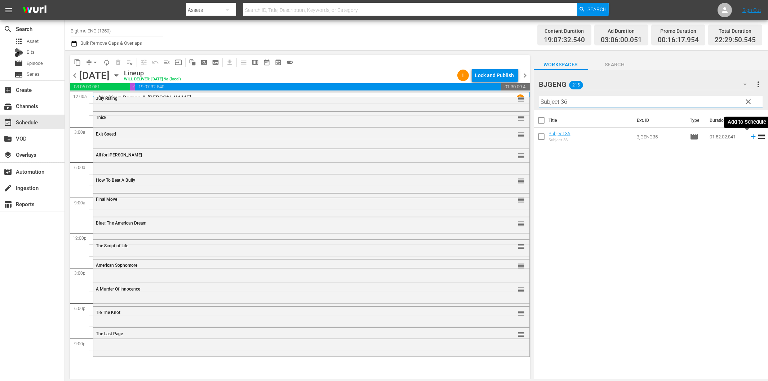
type input "Subject 36"
click at [749, 138] on icon at bounding box center [753, 137] width 8 height 8
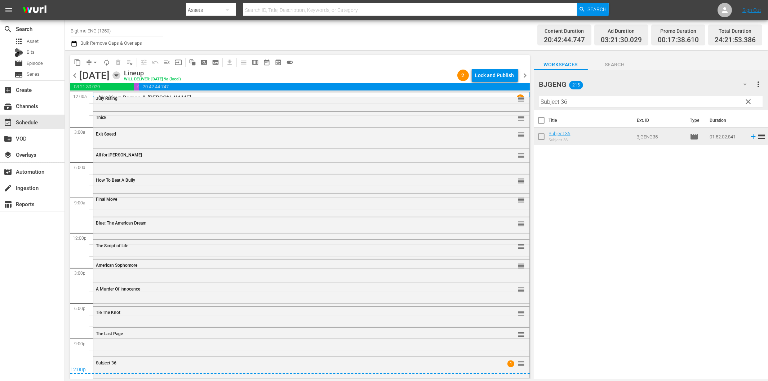
click at [120, 76] on icon "button" at bounding box center [116, 75] width 8 height 8
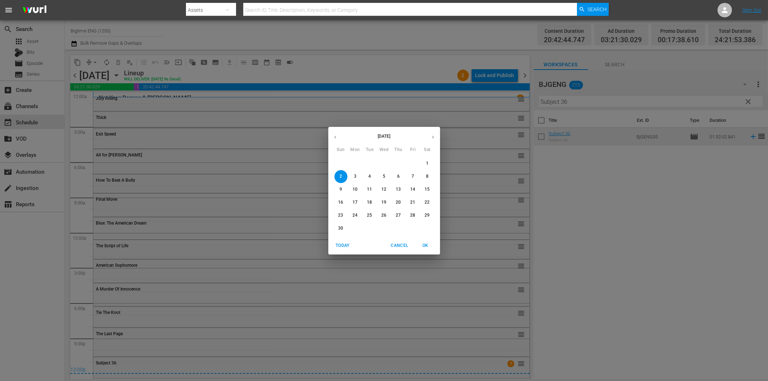
click at [335, 143] on button "button" at bounding box center [335, 137] width 14 height 14
click at [352, 215] on p "27" at bounding box center [354, 215] width 5 height 6
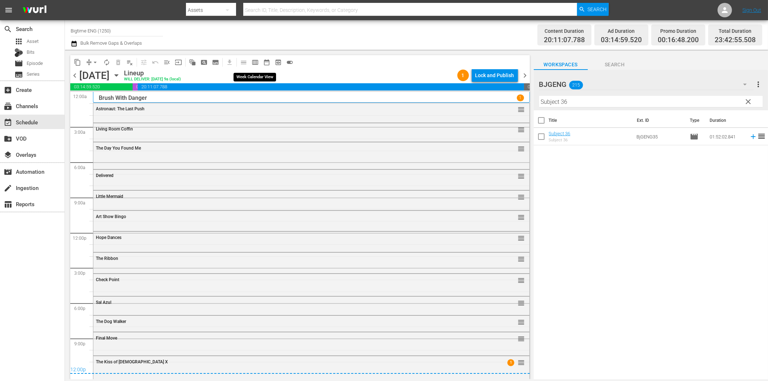
click at [255, 62] on span "calendar_view_week_outlined" at bounding box center [254, 62] width 7 height 7
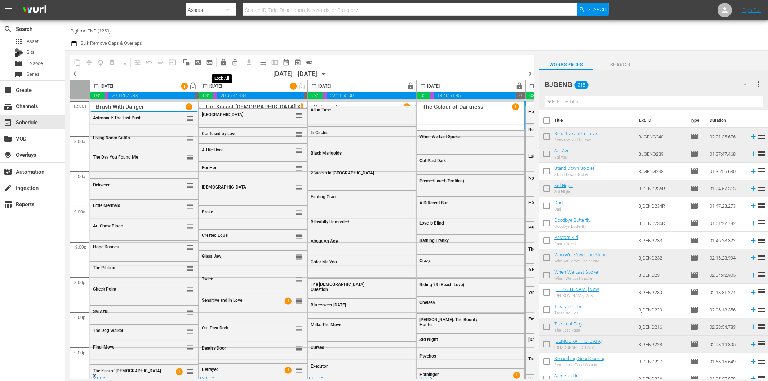
click at [224, 64] on span "lock" at bounding box center [223, 62] width 7 height 7
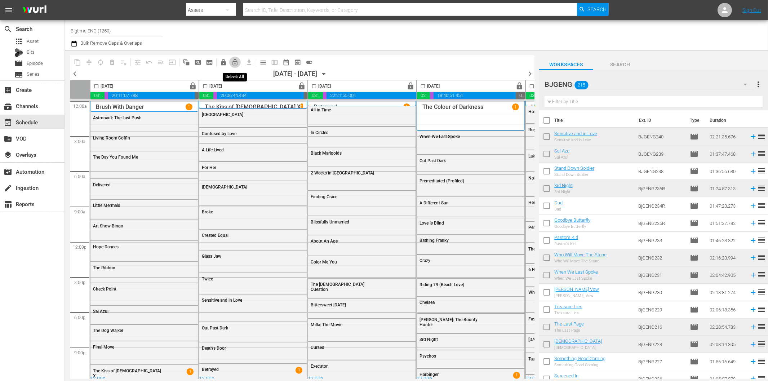
click at [237, 62] on span "lock_open_outlined" at bounding box center [234, 62] width 7 height 7
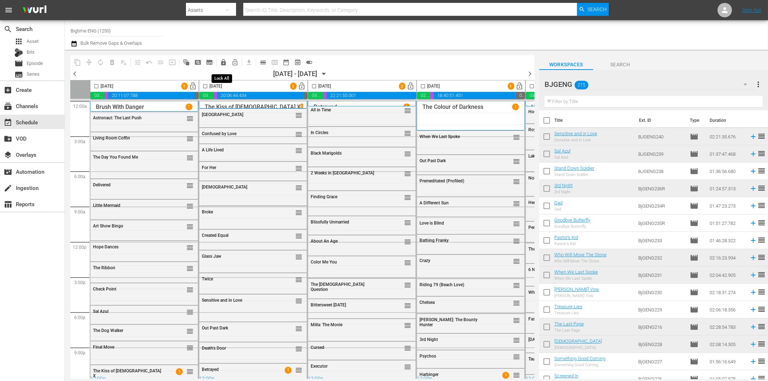
click at [222, 60] on span "lock" at bounding box center [223, 62] width 7 height 7
